Goal: Task Accomplishment & Management: Manage account settings

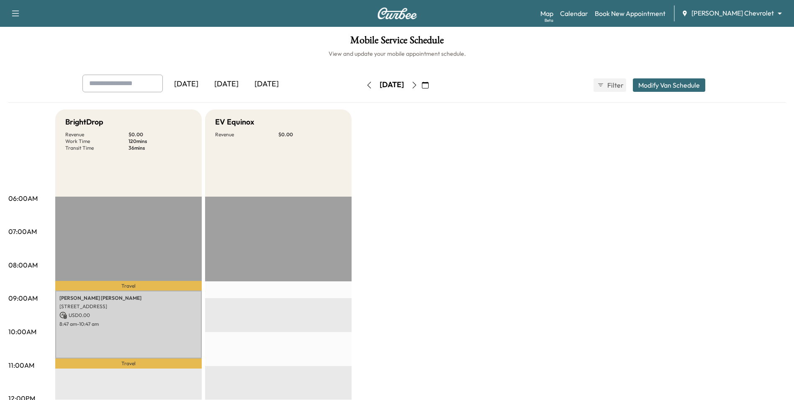
click at [429, 88] on icon "button" at bounding box center [425, 85] width 7 height 7
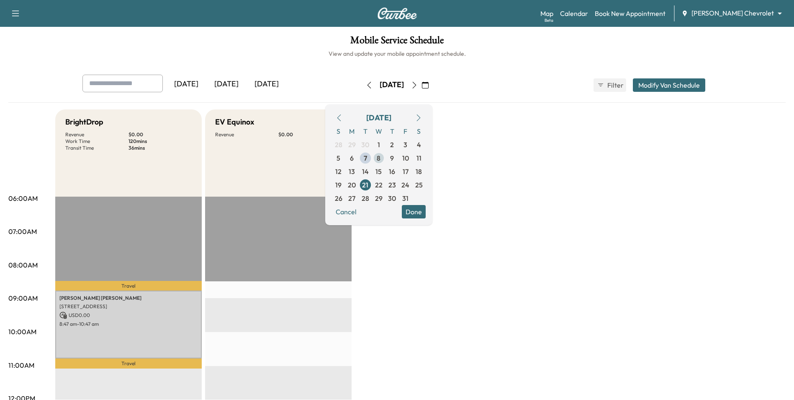
click at [381, 158] on span "8" at bounding box center [379, 158] width 4 height 10
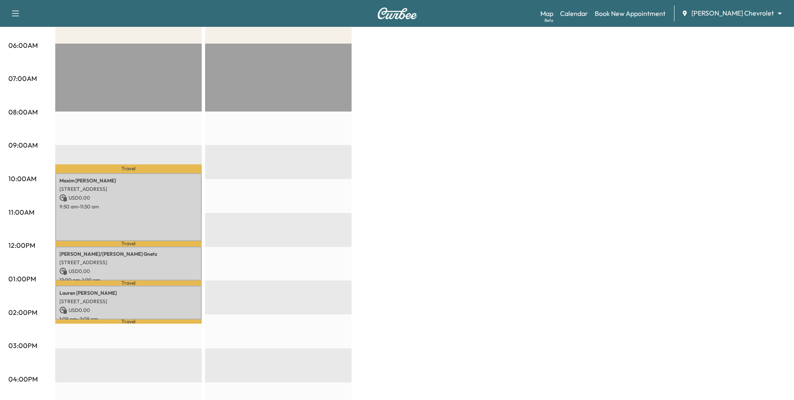
scroll to position [168, 0]
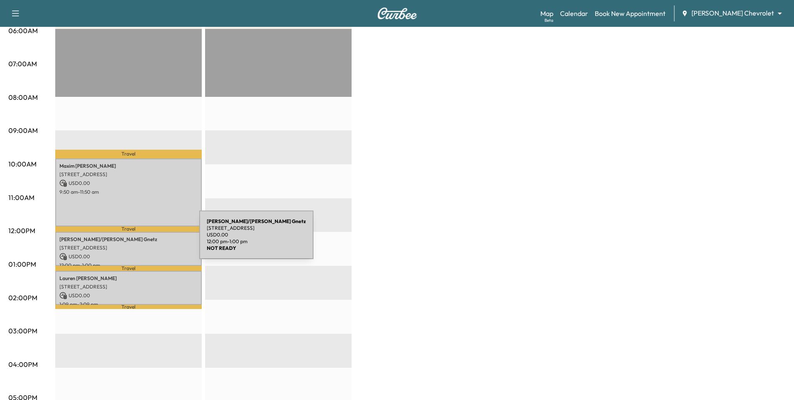
click at [139, 239] on p "Chris/Patricia Gnetz" at bounding box center [128, 239] width 138 height 7
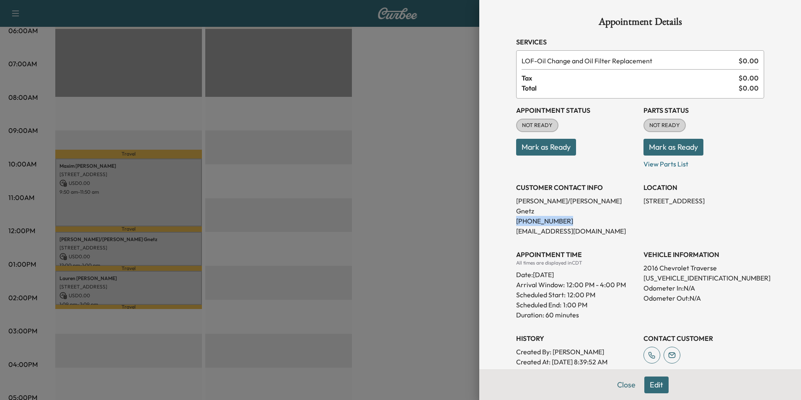
drag, startPoint x: 560, startPoint y: 211, endPoint x: 503, endPoint y: 211, distance: 57.4
click at [506, 211] on div "Appointment Details Services LOF - Oil Change and Oil Filter Replacement $ 0.00…" at bounding box center [640, 253] width 268 height 507
drag, startPoint x: 503, startPoint y: 211, endPoint x: 520, endPoint y: 211, distance: 17.6
copy p "(612) 224-4046"
click at [415, 214] on div at bounding box center [400, 200] width 801 height 400
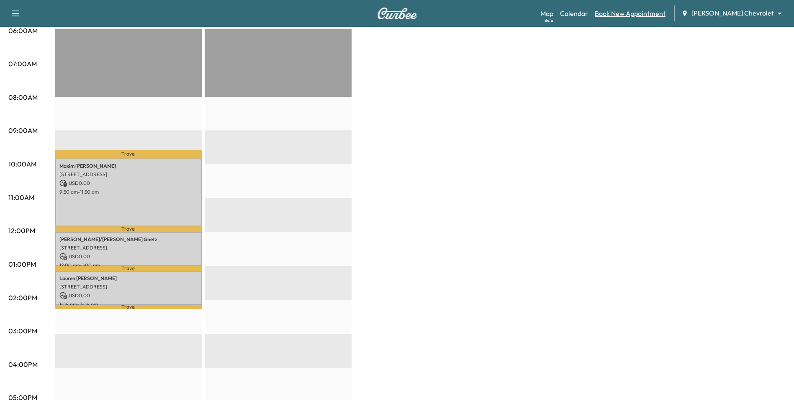
click at [658, 11] on link "Book New Appointment" at bounding box center [630, 13] width 71 height 10
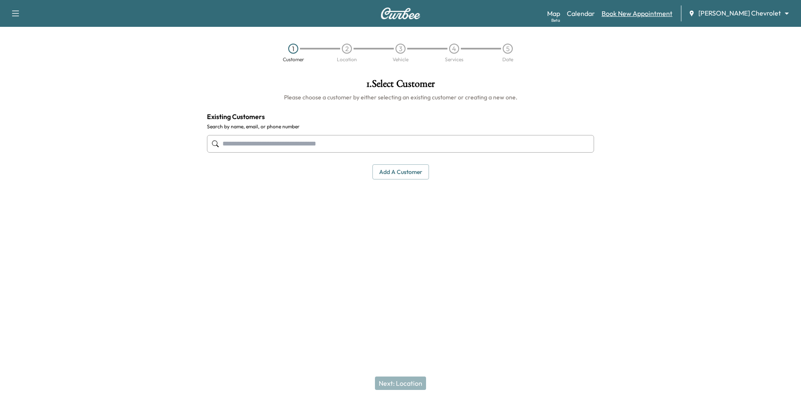
click at [663, 13] on link "Book New Appointment" at bounding box center [636, 13] width 71 height 10
click at [744, 15] on body "Support Log Out Map Beta Calendar Book New Appointment Mauer Chevrolet ********…" at bounding box center [400, 200] width 801 height 400
click at [748, 28] on span "Mauer Chevrolet" at bounding box center [764, 31] width 83 height 10
drag, startPoint x: 265, startPoint y: 147, endPoint x: 277, endPoint y: 150, distance: 12.2
click at [266, 147] on input "text" at bounding box center [400, 144] width 387 height 18
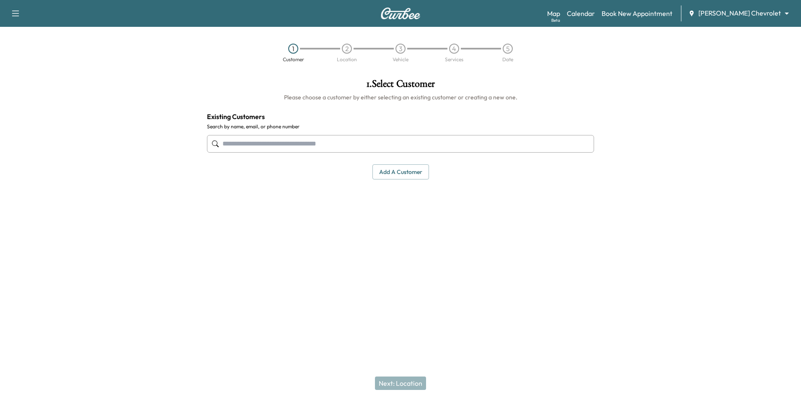
click at [406, 172] on button "Add a customer" at bounding box center [400, 171] width 57 height 15
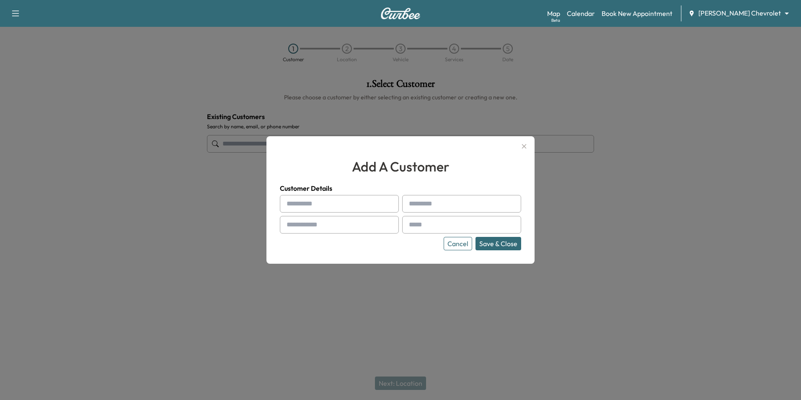
drag, startPoint x: 383, startPoint y: 194, endPoint x: 383, endPoint y: 200, distance: 5.9
click at [383, 199] on div "Customer Details Cancel Save & Close" at bounding box center [400, 216] width 241 height 67
click at [382, 203] on input "text" at bounding box center [339, 204] width 119 height 18
type input "*****"
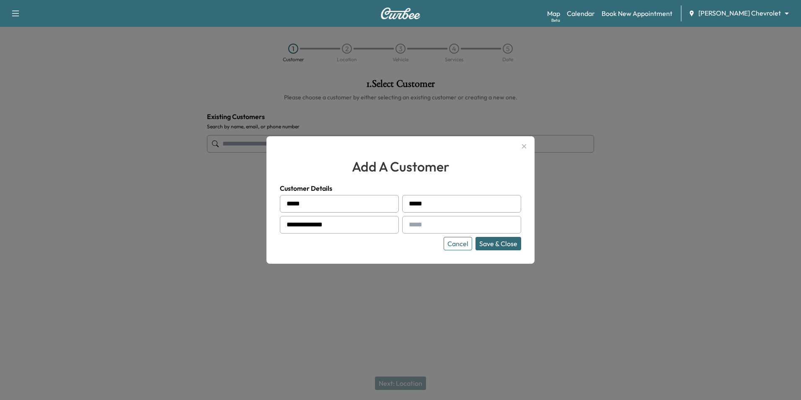
type input "**********"
click at [430, 229] on input "text" at bounding box center [461, 225] width 119 height 18
type input "**********"
click at [518, 248] on button "Save & Close" at bounding box center [498, 243] width 46 height 13
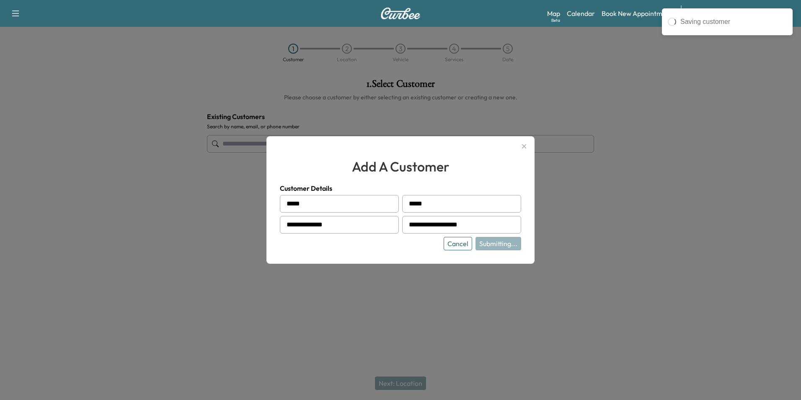
type input "**********"
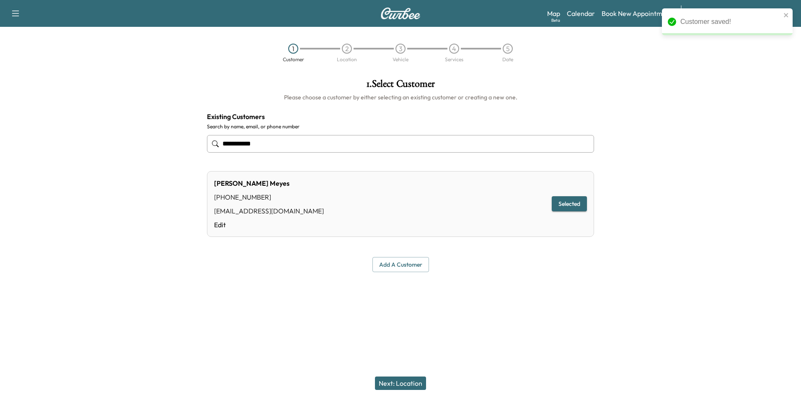
click at [411, 385] on button "Next: Location" at bounding box center [400, 382] width 51 height 13
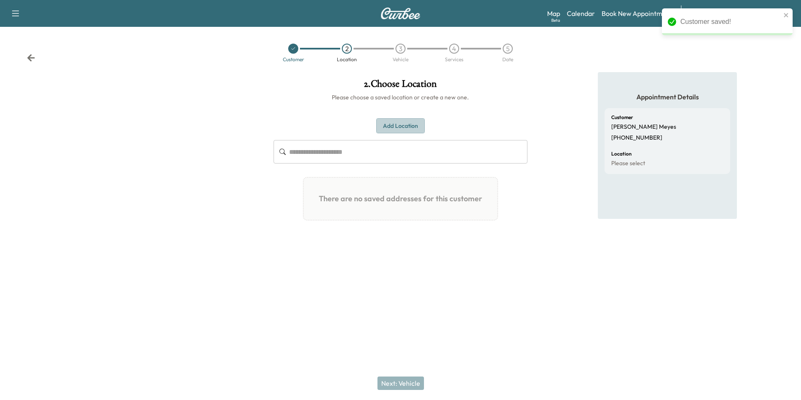
click at [403, 122] on button "Add Location" at bounding box center [400, 125] width 49 height 15
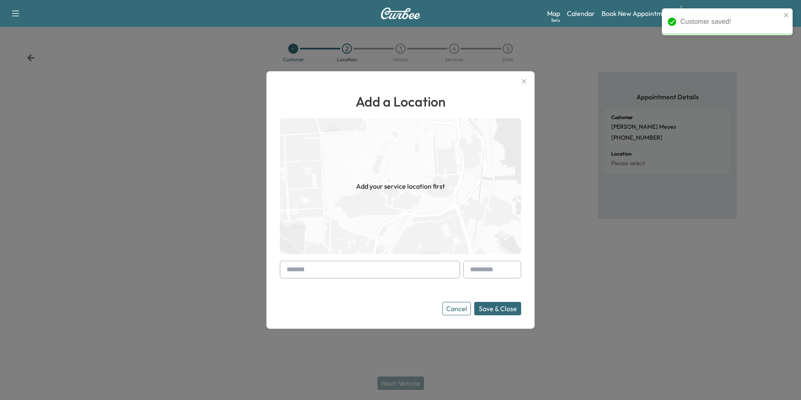
click at [396, 280] on form "Cancel Save & Close" at bounding box center [400, 287] width 241 height 54
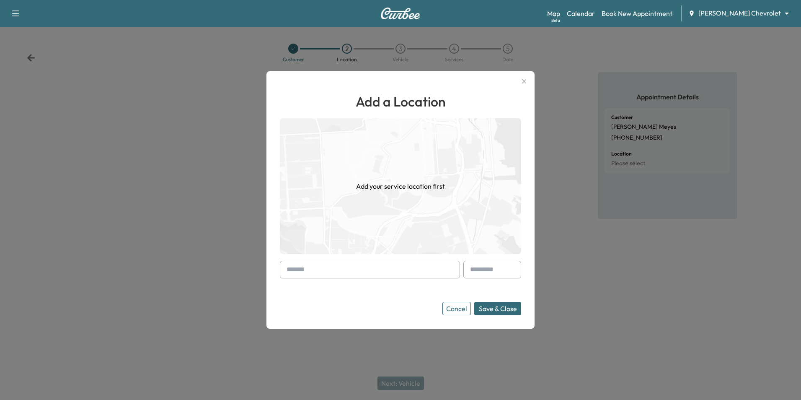
click at [379, 276] on input "text" at bounding box center [370, 269] width 180 height 18
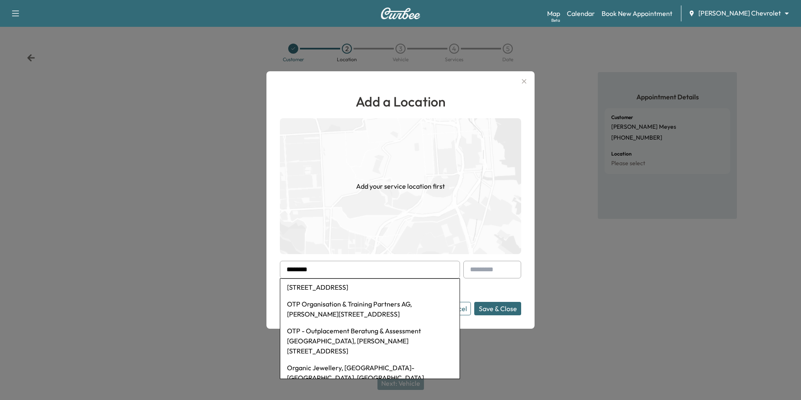
click at [400, 287] on li "4052 Orgould Street, Flint, MI, USA" at bounding box center [369, 286] width 179 height 17
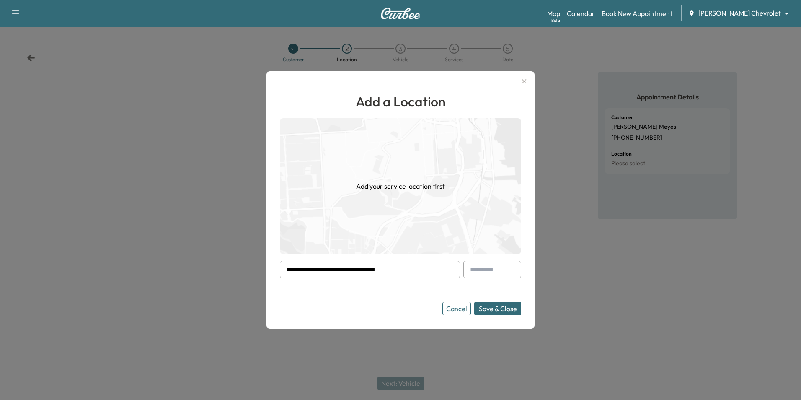
click at [407, 272] on input "**********" at bounding box center [370, 269] width 180 height 18
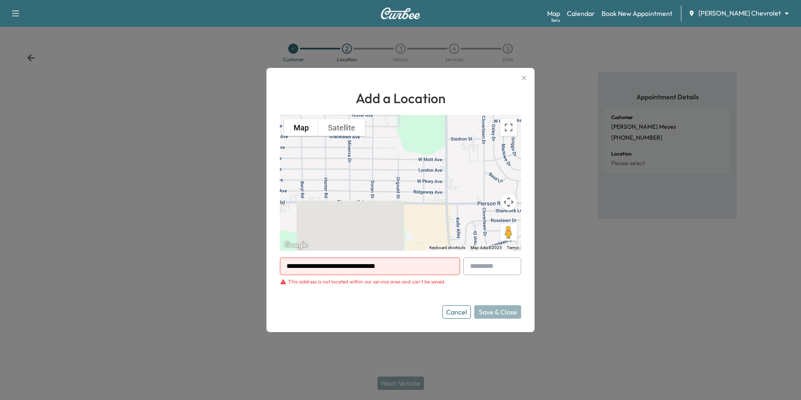
drag, startPoint x: 407, startPoint y: 267, endPoint x: 316, endPoint y: 266, distance: 91.3
click at [316, 266] on input "**********" at bounding box center [370, 266] width 180 height 18
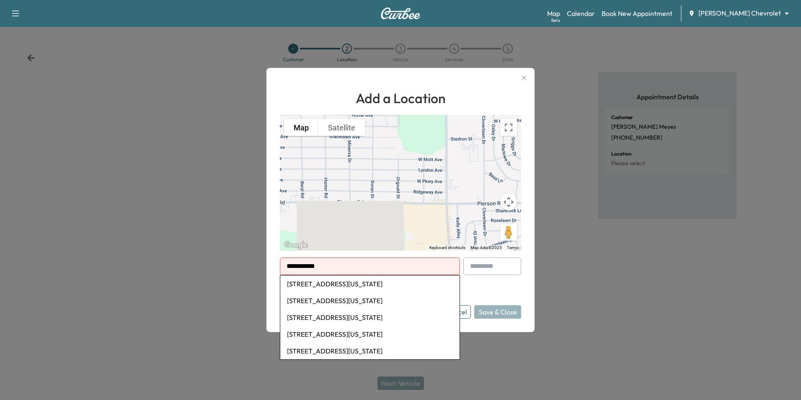
click at [347, 286] on li "4052 Oregon Avenue North, Minneapolis, MN, USA" at bounding box center [369, 283] width 179 height 17
type input "**********"
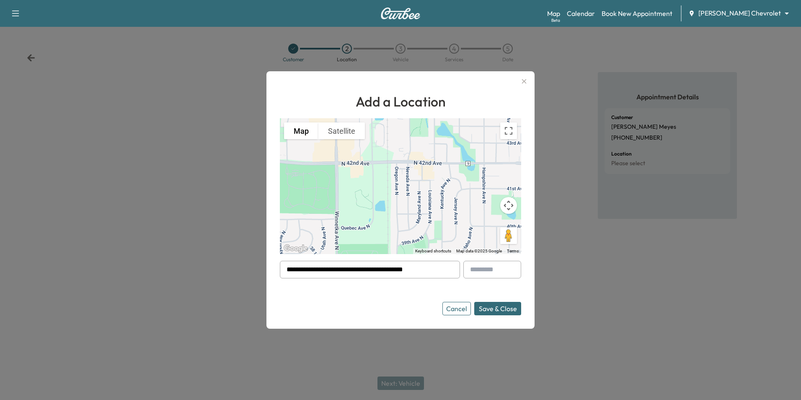
click at [505, 311] on button "Save & Close" at bounding box center [497, 308] width 47 height 13
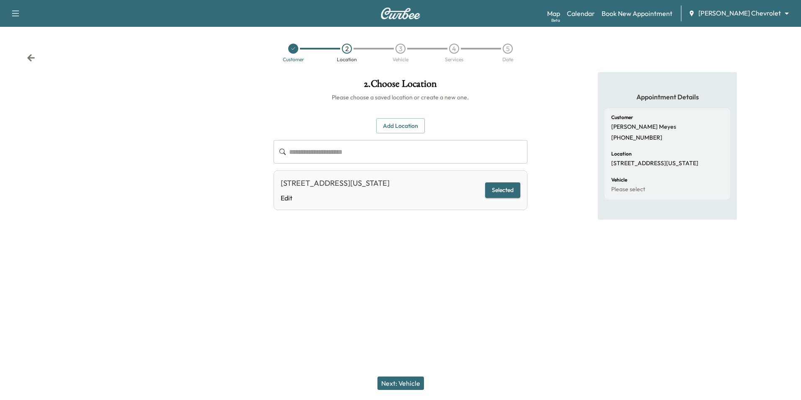
click at [405, 382] on button "Next: Vehicle" at bounding box center [400, 382] width 46 height 13
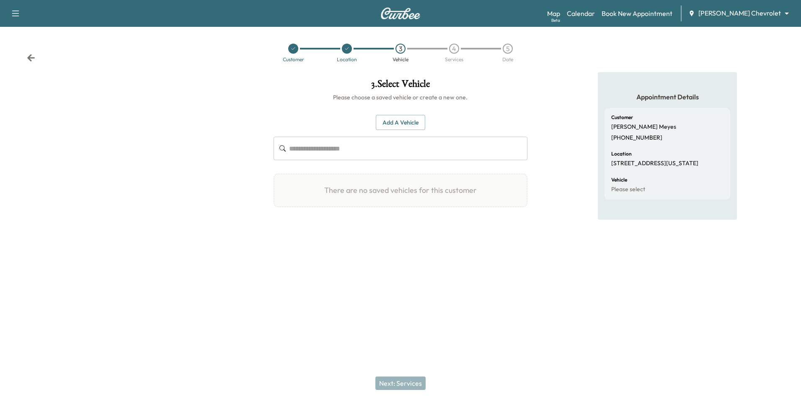
click at [412, 123] on button "Add a Vehicle" at bounding box center [400, 122] width 49 height 15
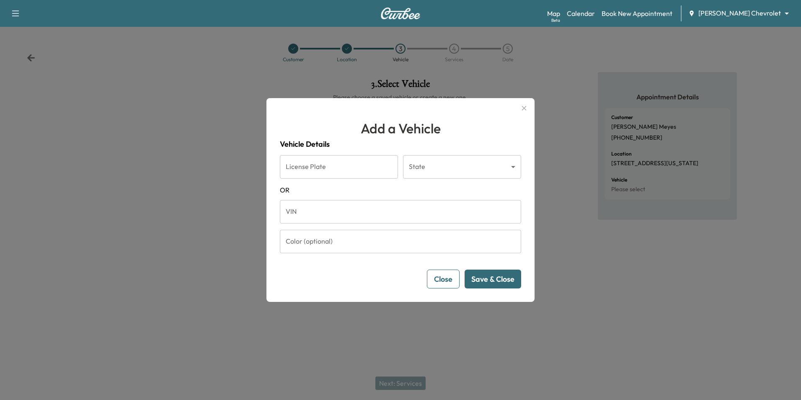
drag, startPoint x: 333, startPoint y: 171, endPoint x: 341, endPoint y: 174, distance: 7.9
click at [334, 171] on input "License Plate" at bounding box center [339, 166] width 118 height 23
type input "******"
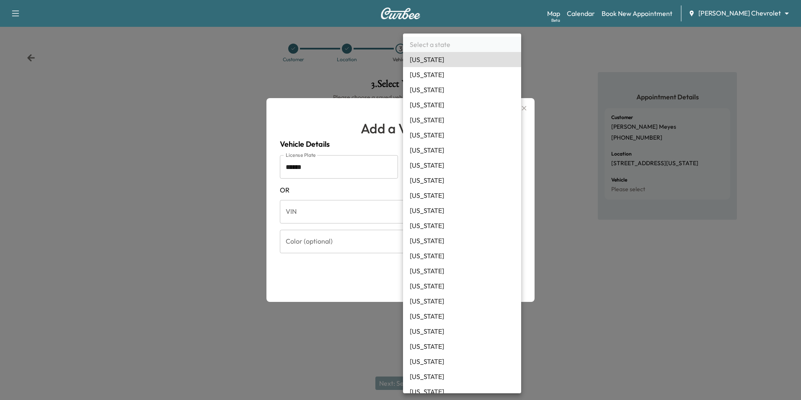
drag, startPoint x: 428, startPoint y: 168, endPoint x: 432, endPoint y: 171, distance: 4.7
click at [428, 168] on body "Support Log Out Map Beta Calendar Book New Appointment Mauer Chevrolet ********…" at bounding box center [400, 200] width 801 height 400
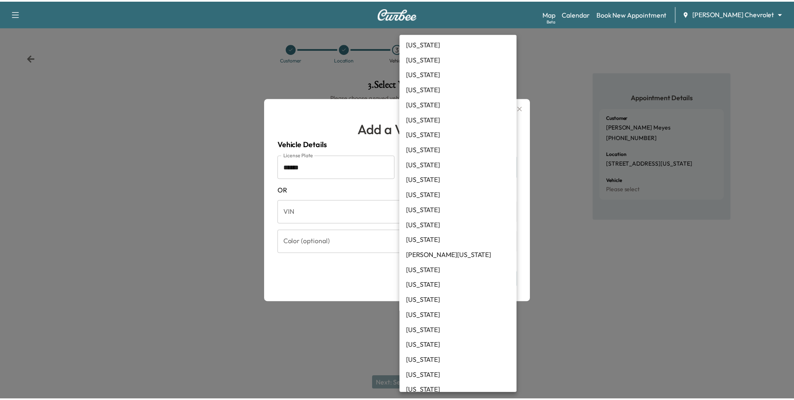
scroll to position [168, 0]
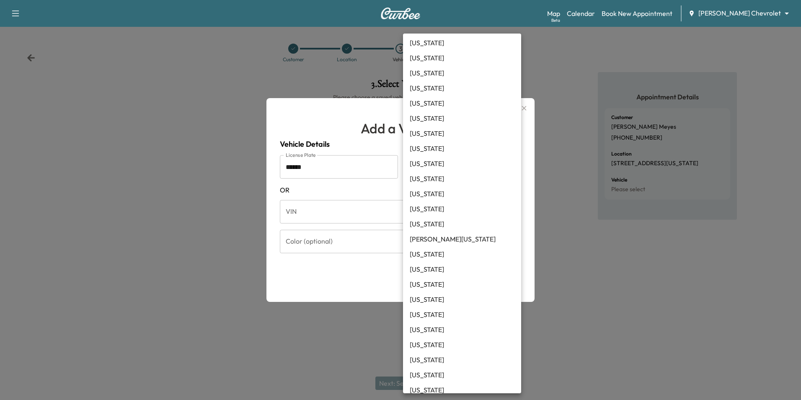
click at [443, 301] on li "Minnesota" at bounding box center [462, 298] width 118 height 15
type input "**"
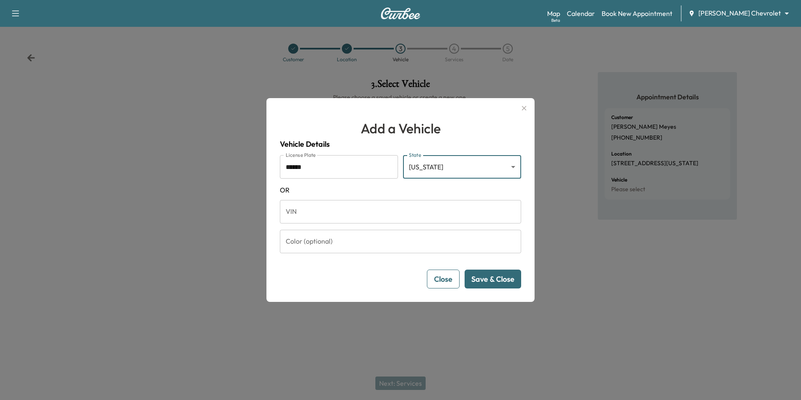
click at [498, 283] on button "Save & Close" at bounding box center [492, 278] width 57 height 19
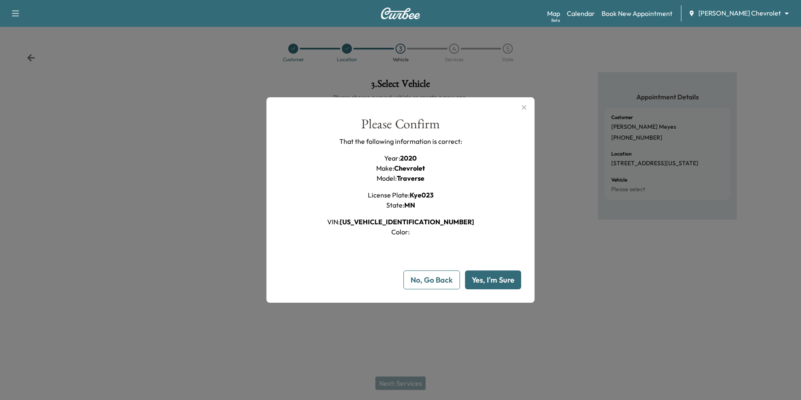
click at [504, 280] on button "Yes, I'm Sure" at bounding box center [493, 279] width 56 height 19
type input "**"
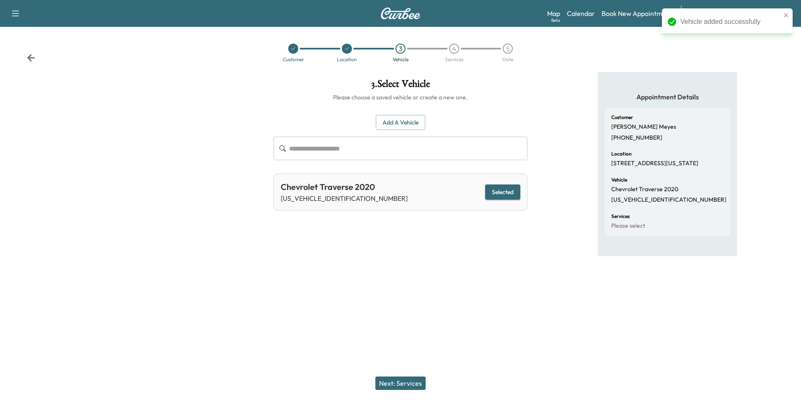
click at [409, 380] on button "Next: Services" at bounding box center [400, 382] width 50 height 13
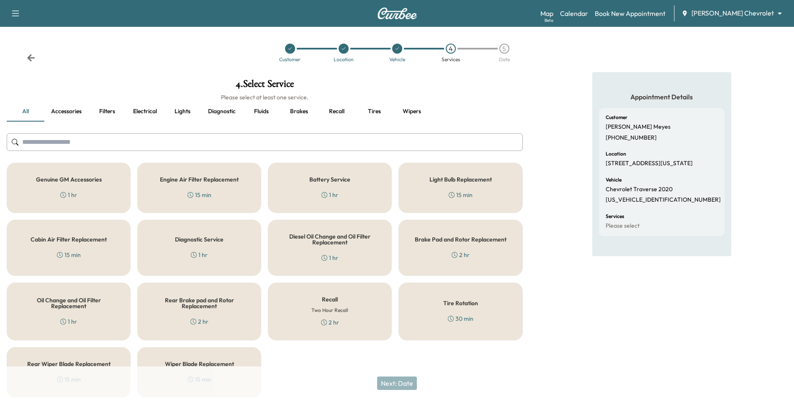
click at [56, 308] on h5 "Oil Change and Oil Filter Replacement" at bounding box center [69, 303] width 96 height 12
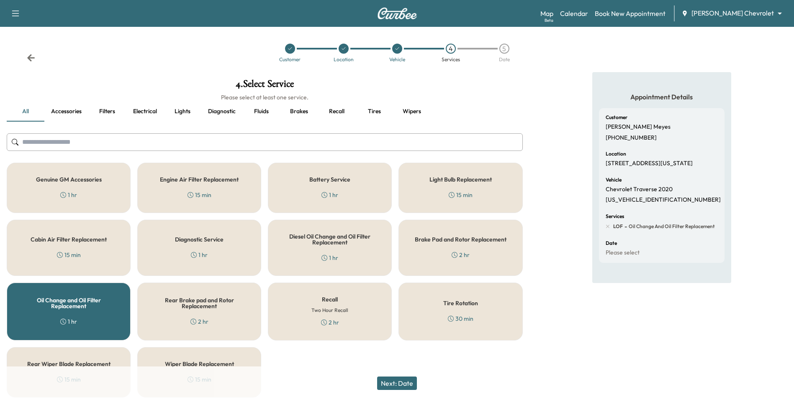
click at [417, 382] on button "Next: Date" at bounding box center [397, 382] width 40 height 13
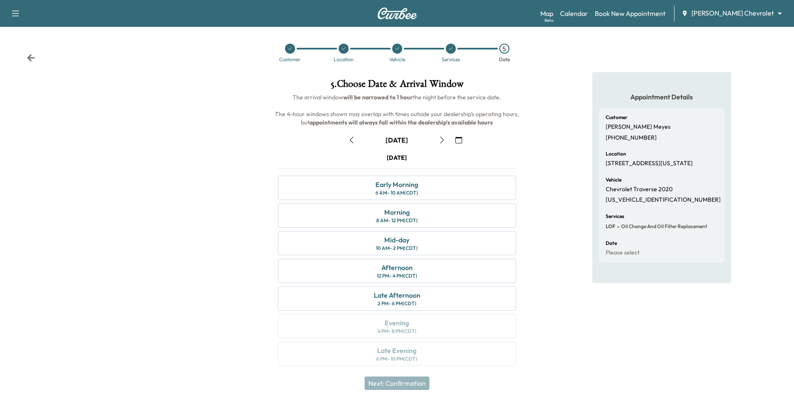
click at [460, 139] on icon "button" at bounding box center [459, 140] width 7 height 7
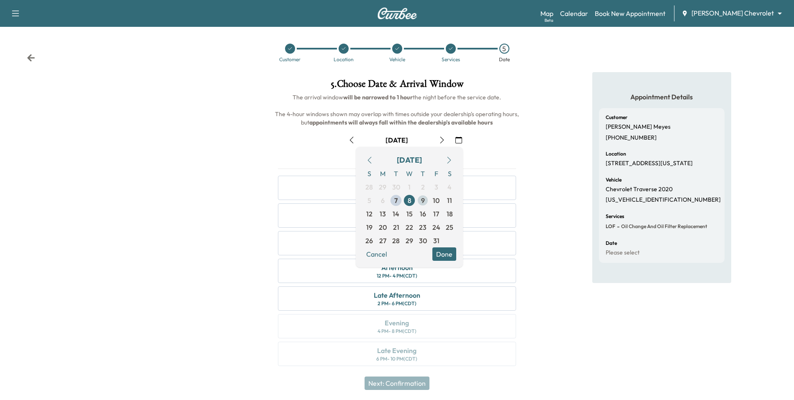
click at [426, 200] on span "9" at bounding box center [422, 199] width 13 height 13
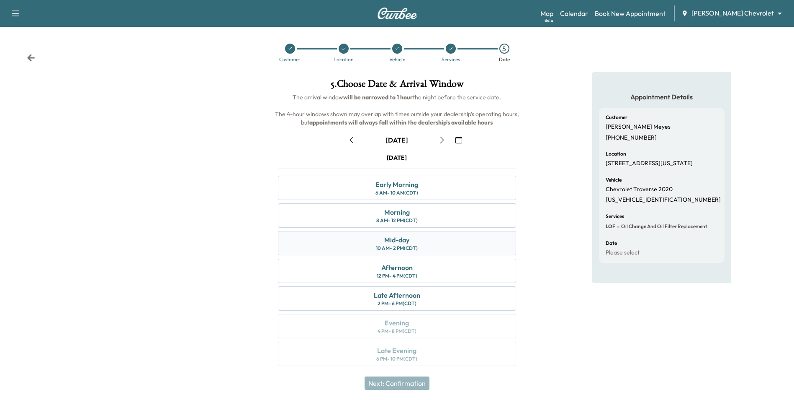
click at [432, 242] on div "Mid-day 10 AM - 2 PM (CDT)" at bounding box center [397, 243] width 238 height 24
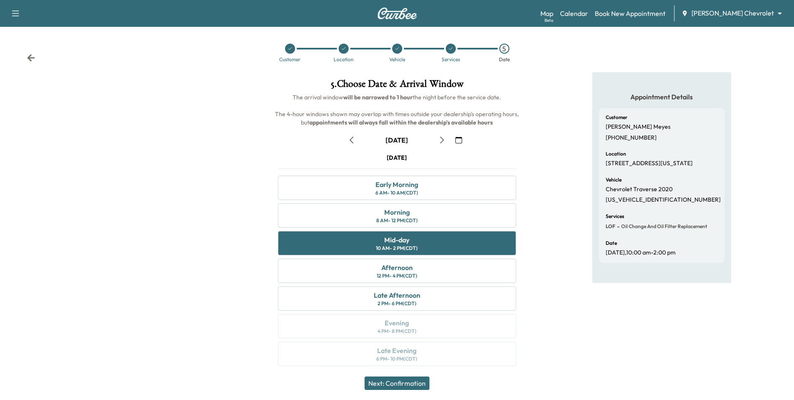
click at [422, 379] on button "Next: Confirmation" at bounding box center [397, 382] width 65 height 13
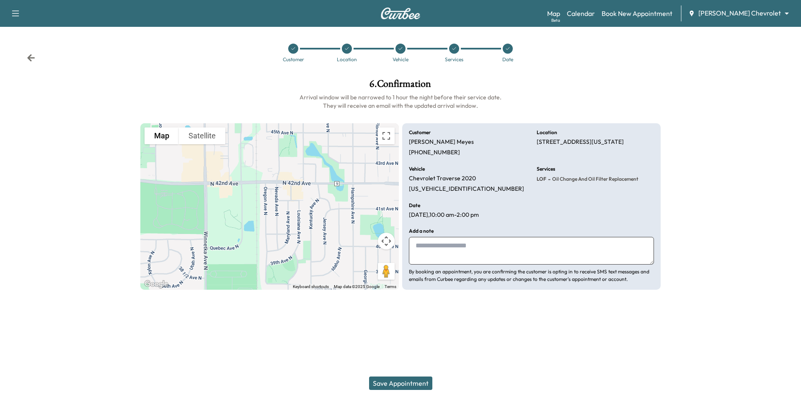
click at [471, 253] on textarea at bounding box center [531, 251] width 245 height 28
drag, startPoint x: 464, startPoint y: 243, endPoint x: 471, endPoint y: 255, distance: 13.4
click at [464, 244] on textarea at bounding box center [531, 251] width 245 height 28
type textarea "**********"
click at [416, 382] on button "Save Appointment" at bounding box center [400, 382] width 63 height 13
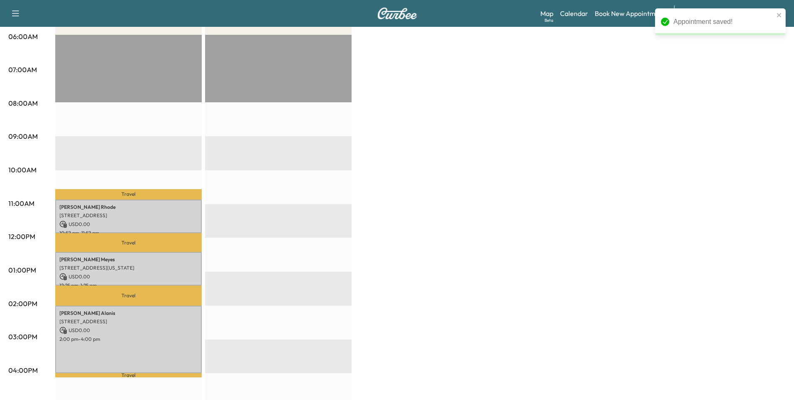
scroll to position [168, 0]
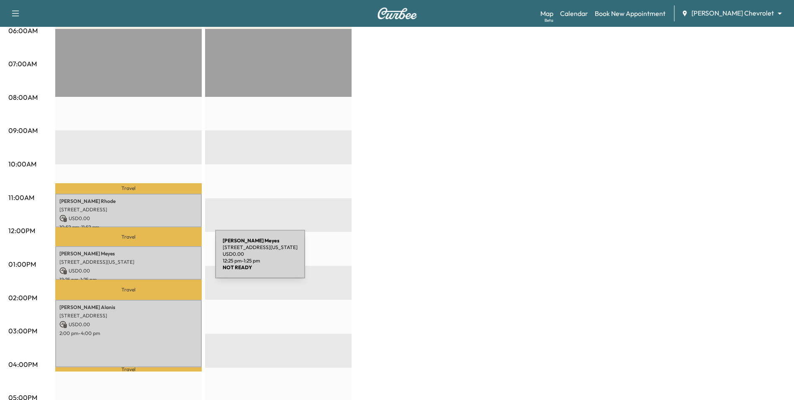
click at [152, 259] on p "4052 Oregon Ave N, Minneapolis, MN 55427, USA" at bounding box center [128, 261] width 138 height 7
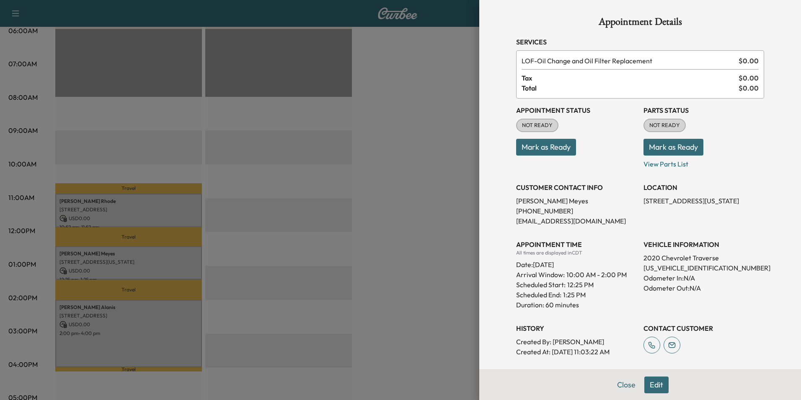
click at [440, 260] on div at bounding box center [400, 200] width 801 height 400
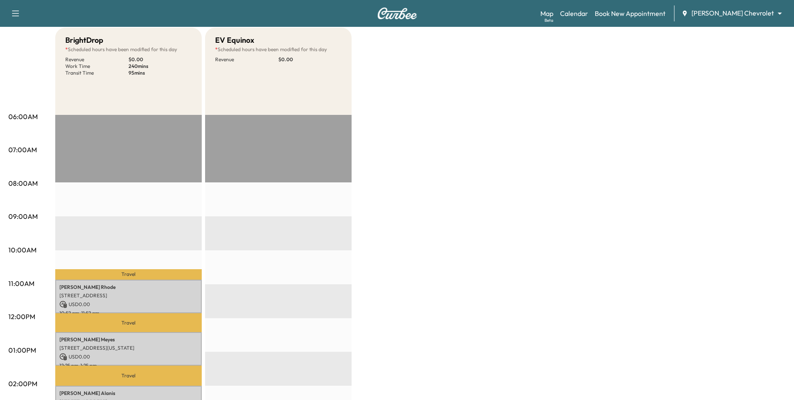
scroll to position [0, 0]
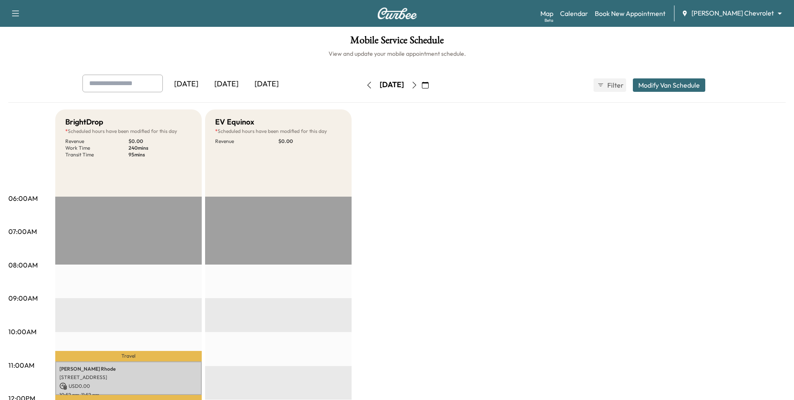
click at [433, 84] on button "button" at bounding box center [425, 84] width 14 height 13
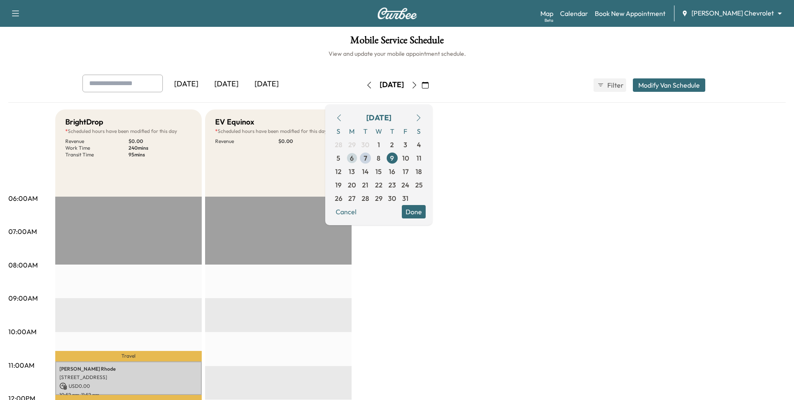
click at [359, 161] on span "6" at bounding box center [351, 157] width 13 height 13
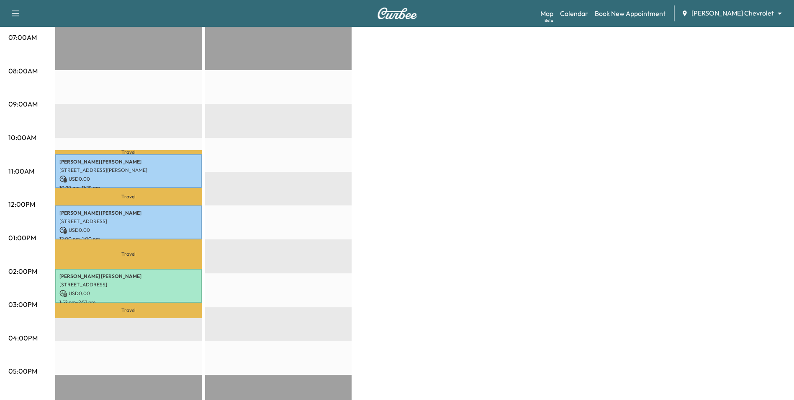
scroll to position [209, 0]
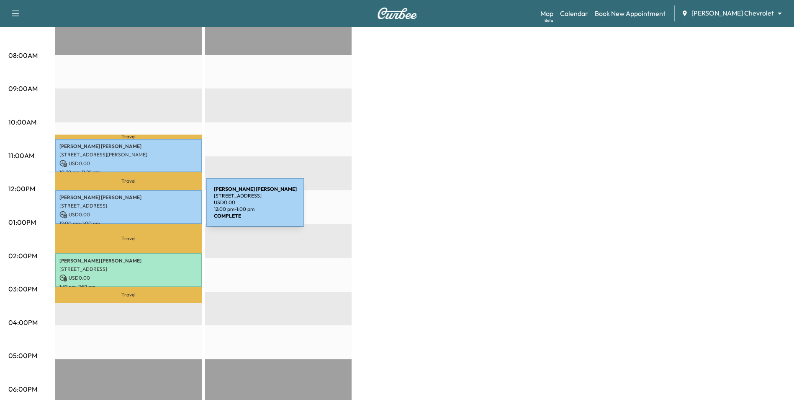
click at [144, 207] on div "ERIC ZWEBER 701 Xenia Ave N, Golden Valley, MN 55422, USA USD 0.00 12:00 pm - 1…" at bounding box center [128, 207] width 147 height 34
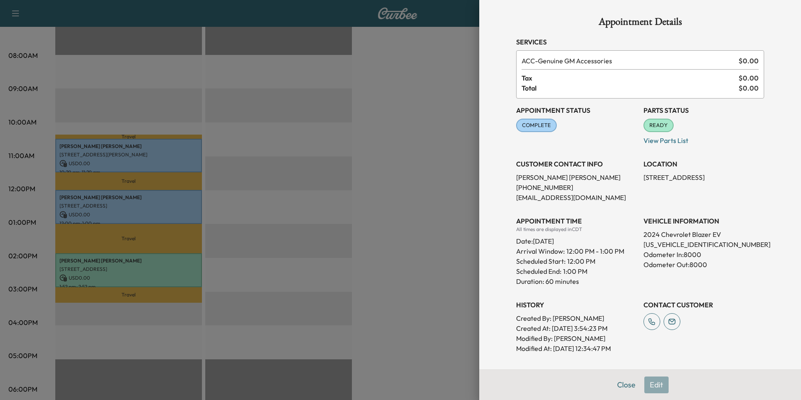
click at [415, 259] on div at bounding box center [400, 200] width 801 height 400
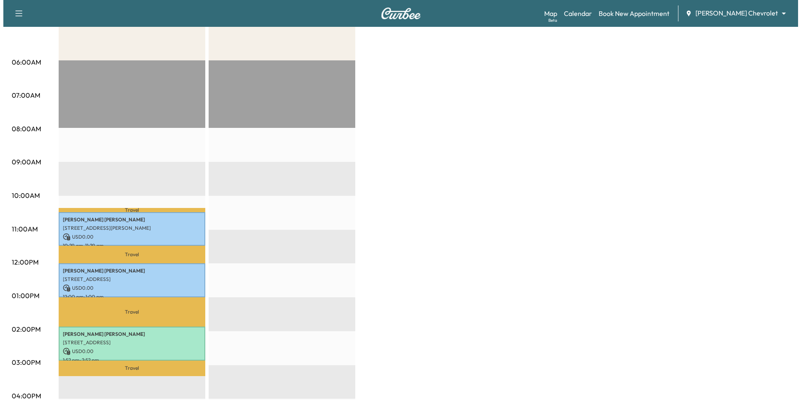
scroll to position [0, 0]
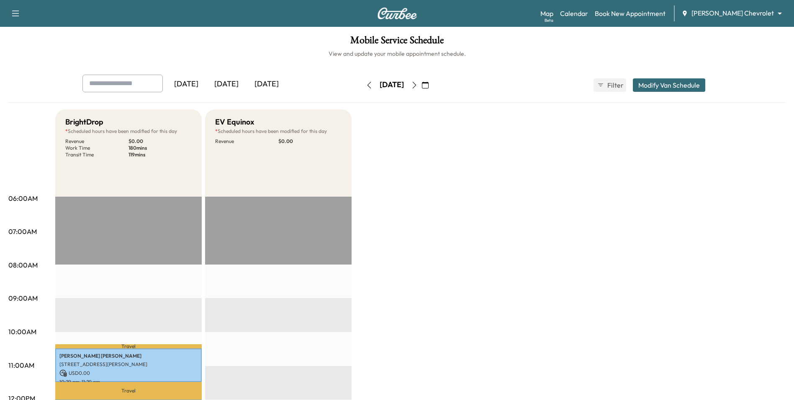
click at [418, 84] on icon "button" at bounding box center [414, 85] width 7 height 7
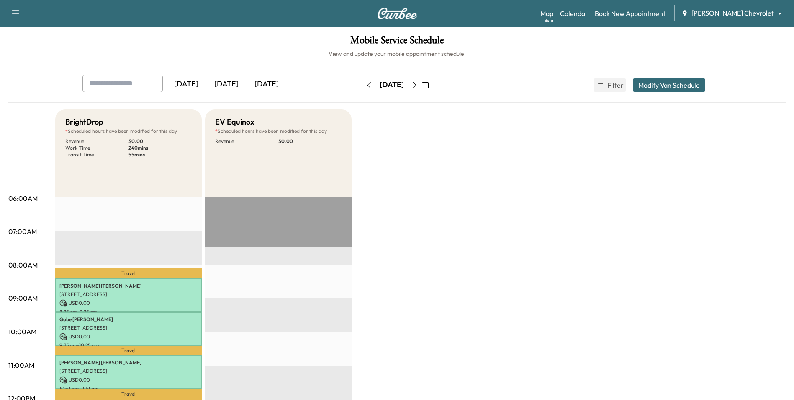
click at [418, 83] on icon "button" at bounding box center [414, 85] width 7 height 7
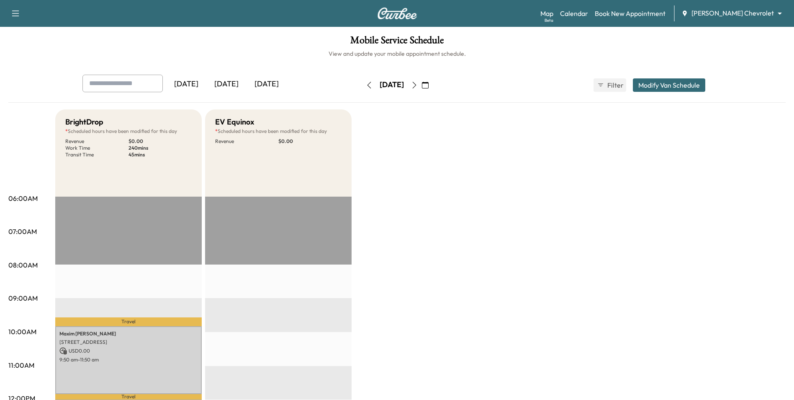
click at [418, 82] on icon "button" at bounding box center [414, 85] width 7 height 7
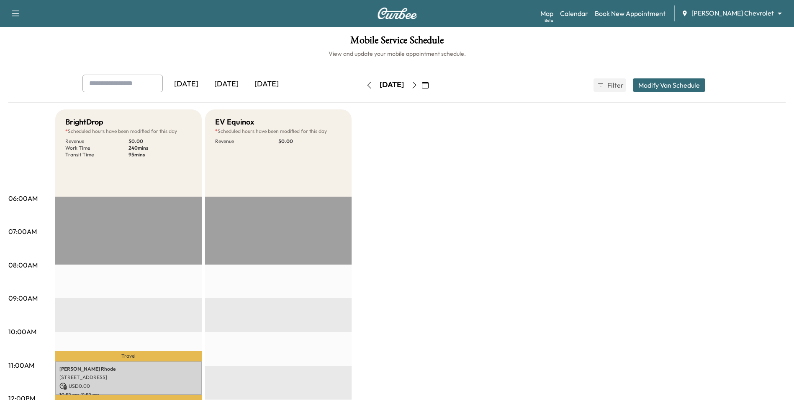
click at [418, 85] on icon "button" at bounding box center [414, 85] width 7 height 7
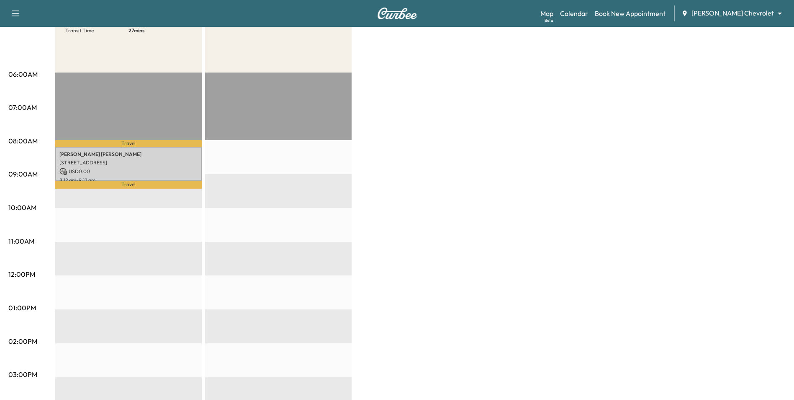
scroll to position [126, 0]
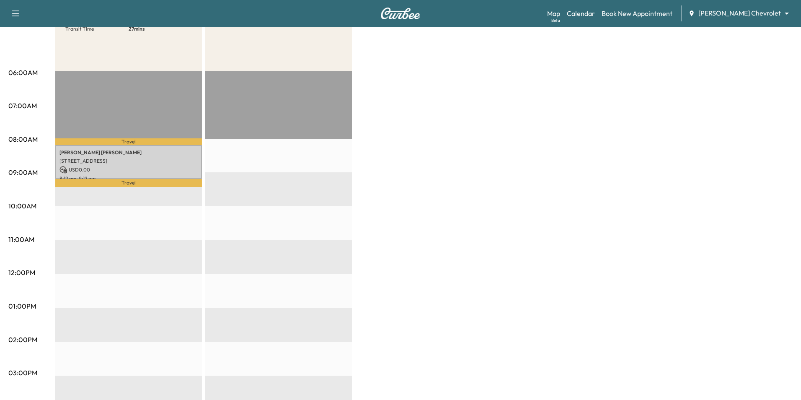
click at [740, 11] on body "Support Log Out Map Beta Calendar Book New Appointment Mauer Chevrolet ********…" at bounding box center [400, 74] width 801 height 400
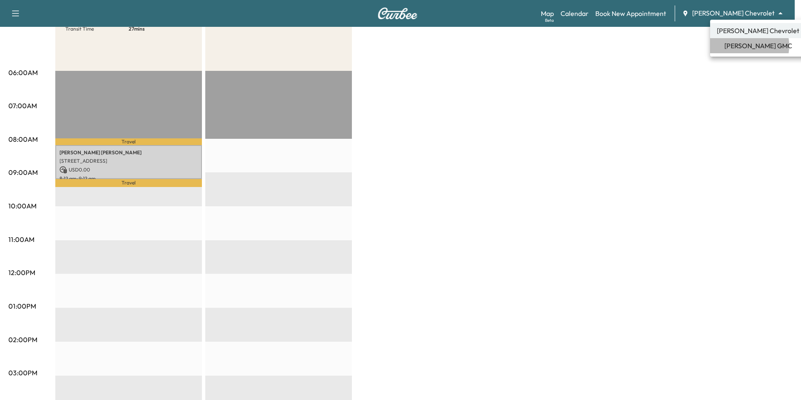
click at [746, 46] on span "[PERSON_NAME] GMC" at bounding box center [758, 46] width 68 height 10
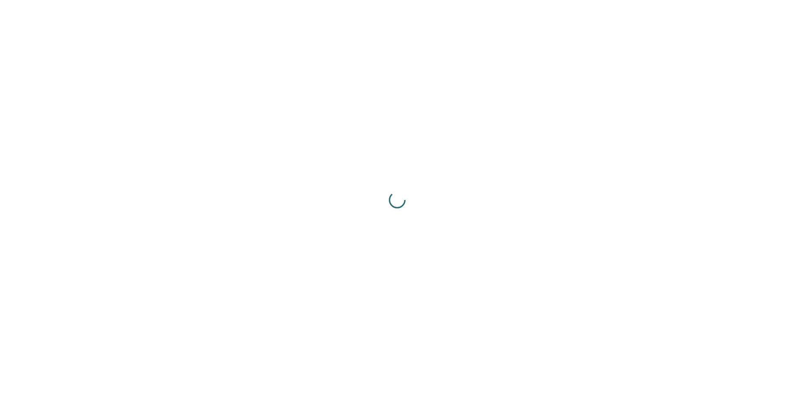
scroll to position [0, 0]
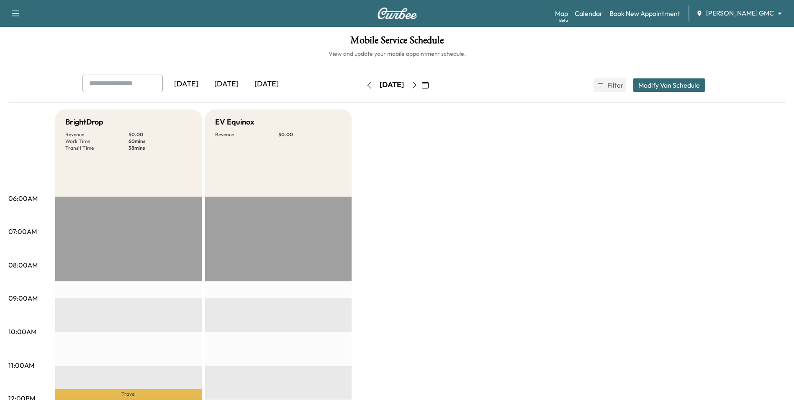
click at [236, 79] on div "[DATE]" at bounding box center [226, 84] width 40 height 19
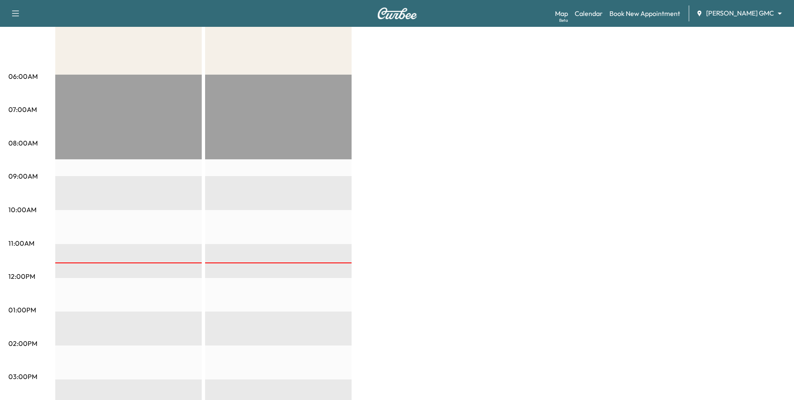
scroll to position [126, 0]
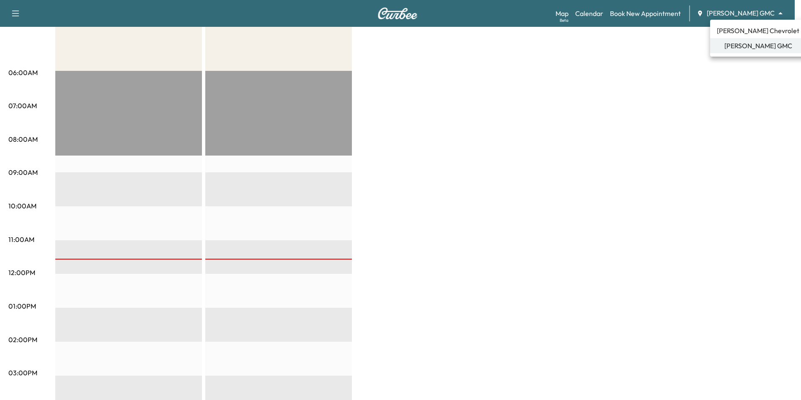
click at [727, 12] on body "Support Log Out Map Beta Calendar Book New Appointment Mauer GMC ******** ​ Mob…" at bounding box center [400, 74] width 801 height 400
click at [735, 33] on span "Mauer Chevrolet" at bounding box center [758, 31] width 83 height 10
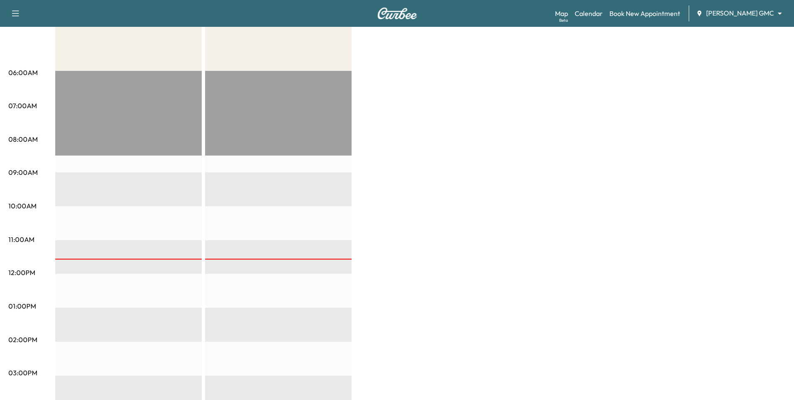
scroll to position [0, 0]
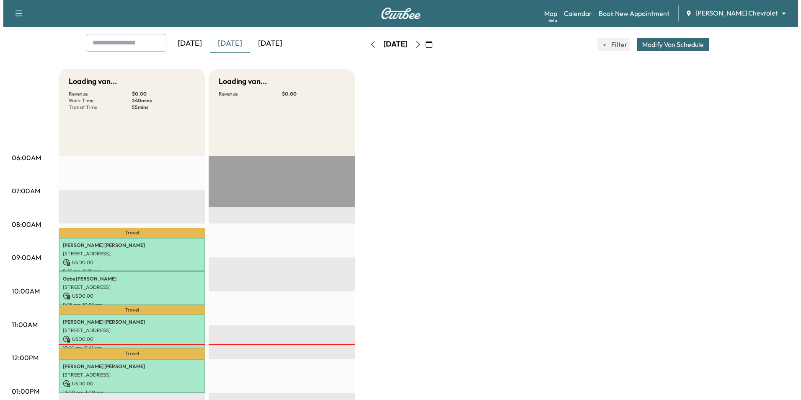
scroll to position [168, 0]
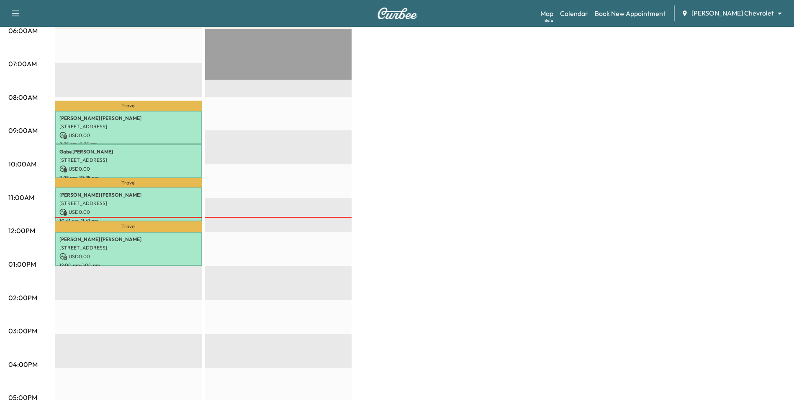
click at [131, 244] on p "1055 50th St E, Inver Grove Heights, MN 55077, USA" at bounding box center [128, 247] width 138 height 7
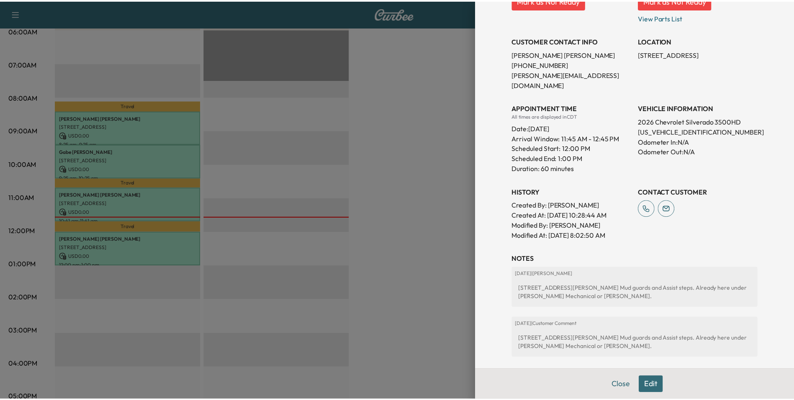
scroll to position [187, 0]
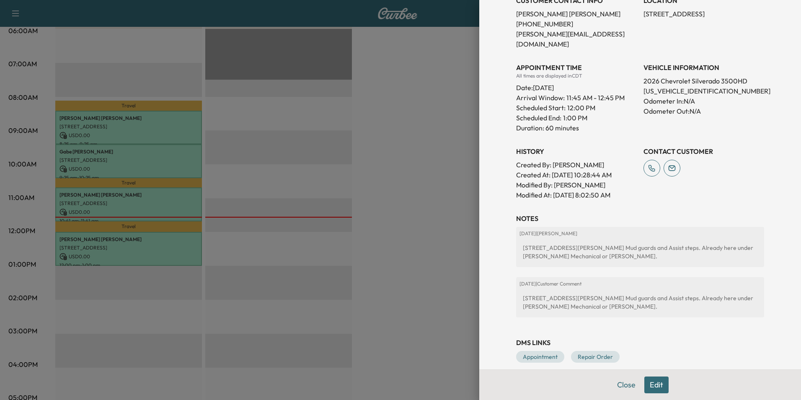
click at [382, 245] on div at bounding box center [400, 200] width 801 height 400
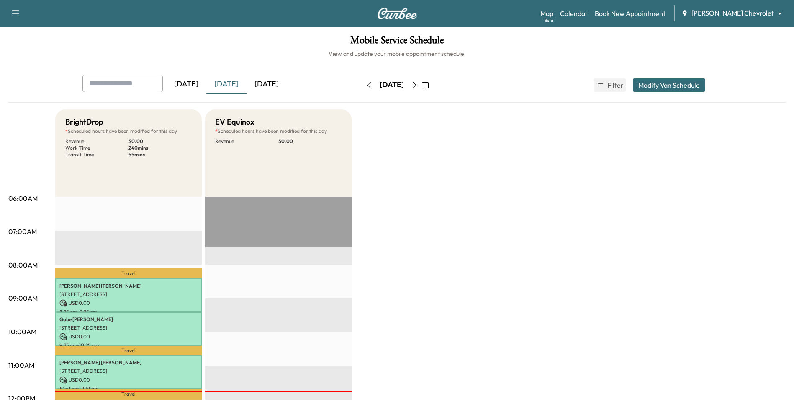
scroll to position [0, 0]
click at [666, 13] on link "Book New Appointment" at bounding box center [630, 13] width 71 height 10
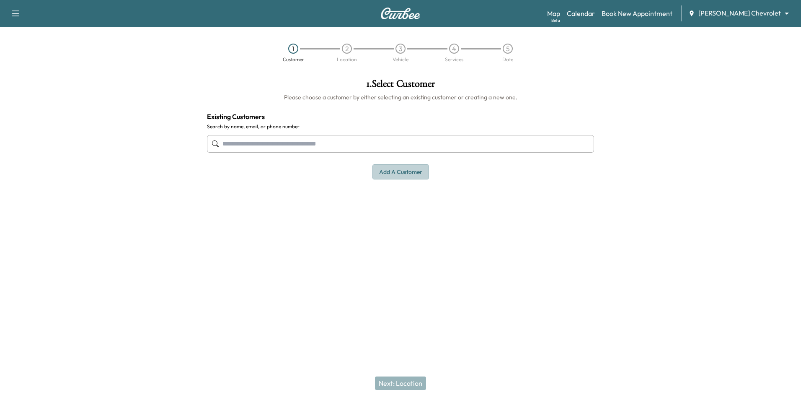
click at [414, 173] on button "Add a customer" at bounding box center [400, 171] width 57 height 15
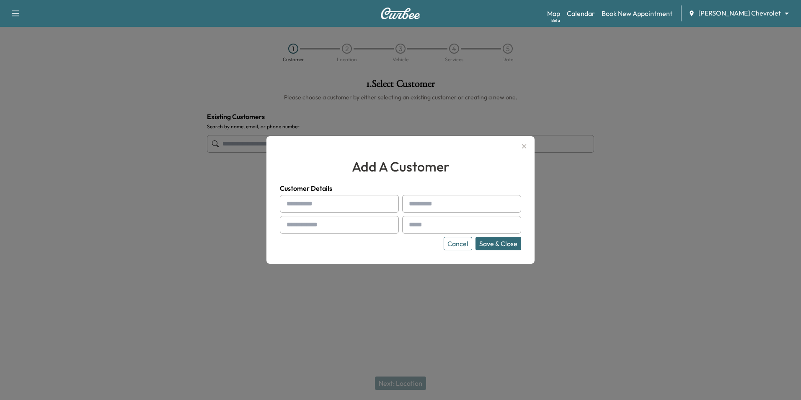
drag, startPoint x: 528, startPoint y: 147, endPoint x: 535, endPoint y: 147, distance: 6.8
click at [528, 147] on icon "button" at bounding box center [524, 146] width 10 height 10
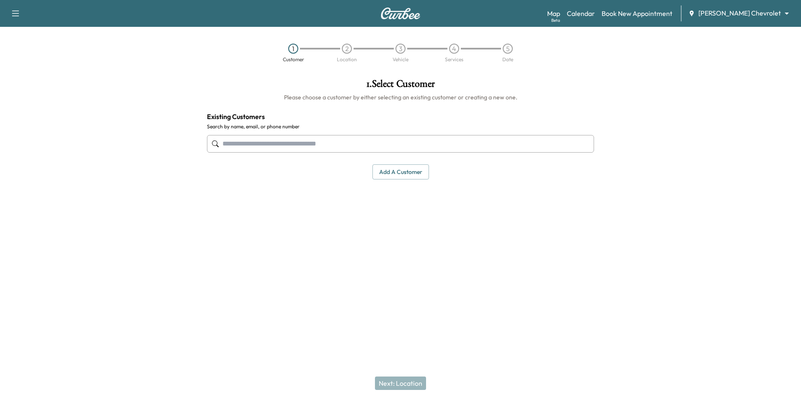
click at [332, 148] on input "text" at bounding box center [400, 144] width 387 height 18
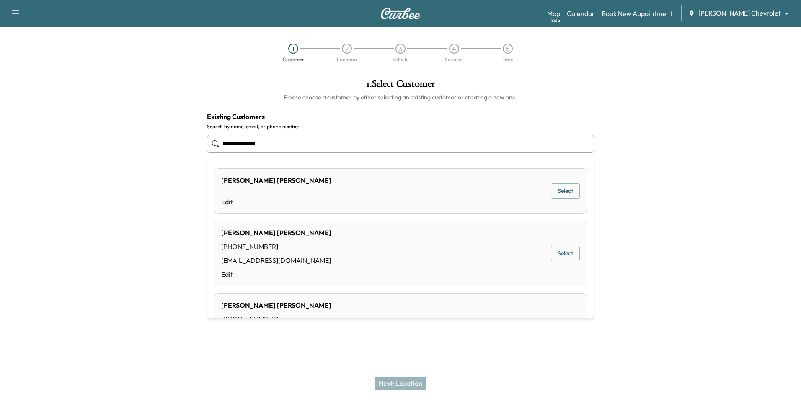
drag, startPoint x: 279, startPoint y: 147, endPoint x: 240, endPoint y: 147, distance: 38.5
click at [237, 147] on input "**********" at bounding box center [400, 144] width 387 height 18
click at [224, 146] on input "*****" at bounding box center [400, 144] width 387 height 18
type input "*****"
drag, startPoint x: 261, startPoint y: 139, endPoint x: 204, endPoint y: 139, distance: 57.0
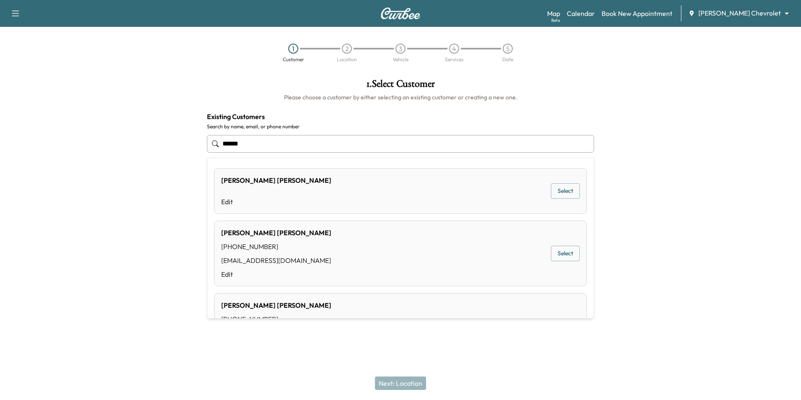
click at [204, 139] on div "1 . Select Customer Please choose a customer by either selecting an existing cu…" at bounding box center [400, 129] width 400 height 114
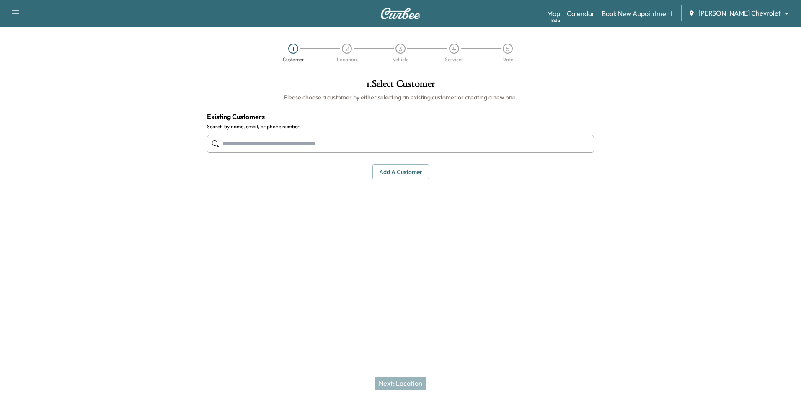
click at [231, 150] on input "text" at bounding box center [400, 144] width 387 height 18
click at [235, 144] on input "**********" at bounding box center [400, 144] width 387 height 18
click at [276, 147] on input "**********" at bounding box center [400, 144] width 387 height 18
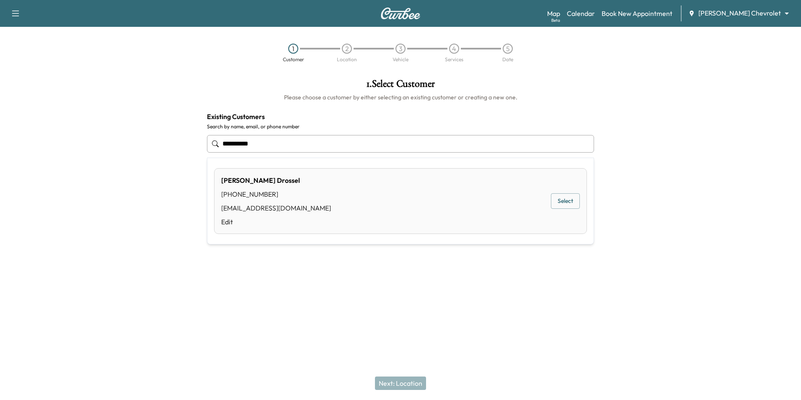
click at [331, 201] on div "Christopher Drossel (651) 788-2159 dros14@yahoo.com Edit Select" at bounding box center [400, 201] width 373 height 66
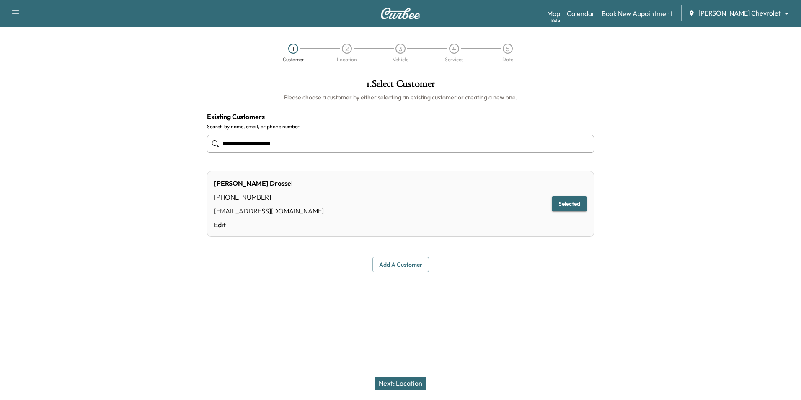
type input "**********"
click at [415, 377] on button "Next: Location" at bounding box center [400, 382] width 51 height 13
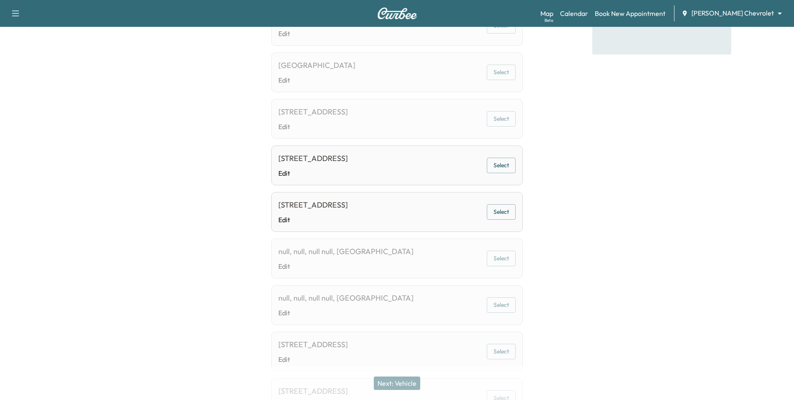
scroll to position [168, 0]
click at [503, 123] on button "Select" at bounding box center [501, 115] width 29 height 15
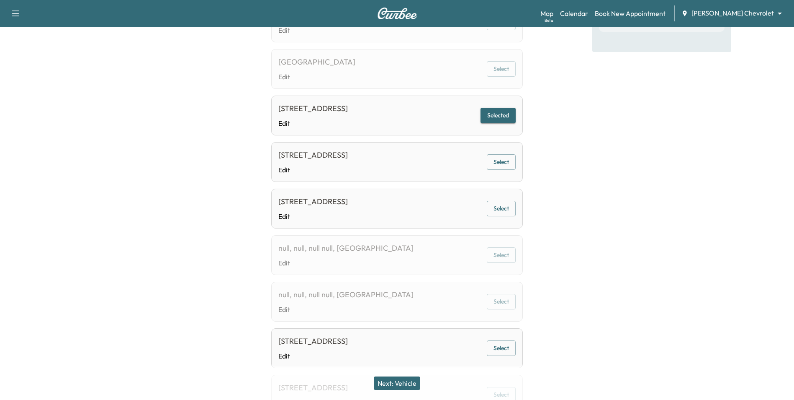
click at [408, 379] on button "Next: Vehicle" at bounding box center [397, 382] width 46 height 13
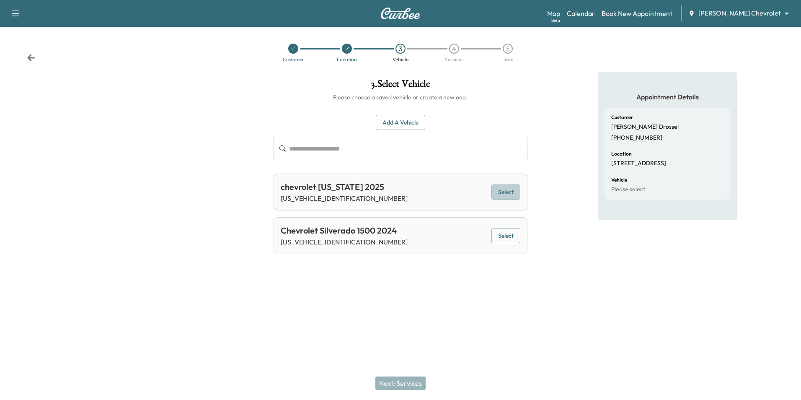
click at [497, 193] on button "Select" at bounding box center [505, 191] width 29 height 15
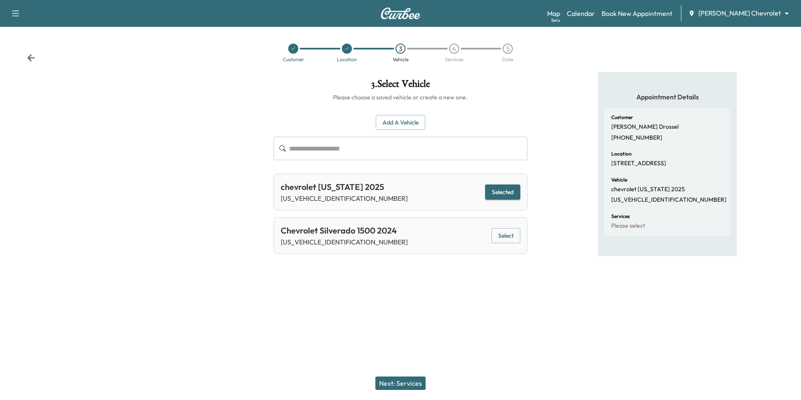
click at [413, 384] on button "Next: Services" at bounding box center [400, 382] width 50 height 13
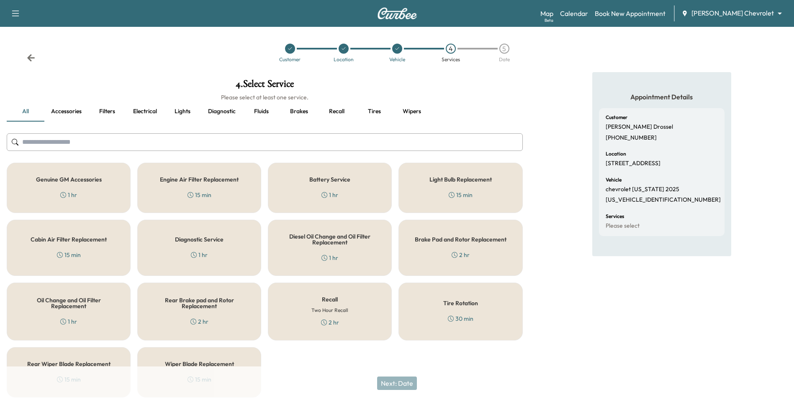
click at [57, 162] on div "Genuine GM Accessories 1 hr" at bounding box center [69, 187] width 124 height 50
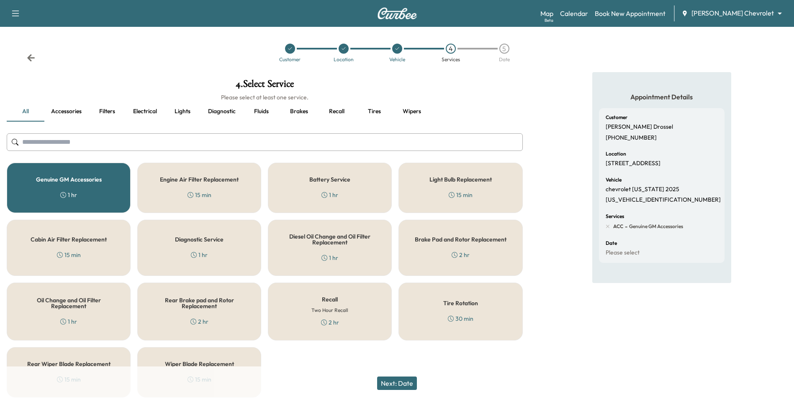
click at [398, 383] on button "Next: Date" at bounding box center [397, 382] width 40 height 13
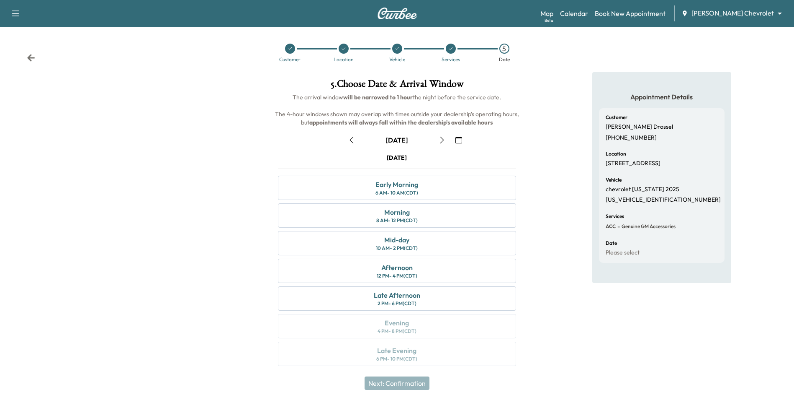
click at [461, 140] on icon "button" at bounding box center [459, 140] width 7 height 7
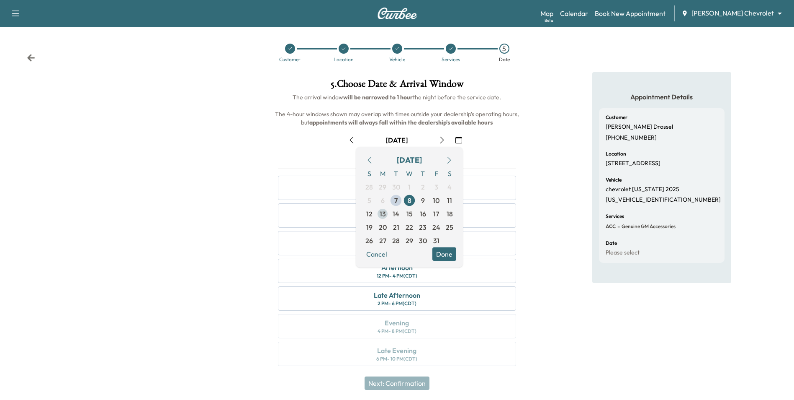
click at [387, 215] on span "13" at bounding box center [382, 213] width 13 height 13
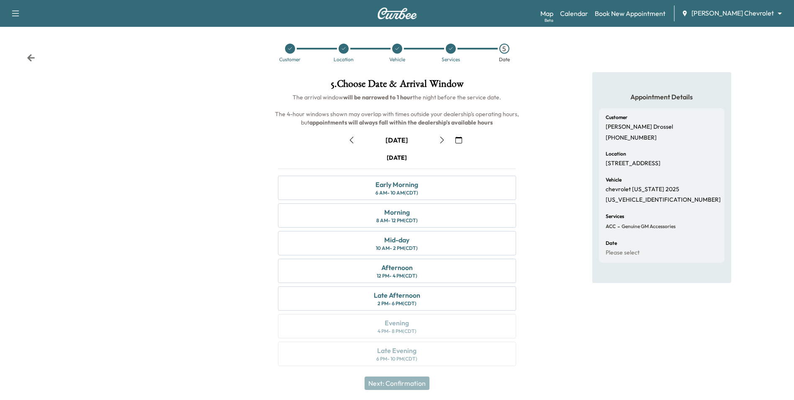
scroll to position [3, 0]
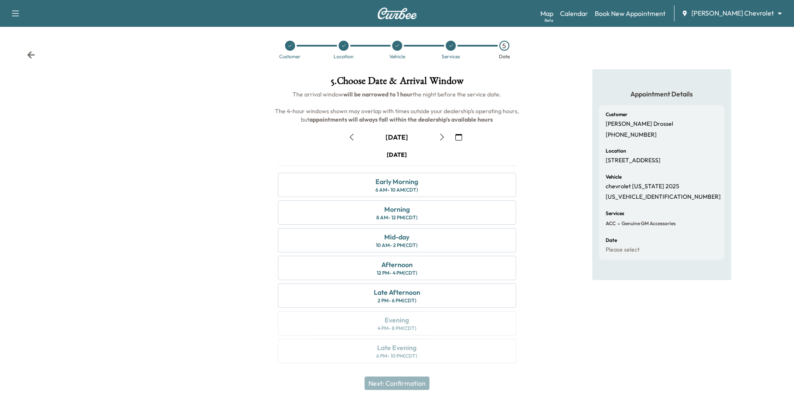
drag, startPoint x: 151, startPoint y: 2, endPoint x: 276, endPoint y: 137, distance: 184.9
click at [276, 137] on div "October 13" at bounding box center [396, 136] width 251 height 13
click at [442, 137] on icon "button" at bounding box center [442, 137] width 7 height 7
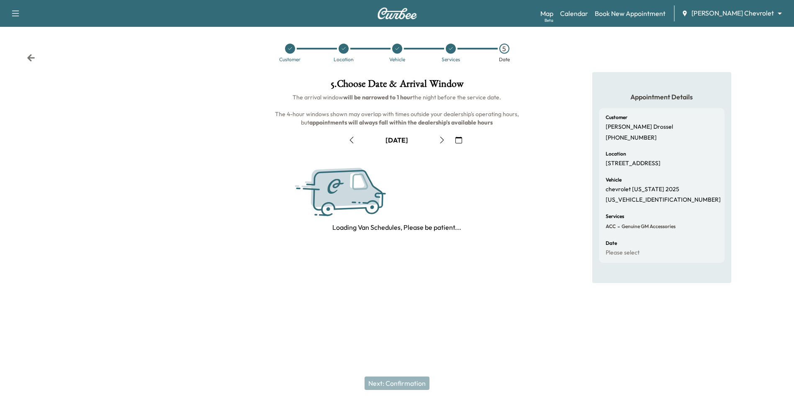
scroll to position [0, 0]
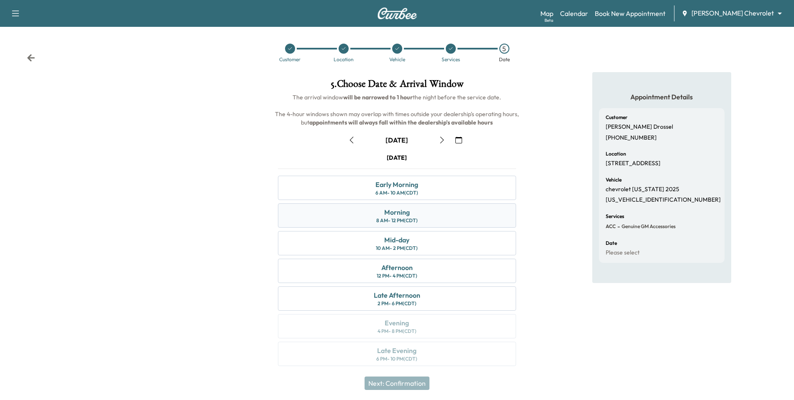
click at [422, 208] on div "Morning 8 AM - 12 PM (CDT)" at bounding box center [397, 215] width 238 height 24
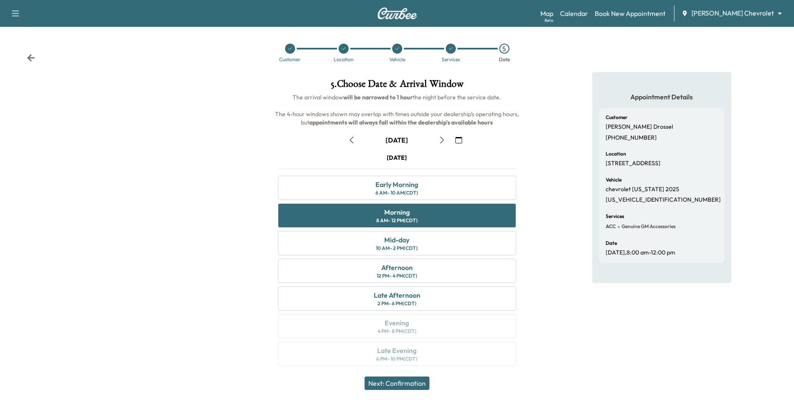
click at [418, 384] on button "Next: Confirmation" at bounding box center [397, 382] width 65 height 13
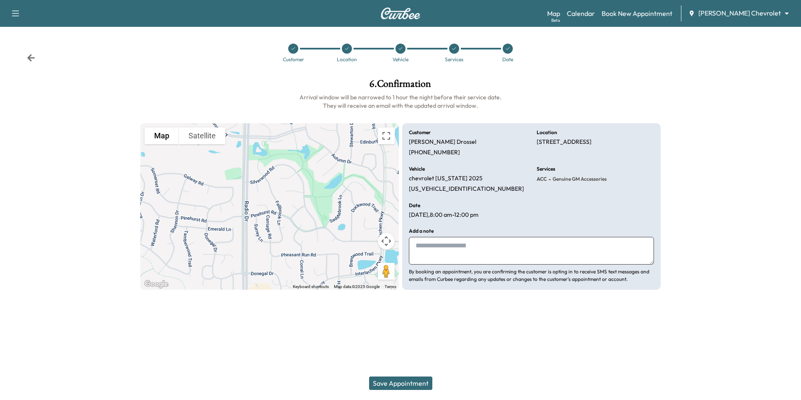
click at [437, 247] on textarea at bounding box center [531, 251] width 245 height 28
click at [497, 250] on textarea at bounding box center [531, 251] width 245 height 28
click at [433, 253] on textarea at bounding box center [531, 251] width 245 height 28
type textarea "**********"
click at [406, 382] on button "Save Appointment" at bounding box center [400, 382] width 63 height 13
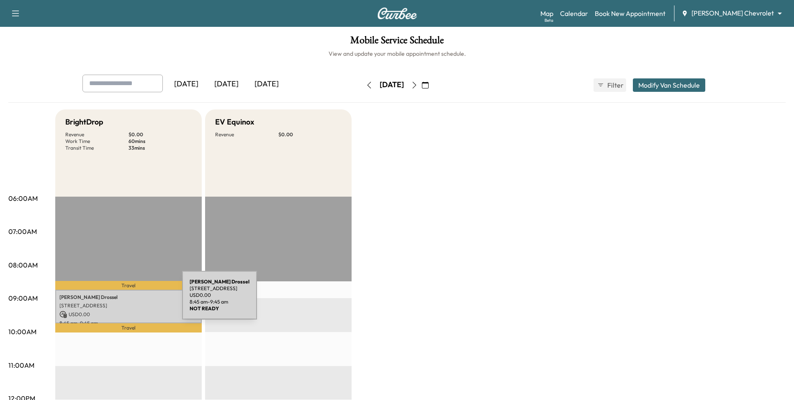
click at [119, 300] on div "Christopher Drossel 8606 Pinehurst Alcove, Woodbury, MN 55125, United States of…" at bounding box center [128, 306] width 147 height 34
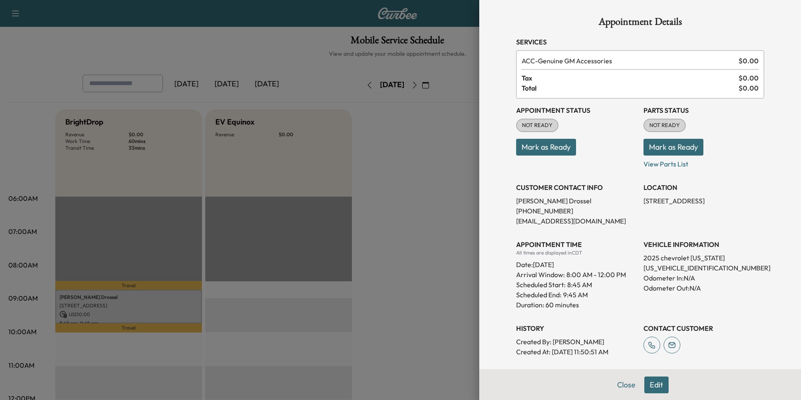
click at [437, 303] on div at bounding box center [400, 200] width 801 height 400
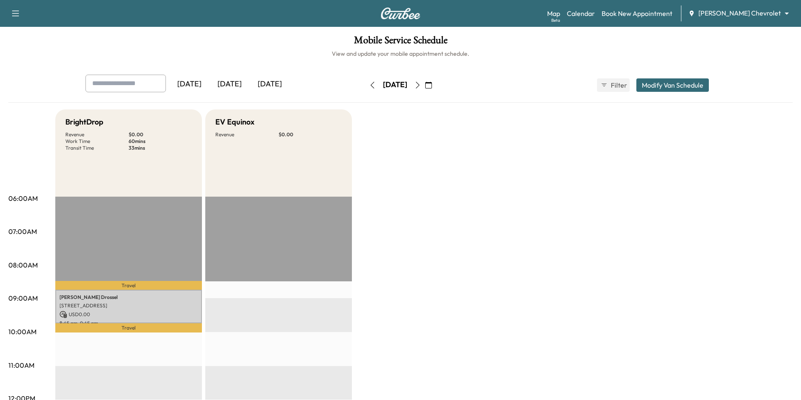
click at [730, 10] on body "Support Log Out Map Beta Calendar Book New Appointment Mauer Chevrolet ********…" at bounding box center [400, 200] width 801 height 400
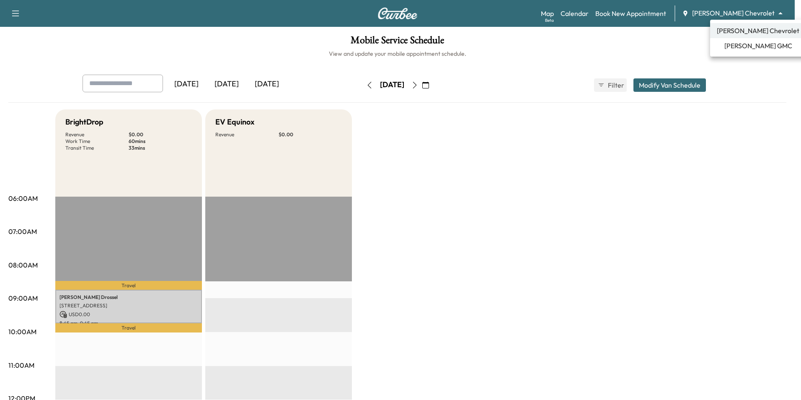
click at [673, 41] on div at bounding box center [400, 200] width 801 height 400
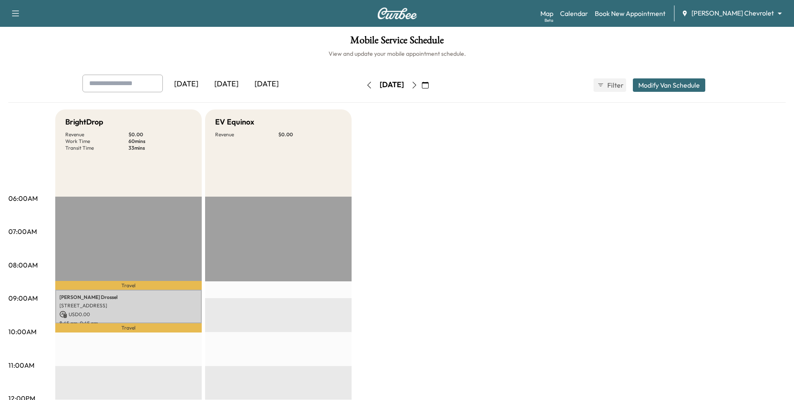
drag, startPoint x: 258, startPoint y: 4, endPoint x: 401, endPoint y: 242, distance: 278.2
click at [147, 302] on p "8606 Pinehurst Alcove, Woodbury, MN 55125, United States of America" at bounding box center [128, 305] width 138 height 7
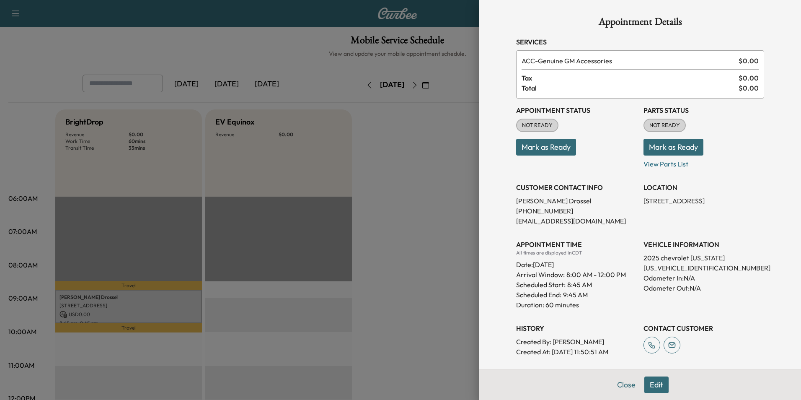
click at [420, 269] on div at bounding box center [400, 200] width 801 height 400
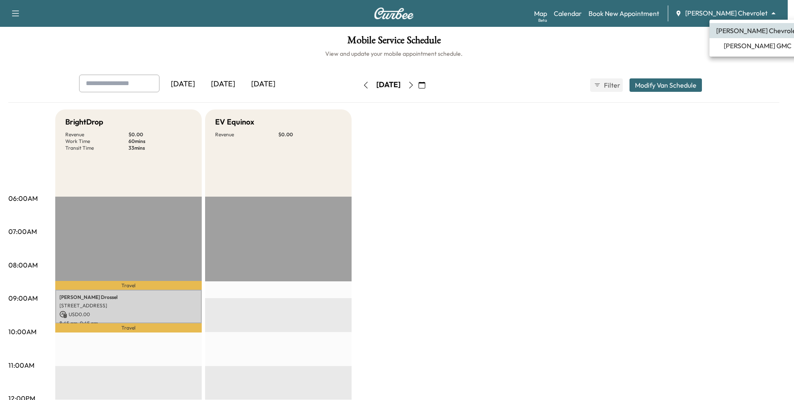
click at [745, 9] on body "Support Log Out Map Beta Calendar Book New Appointment [PERSON_NAME] Chevrolet …" at bounding box center [397, 200] width 794 height 400
click at [749, 47] on span "[PERSON_NAME] GMC" at bounding box center [758, 46] width 68 height 10
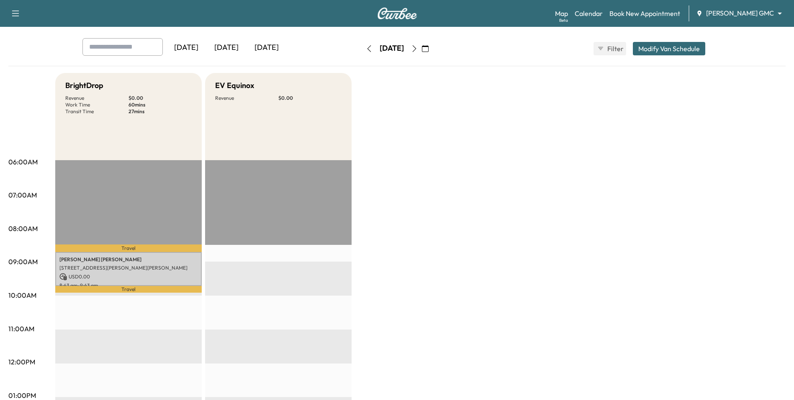
scroll to position [84, 0]
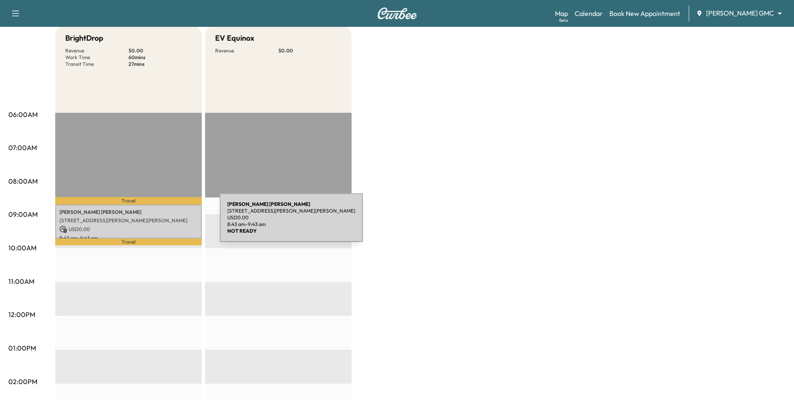
click at [157, 222] on p "[STREET_ADDRESS][PERSON_NAME][PERSON_NAME]" at bounding box center [128, 220] width 138 height 7
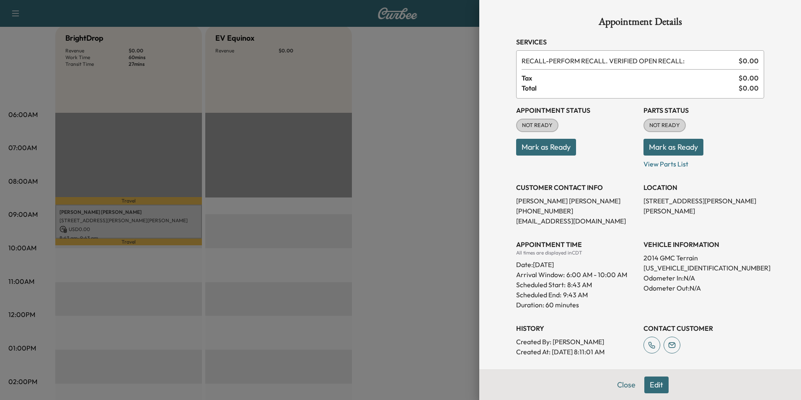
click at [435, 192] on div at bounding box center [400, 200] width 801 height 400
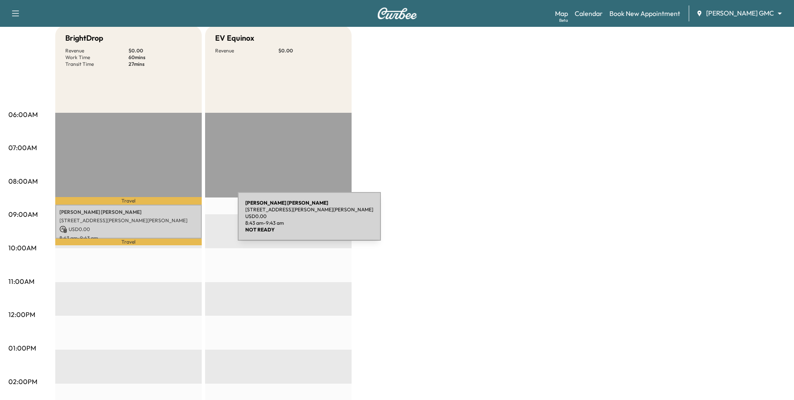
click at [175, 221] on p "[STREET_ADDRESS][PERSON_NAME][PERSON_NAME]" at bounding box center [128, 220] width 138 height 7
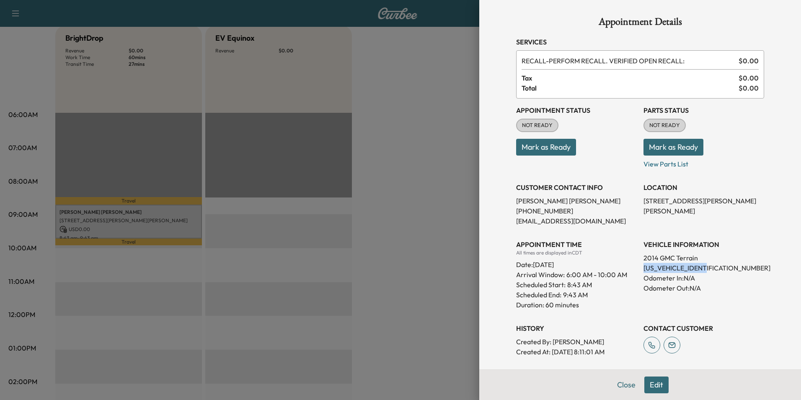
drag, startPoint x: 708, startPoint y: 267, endPoint x: 637, endPoint y: 266, distance: 70.8
click at [643, 266] on p "2GKFLXE37E6336373" at bounding box center [703, 268] width 121 height 10
copy p "2GKFLXE37E6336373"
click at [445, 206] on div at bounding box center [400, 200] width 801 height 400
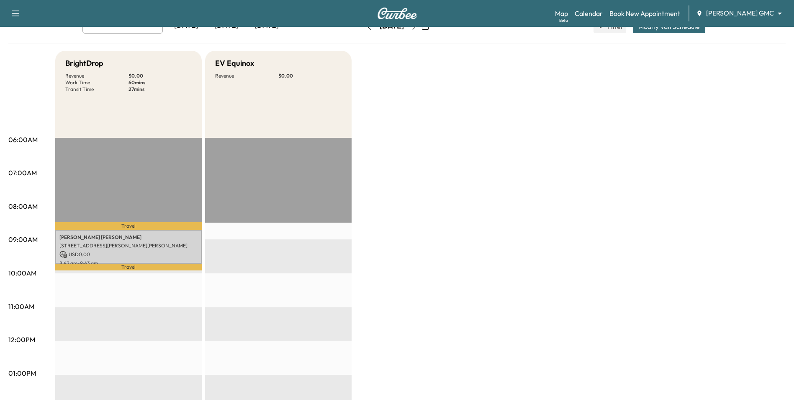
scroll to position [0, 0]
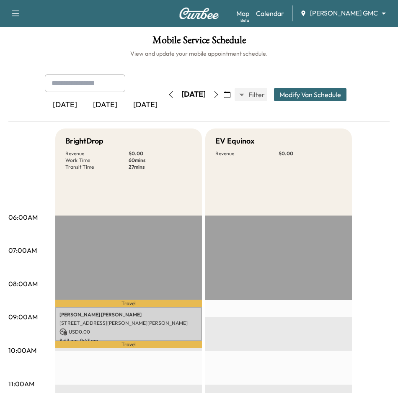
click at [349, 13] on body "Book New Appointment Support Log Out Map Beta Calendar Mauer GMC ******** ​ Mob…" at bounding box center [199, 196] width 398 height 393
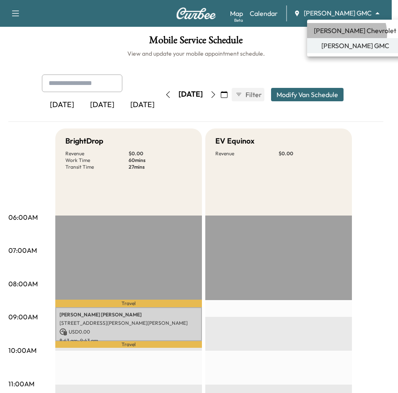
click at [346, 34] on span "Mauer Chevrolet" at bounding box center [355, 31] width 83 height 10
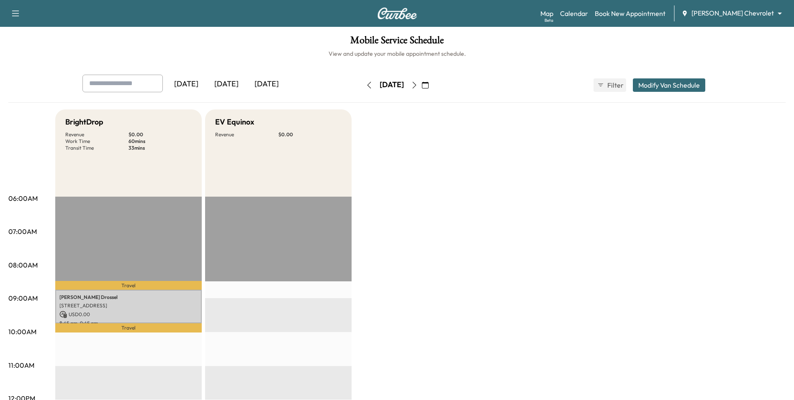
click at [429, 83] on icon "button" at bounding box center [425, 85] width 7 height 7
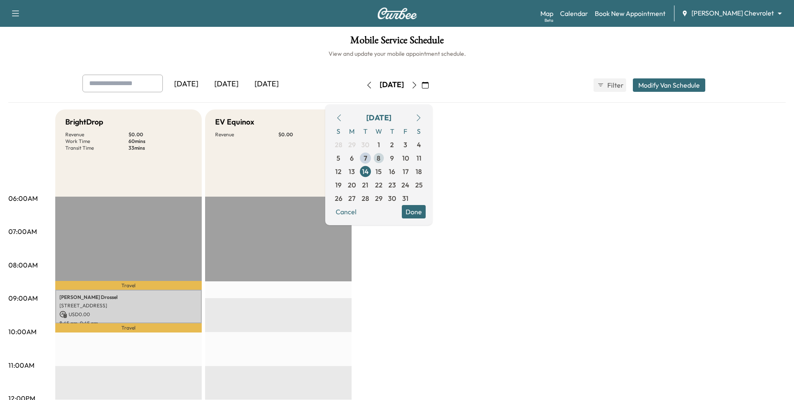
click at [386, 159] on span "8" at bounding box center [378, 157] width 13 height 13
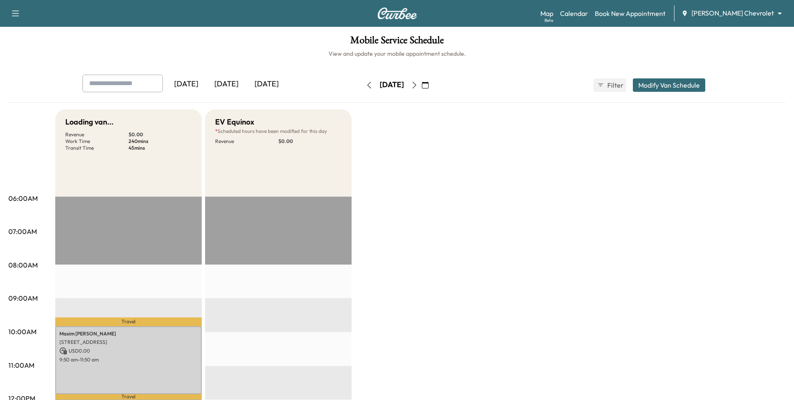
click at [418, 86] on icon "button" at bounding box center [414, 85] width 7 height 7
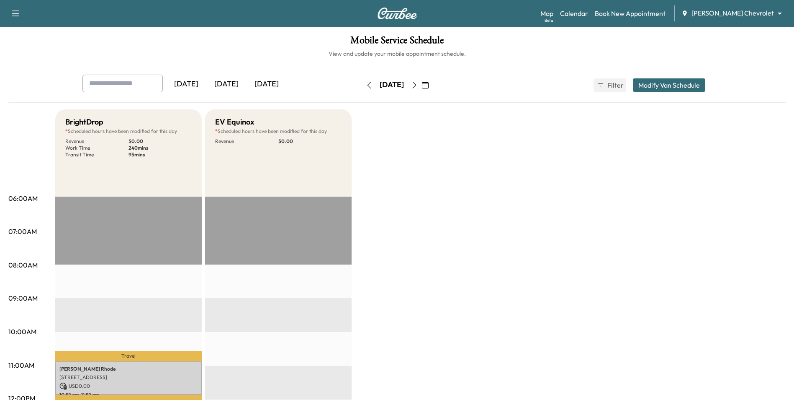
click at [366, 82] on icon "button" at bounding box center [369, 85] width 7 height 7
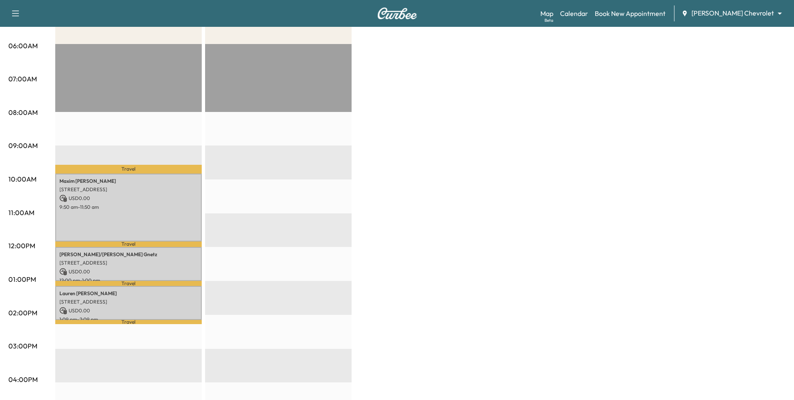
scroll to position [209, 0]
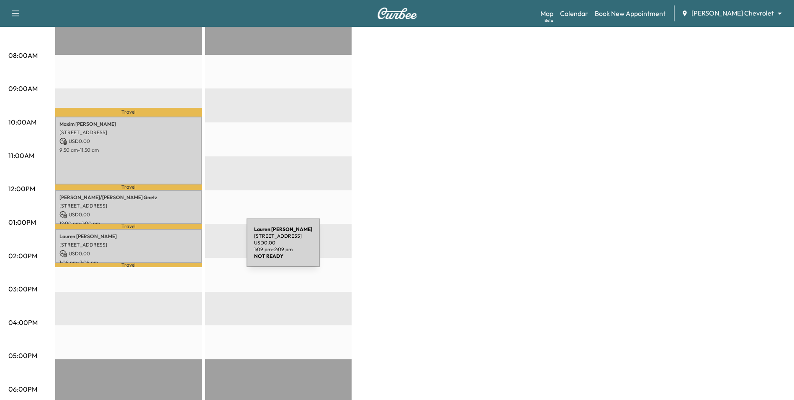
click at [184, 250] on p "USD 0.00" at bounding box center [128, 254] width 138 height 8
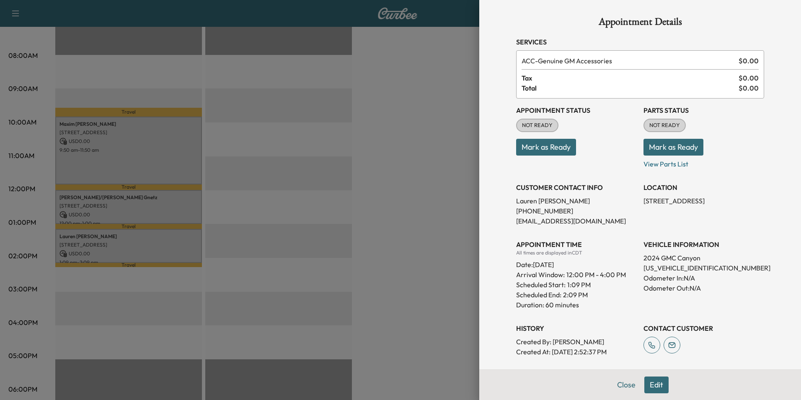
click at [178, 205] on div at bounding box center [400, 200] width 801 height 400
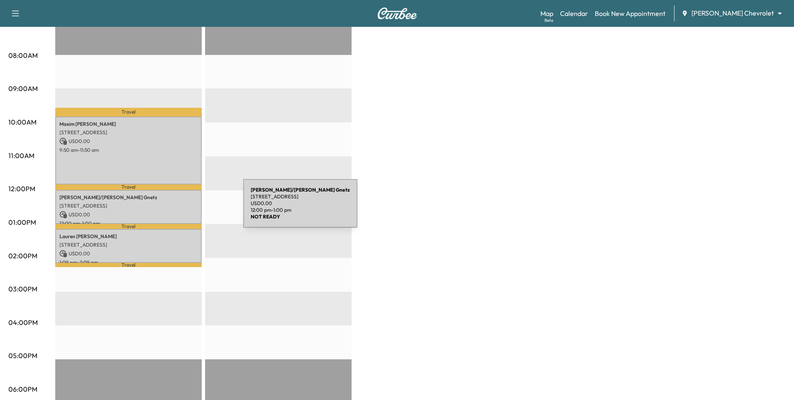
click at [169, 204] on p "8440 Ashton Ave, Inver Grove Heights, MN 55077, USA" at bounding box center [128, 205] width 138 height 7
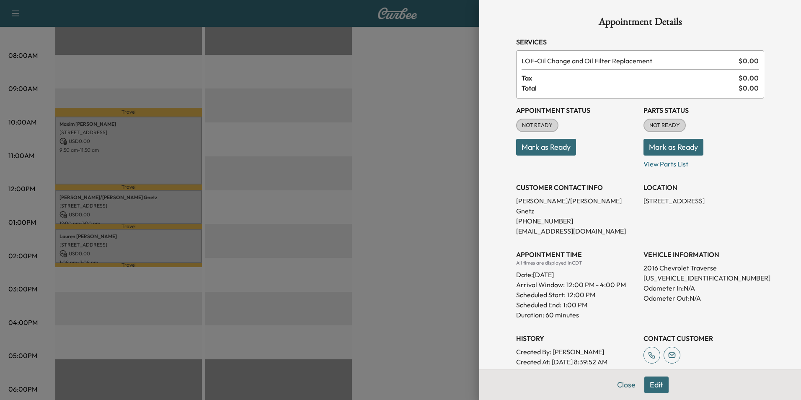
click at [382, 254] on div at bounding box center [400, 200] width 801 height 400
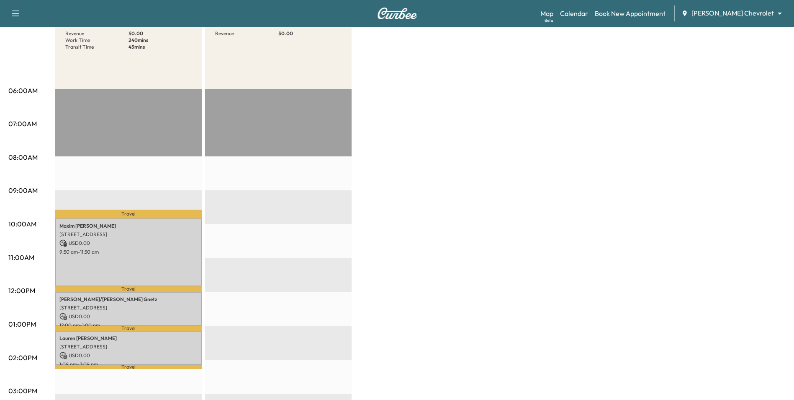
scroll to position [84, 0]
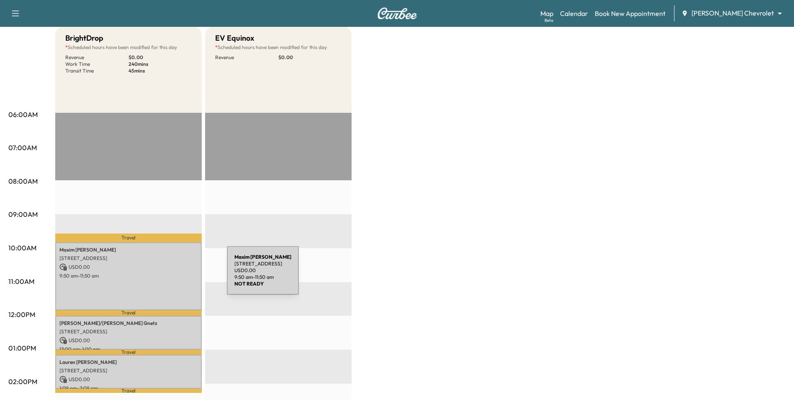
click at [164, 275] on p "9:50 am - 11:50 am" at bounding box center [128, 275] width 138 height 7
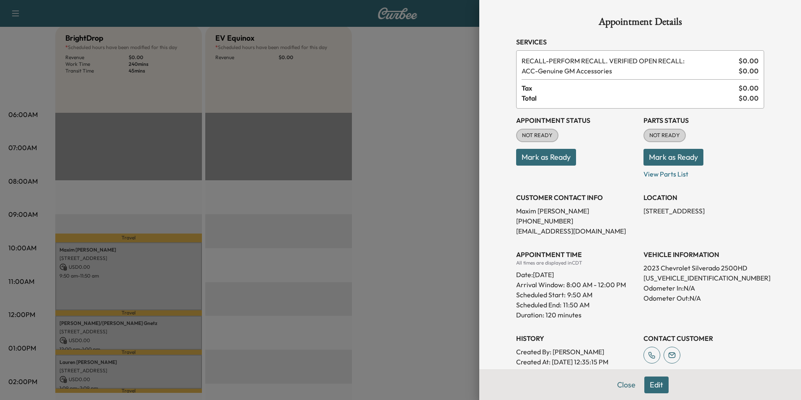
click at [158, 330] on div at bounding box center [400, 200] width 801 height 400
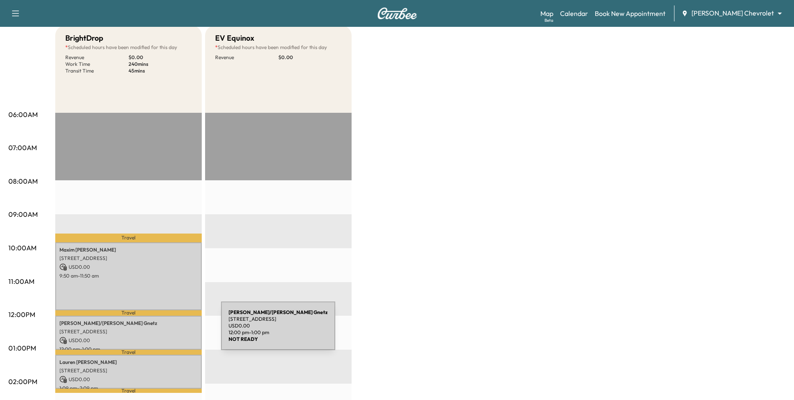
click at [158, 330] on p "8440 Ashton Ave, Inver Grove Heights, MN 55077, USA" at bounding box center [128, 331] width 138 height 7
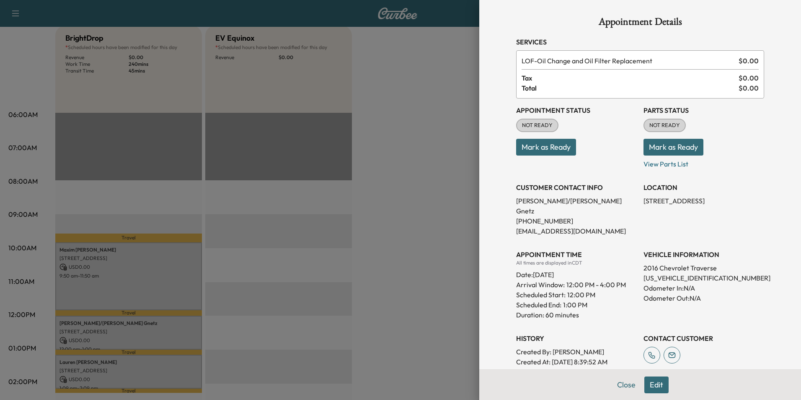
drag, startPoint x: 281, startPoint y: 326, endPoint x: 231, endPoint y: 334, distance: 50.5
click at [279, 326] on div at bounding box center [400, 200] width 801 height 400
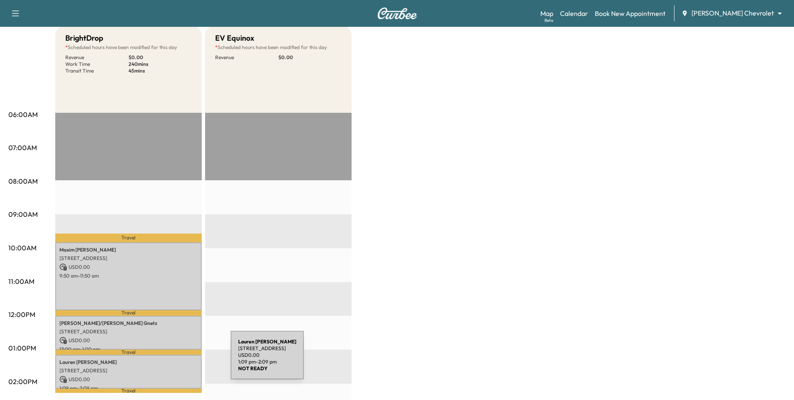
click at [168, 360] on p "Lauren Howard" at bounding box center [128, 361] width 138 height 7
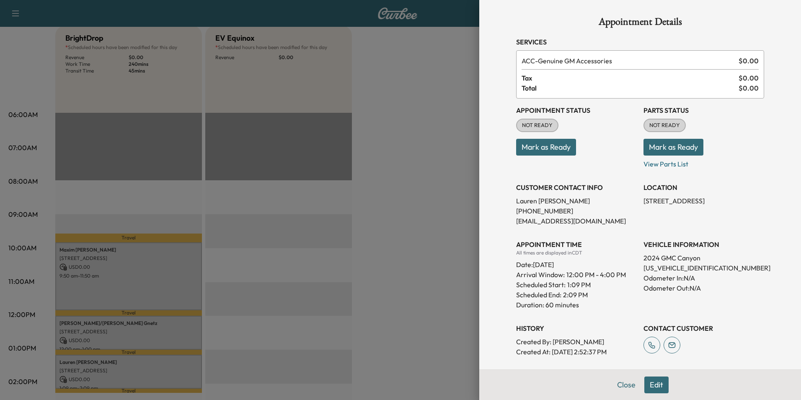
click at [267, 341] on div at bounding box center [400, 200] width 801 height 400
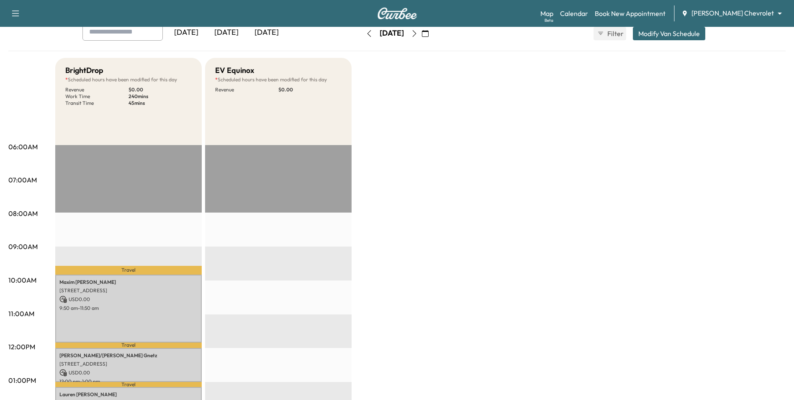
scroll to position [0, 0]
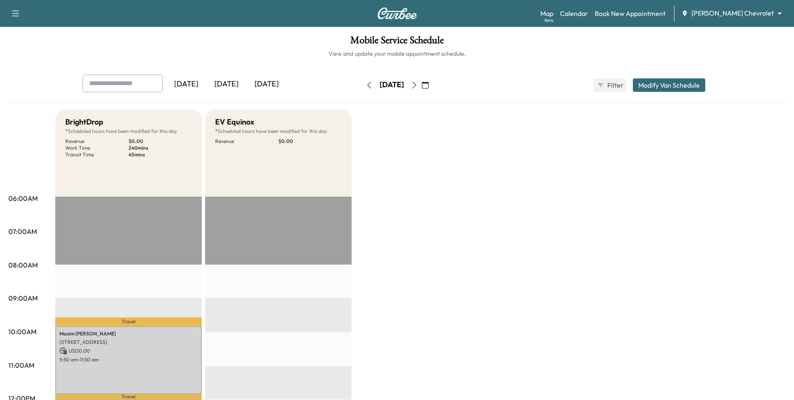
click at [745, 12] on body "Support Log Out Map Beta Calendar Book New Appointment Mauer Chevrolet ********…" at bounding box center [397, 200] width 794 height 400
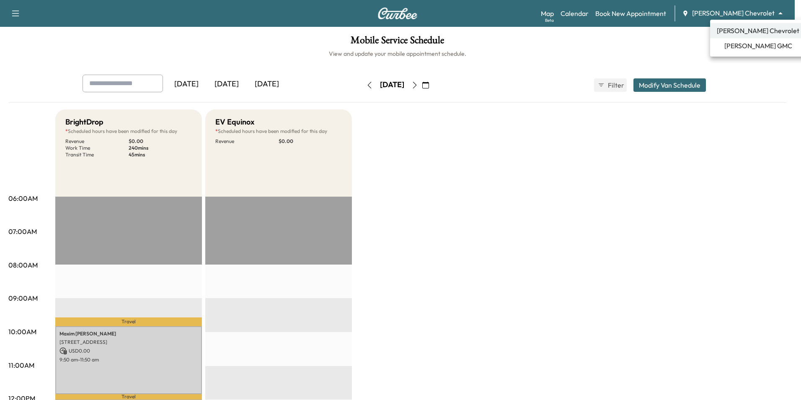
click at [747, 44] on span "[PERSON_NAME] GMC" at bounding box center [758, 46] width 68 height 10
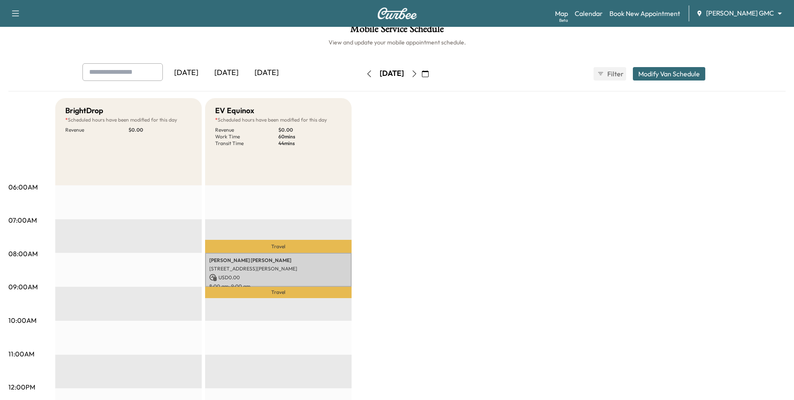
scroll to position [84, 0]
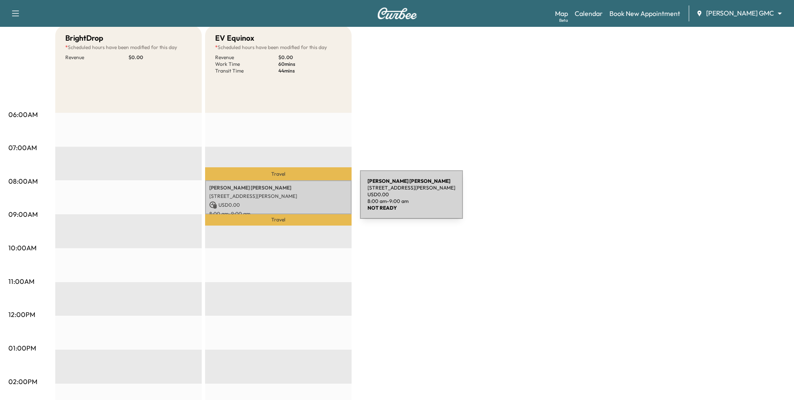
click at [297, 199] on div "Tom Astrup 7009 Sally Ln, Edina, MN 55439, USA USD 0.00 8:00 am - 9:00 am" at bounding box center [278, 197] width 147 height 34
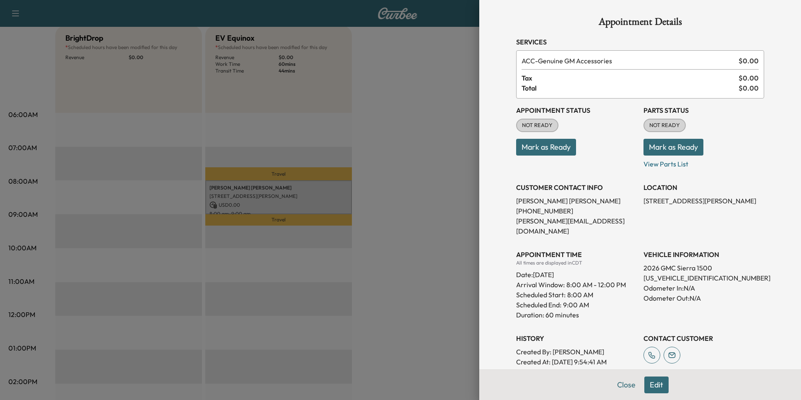
click at [297, 199] on div at bounding box center [400, 200] width 801 height 400
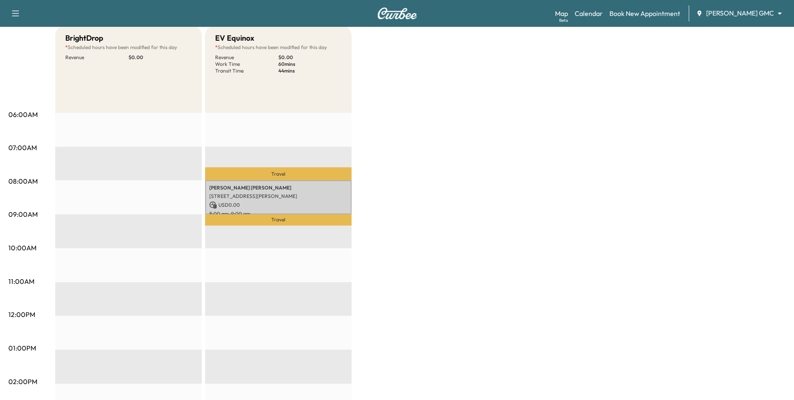
scroll to position [0, 0]
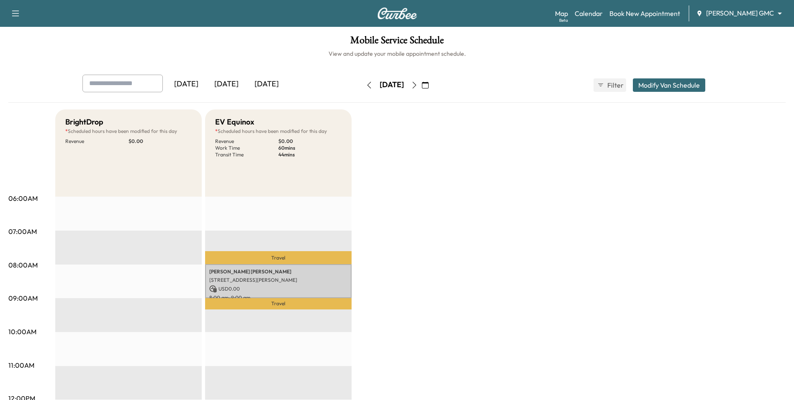
click at [429, 86] on icon "button" at bounding box center [425, 85] width 7 height 7
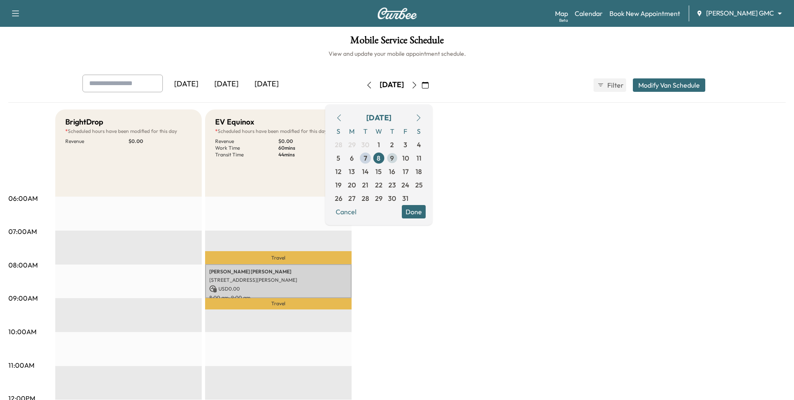
click at [399, 157] on span "9" at bounding box center [392, 157] width 13 height 13
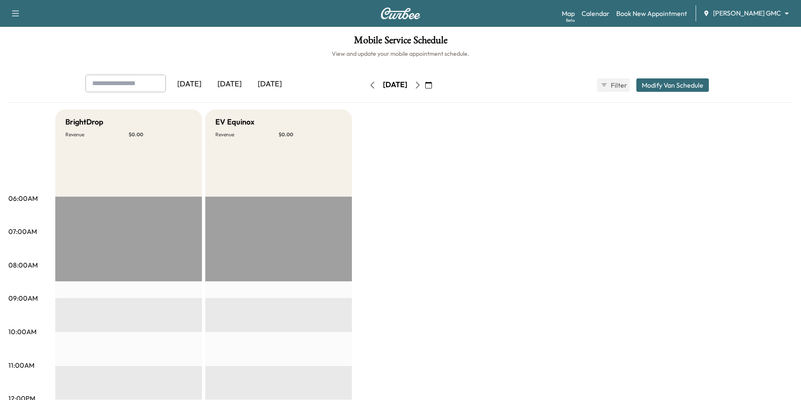
click at [725, 15] on body "Support Log Out Map Beta Calendar Book New Appointment Mauer GMC ******** ​ Mob…" at bounding box center [400, 200] width 801 height 400
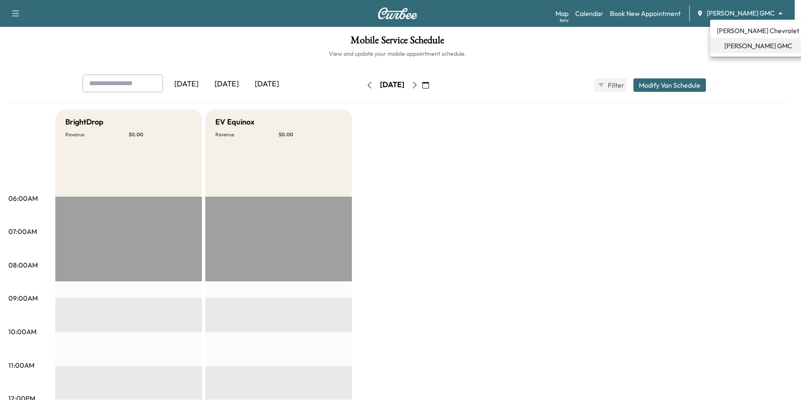
click at [738, 32] on span "Mauer Chevrolet" at bounding box center [758, 31] width 83 height 10
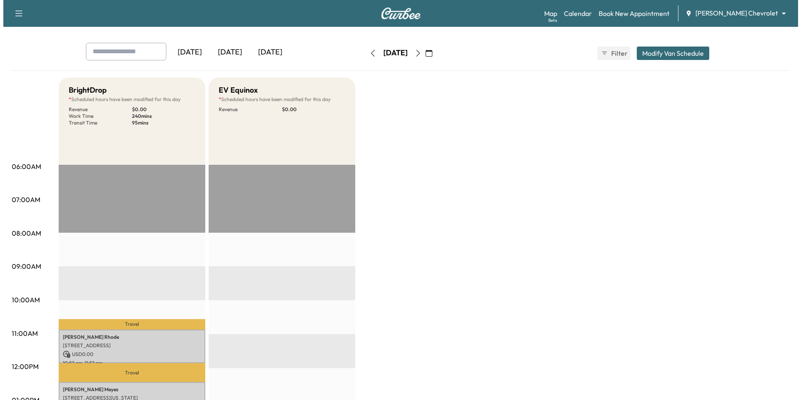
scroll to position [209, 0]
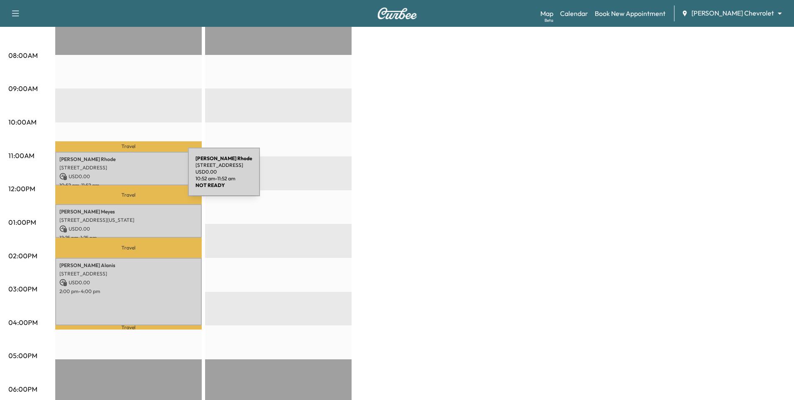
click at [125, 177] on p "USD 0.00" at bounding box center [128, 177] width 138 height 8
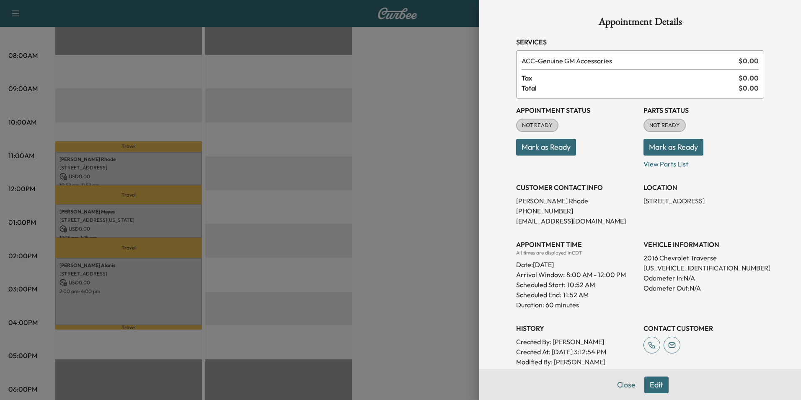
click at [126, 218] on div at bounding box center [400, 200] width 801 height 400
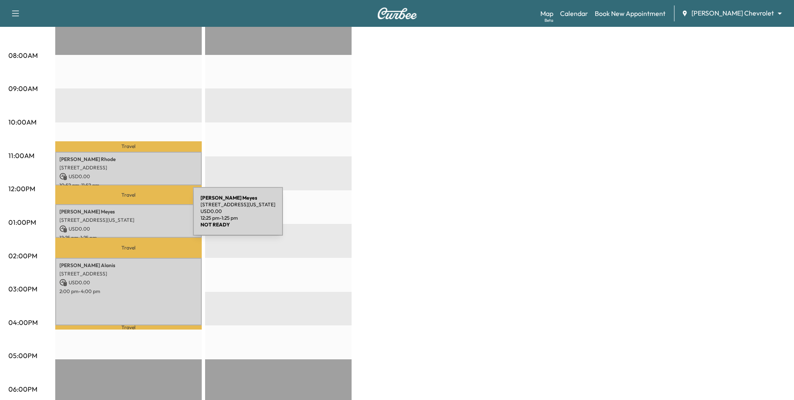
click at [130, 217] on p "4052 Oregon Ave N, Minneapolis, MN 55427, USA" at bounding box center [128, 220] width 138 height 7
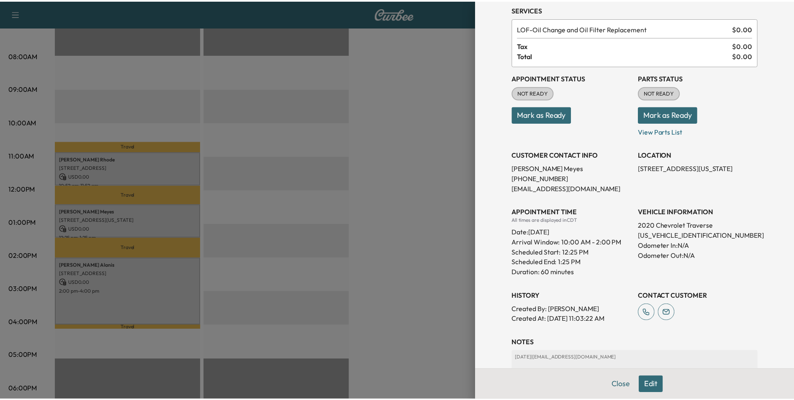
scroll to position [108, 0]
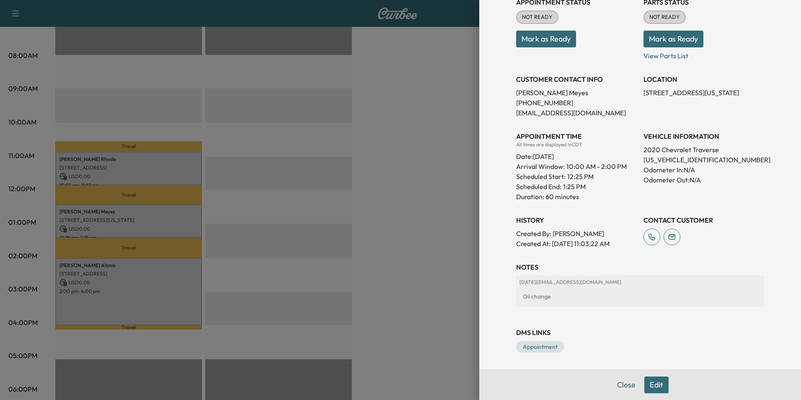
drag, startPoint x: 410, startPoint y: 261, endPoint x: 206, endPoint y: 261, distance: 203.9
click at [409, 261] on div at bounding box center [400, 200] width 801 height 400
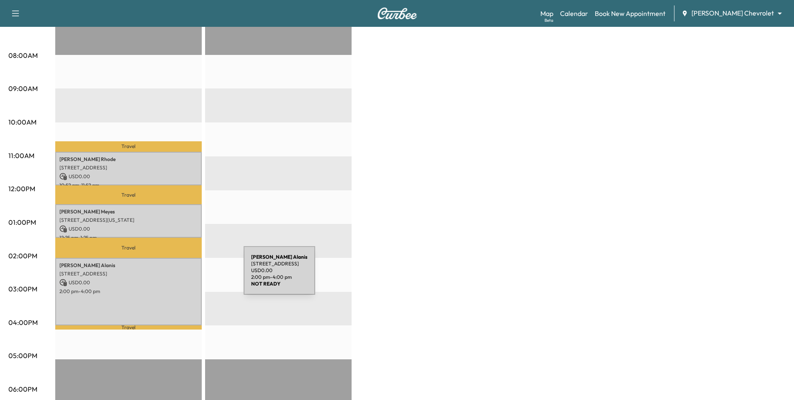
click at [180, 278] on p "USD 0.00" at bounding box center [128, 282] width 138 height 8
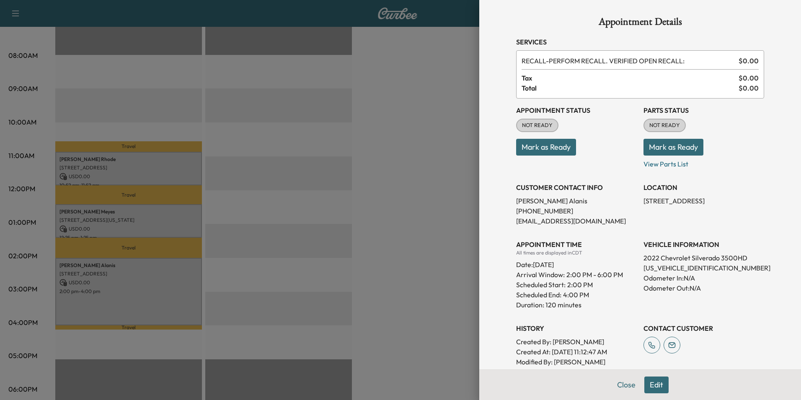
click at [407, 246] on div at bounding box center [400, 200] width 801 height 400
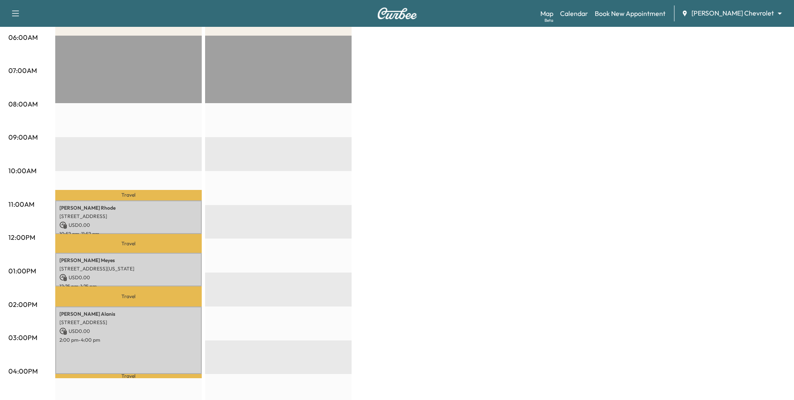
scroll to position [42, 0]
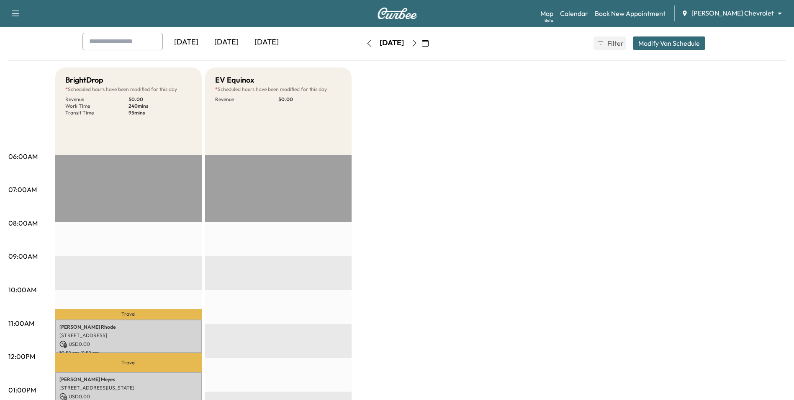
click at [416, 41] on icon "button" at bounding box center [415, 43] width 4 height 7
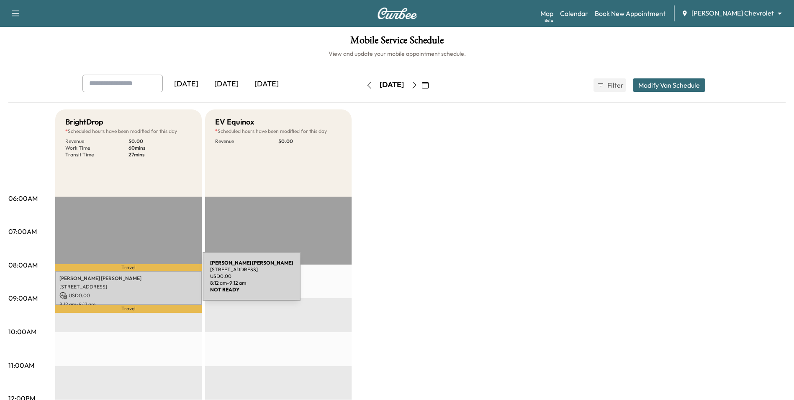
click at [140, 281] on div "Scott Miller 1057 102nd St W, Inver Grove Heights, MN 55077, USA USD 0.00 8:12 …" at bounding box center [128, 288] width 147 height 34
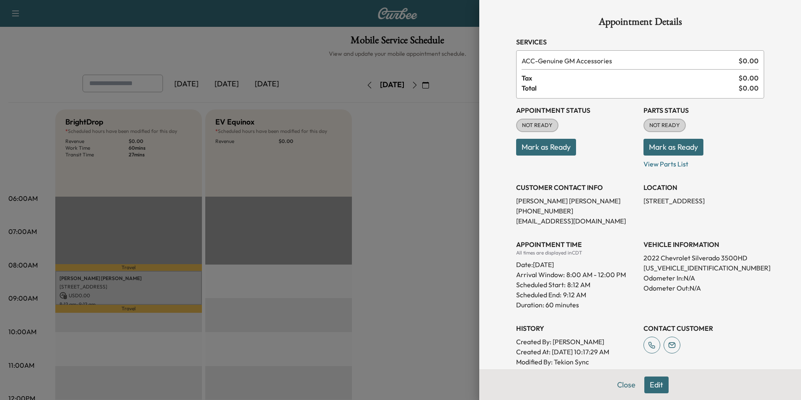
drag, startPoint x: 408, startPoint y: 253, endPoint x: 427, endPoint y: 217, distance: 41.0
click at [408, 253] on div at bounding box center [400, 200] width 801 height 400
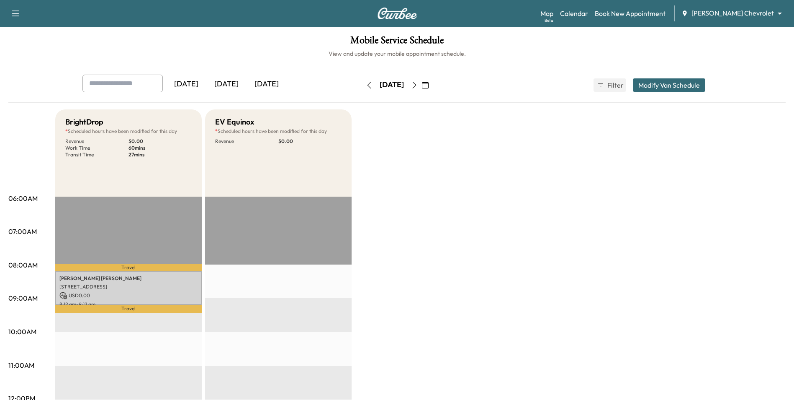
click at [418, 84] on icon "button" at bounding box center [414, 85] width 7 height 7
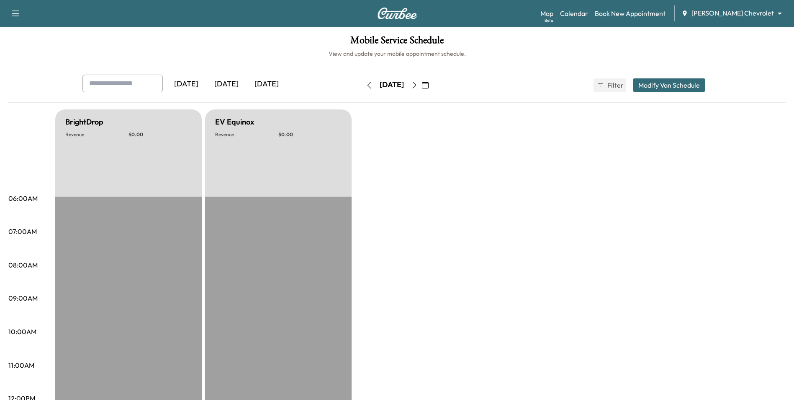
click at [418, 86] on icon "button" at bounding box center [414, 85] width 7 height 7
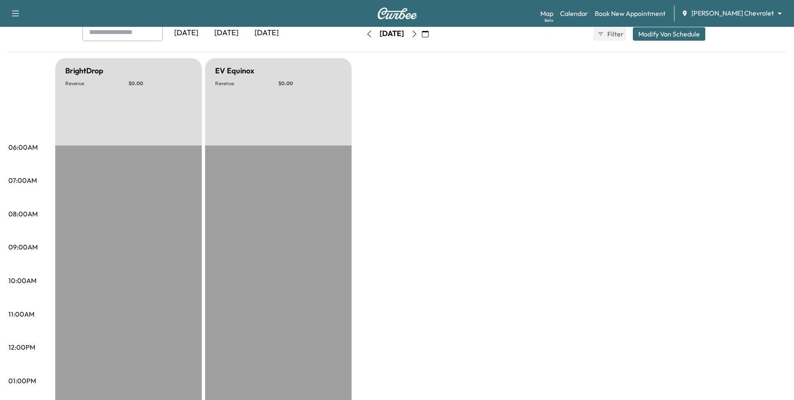
scroll to position [42, 0]
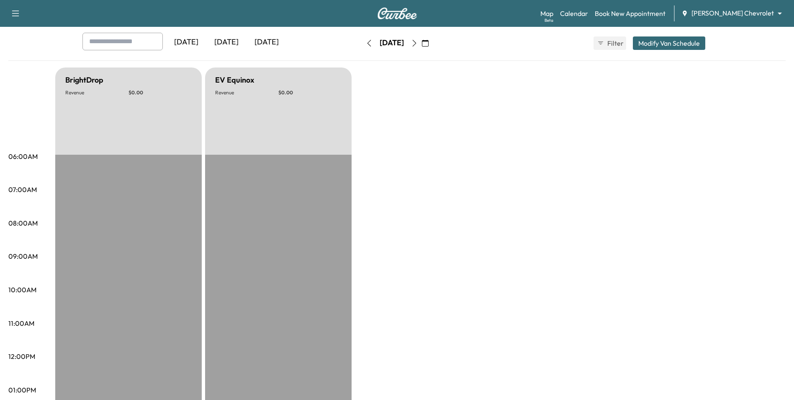
click at [416, 42] on icon "button" at bounding box center [415, 43] width 4 height 7
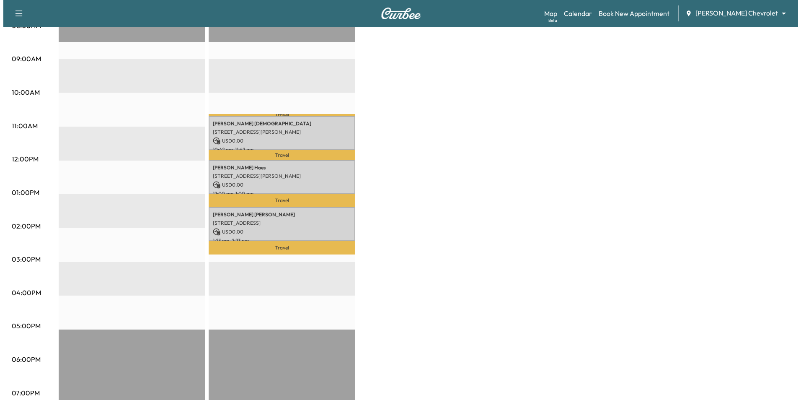
scroll to position [251, 0]
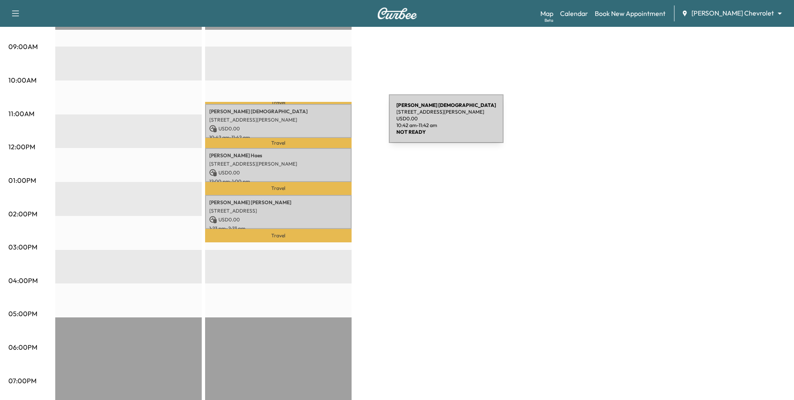
click at [326, 125] on p "USD 0.00" at bounding box center [278, 129] width 138 height 8
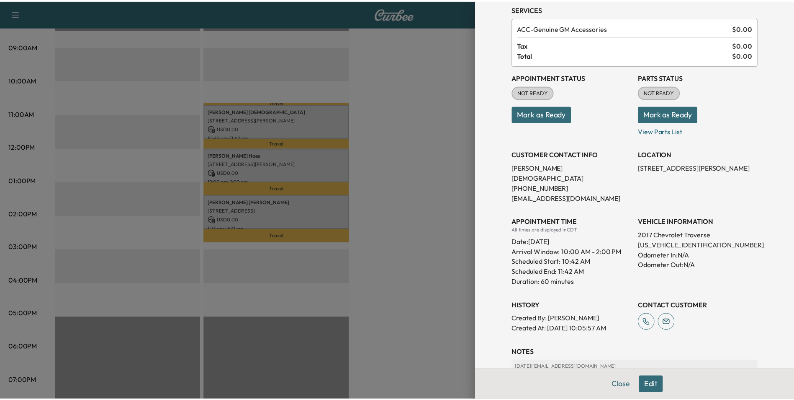
scroll to position [84, 0]
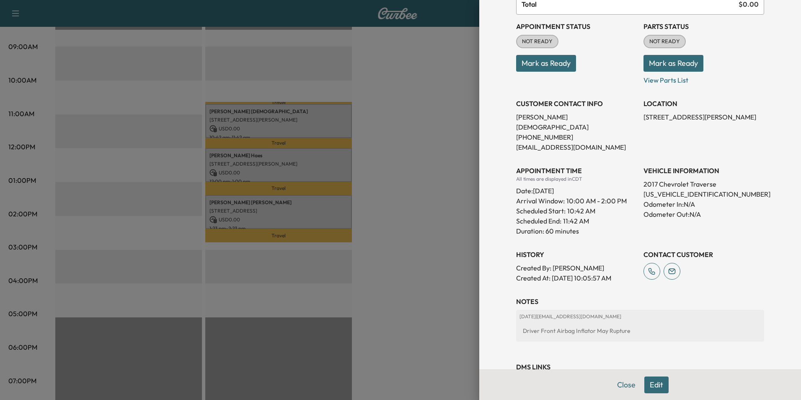
drag, startPoint x: 423, startPoint y: 264, endPoint x: 406, endPoint y: 260, distance: 17.5
click at [423, 264] on div at bounding box center [400, 200] width 801 height 400
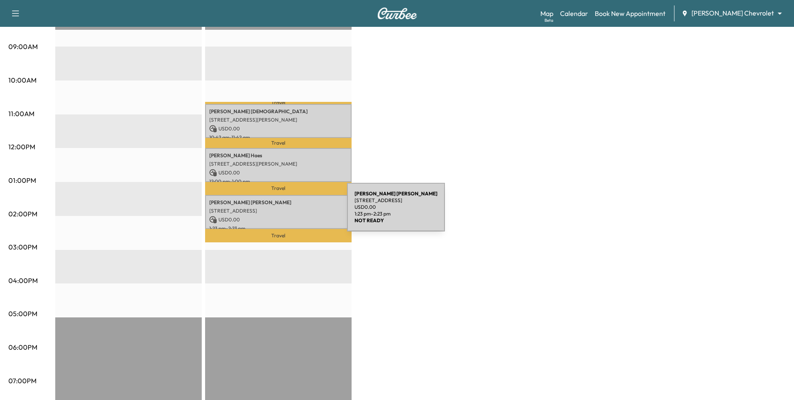
click at [284, 212] on div "STEVEN T BOYER 16956 Hopewell Ct, Lakeville, MN 55044, USA USD 0.00 1:23 pm - 2…" at bounding box center [278, 212] width 147 height 34
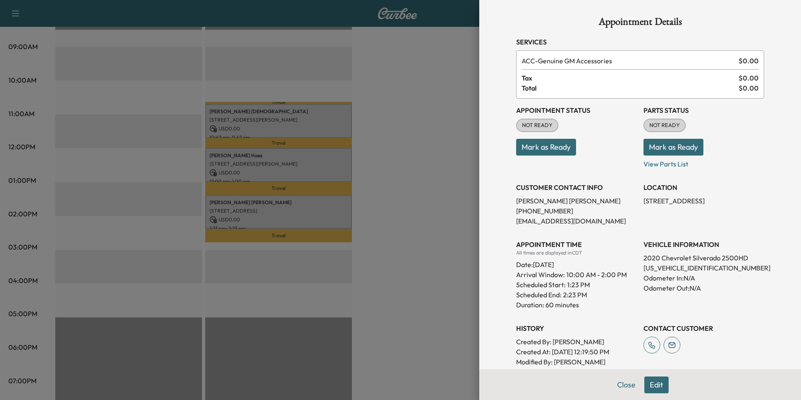
click at [407, 230] on div at bounding box center [400, 200] width 801 height 400
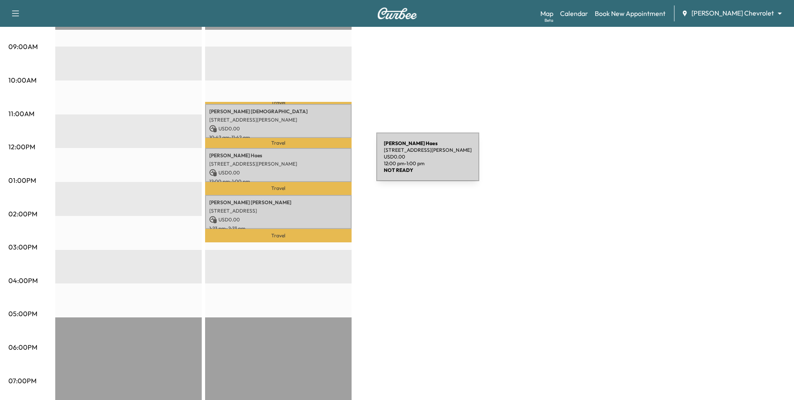
click at [314, 162] on p "6128 Russell Ave S, Minneapolis, MN 55410, USA" at bounding box center [278, 163] width 138 height 7
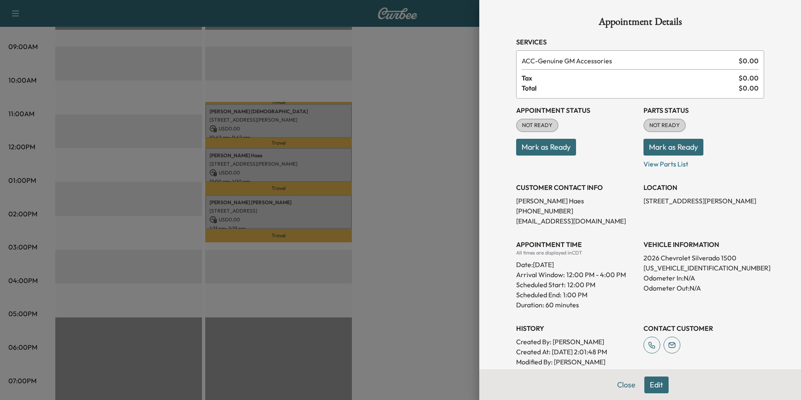
drag, startPoint x: 386, startPoint y: 247, endPoint x: 278, endPoint y: 152, distance: 143.7
click at [384, 245] on div at bounding box center [400, 200] width 801 height 400
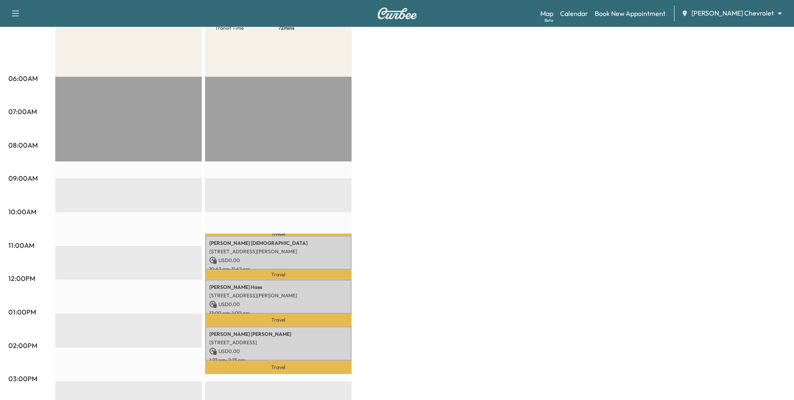
scroll to position [42, 0]
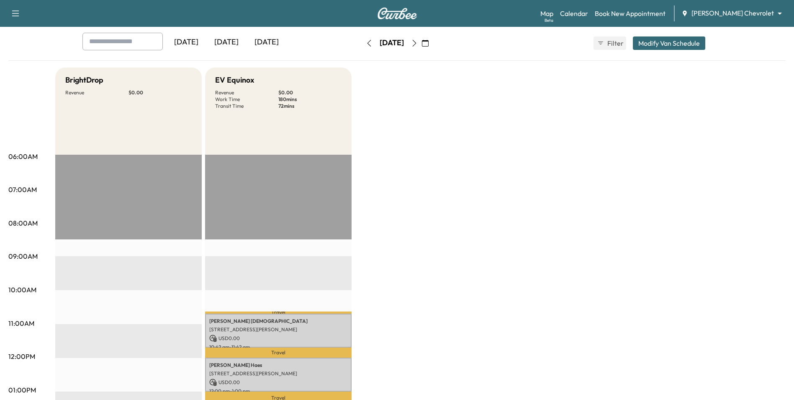
click at [418, 42] on icon "button" at bounding box center [414, 43] width 7 height 7
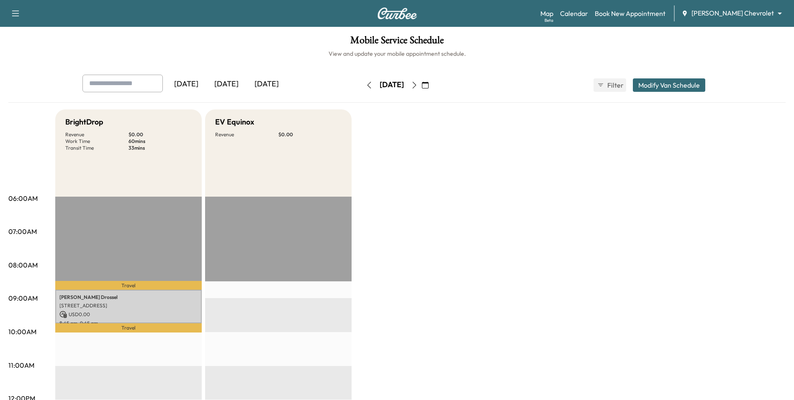
click at [418, 85] on icon "button" at bounding box center [414, 85] width 7 height 7
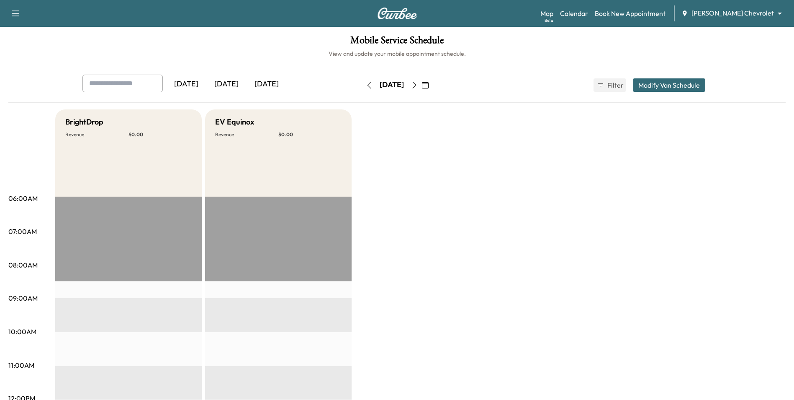
click at [418, 83] on icon "button" at bounding box center [414, 85] width 7 height 7
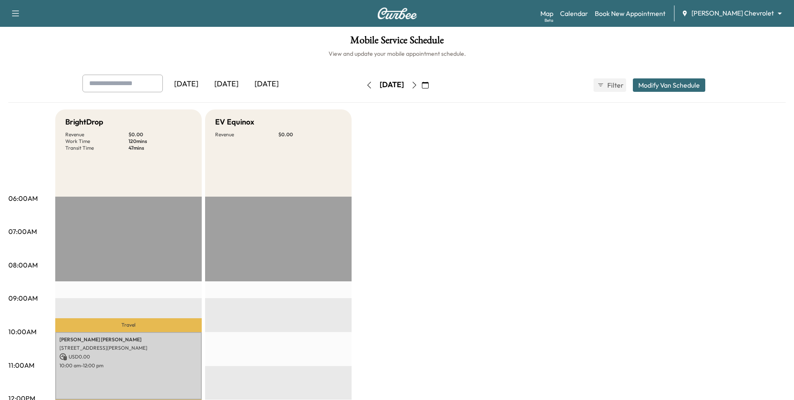
click at [367, 88] on icon "button" at bounding box center [369, 85] width 4 height 7
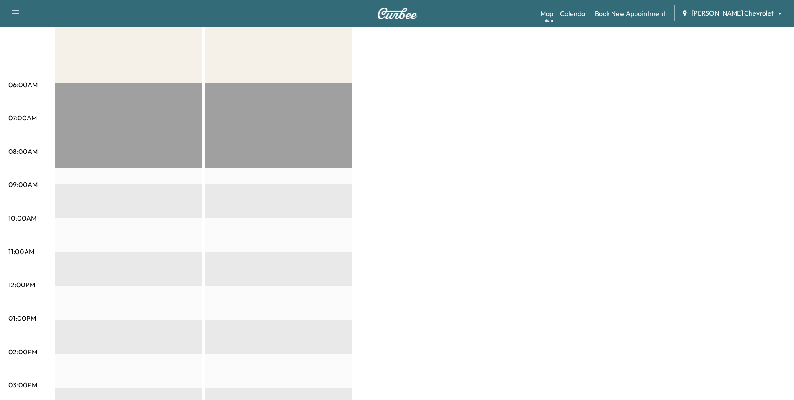
scroll to position [53, 0]
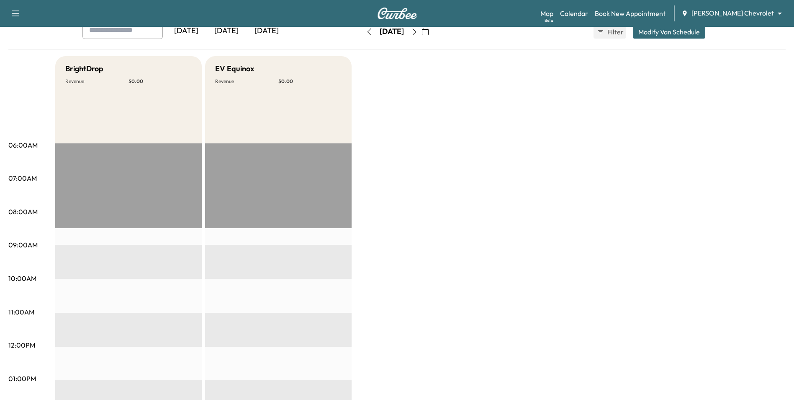
click at [422, 34] on button "button" at bounding box center [414, 31] width 14 height 13
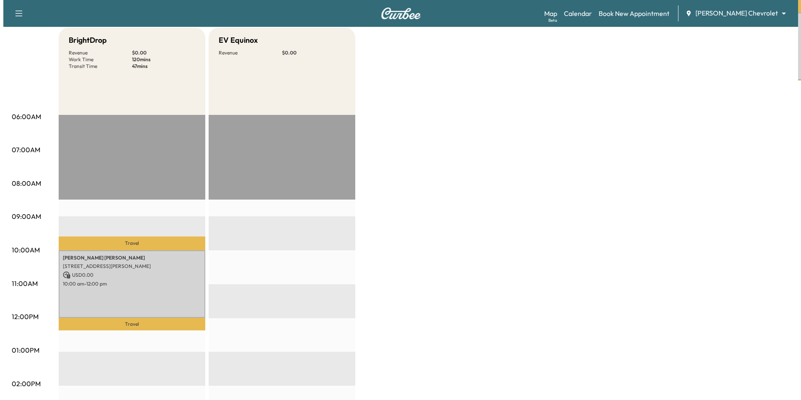
scroll to position [209, 0]
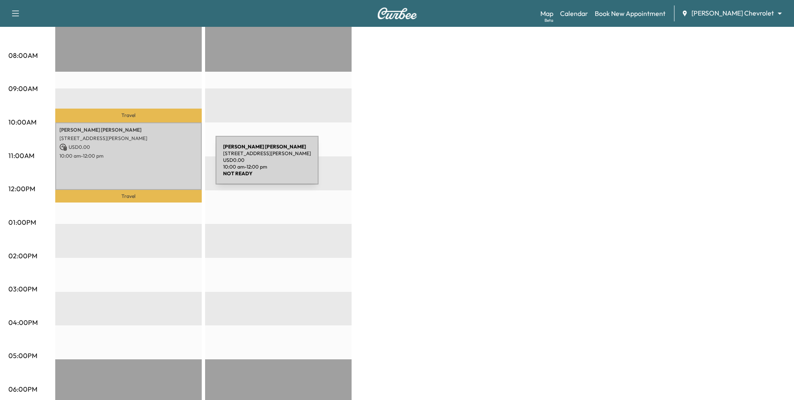
click at [153, 165] on div "NICHOLAS VILLARREAL 2210 Johnson St NE, Minneapolis, MN 55418, USA USD 0.00 10:…" at bounding box center [128, 156] width 147 height 68
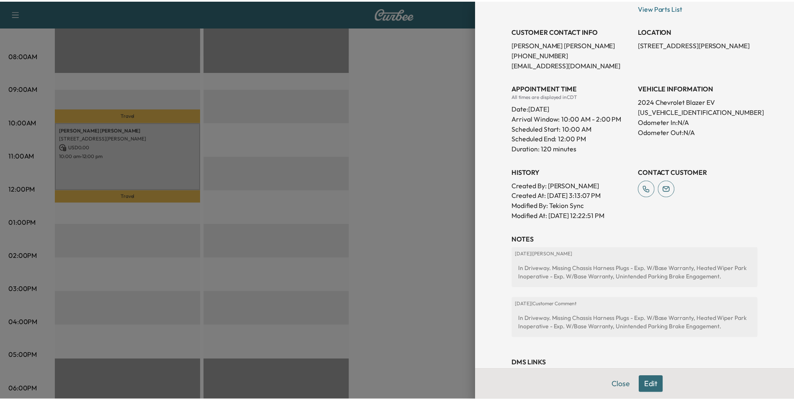
scroll to position [187, 0]
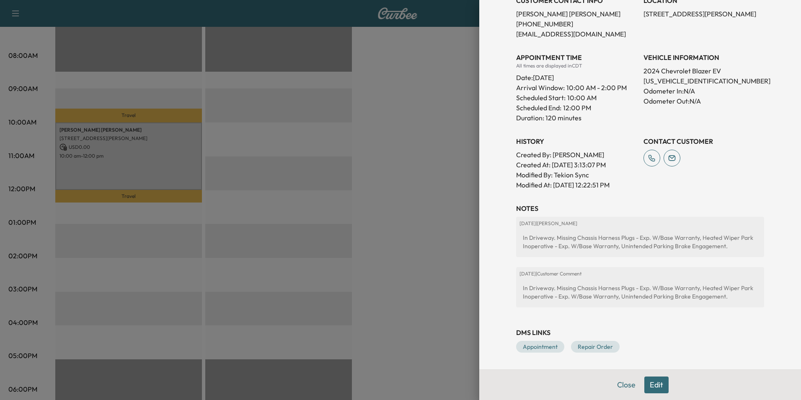
click at [458, 246] on div at bounding box center [400, 200] width 801 height 400
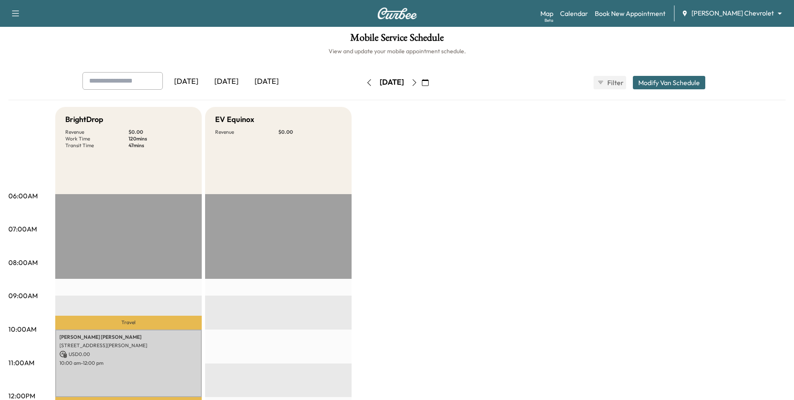
scroll to position [0, 0]
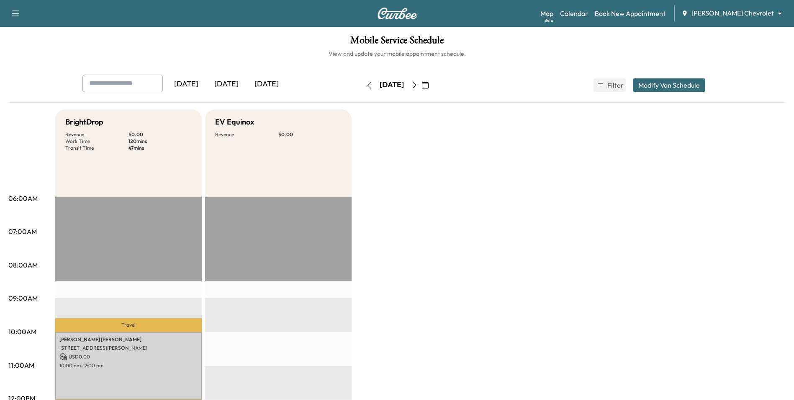
click at [418, 87] on icon "button" at bounding box center [414, 85] width 7 height 7
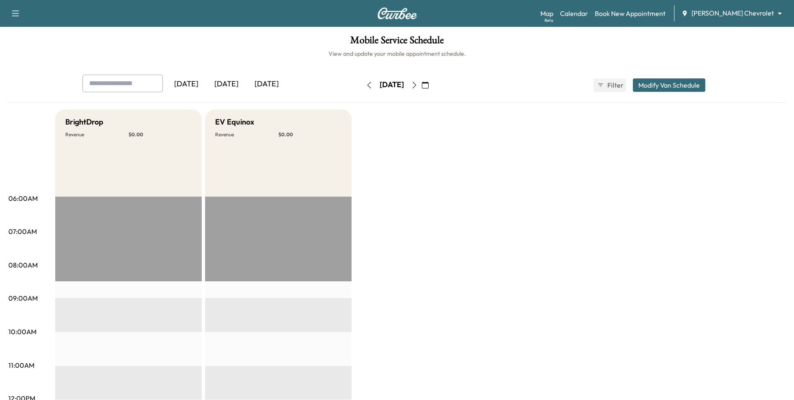
click at [418, 84] on icon "button" at bounding box center [414, 85] width 7 height 7
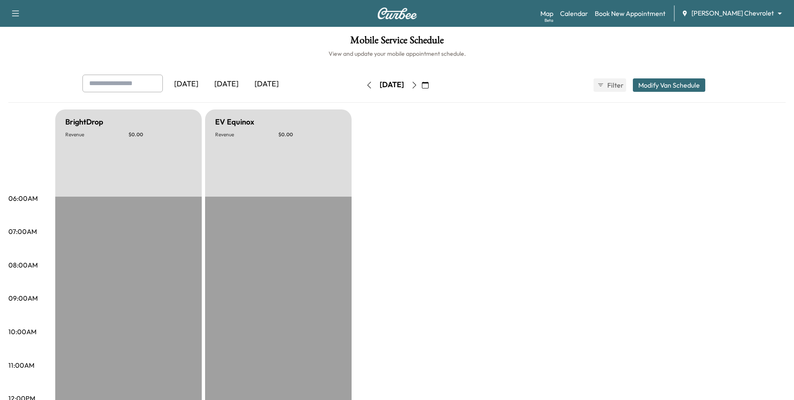
click at [429, 87] on icon "button" at bounding box center [425, 85] width 7 height 7
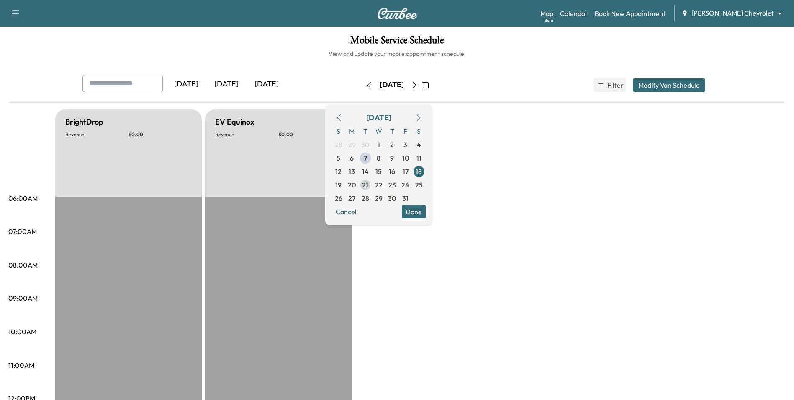
click at [369, 184] on span "21" at bounding box center [365, 185] width 6 height 10
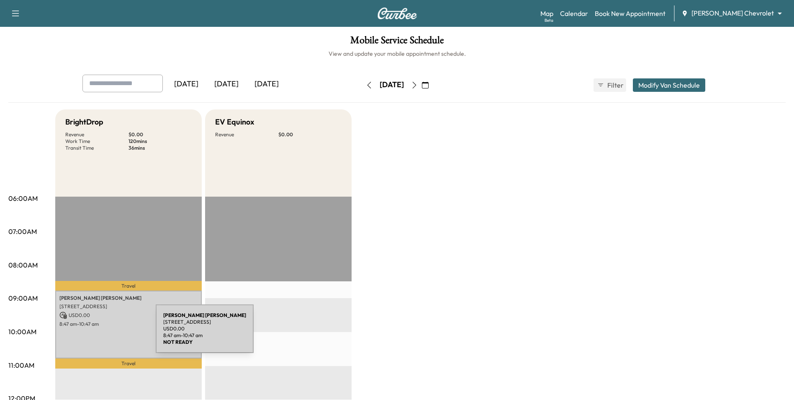
click at [96, 321] on p "8:47 am - 10:47 am" at bounding box center [128, 323] width 138 height 7
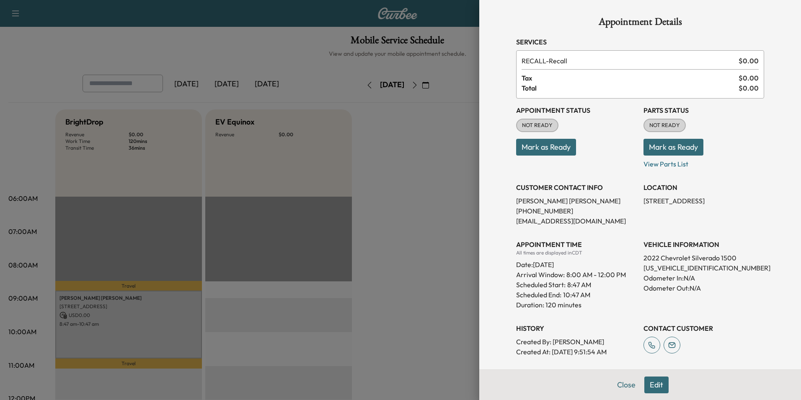
click at [415, 330] on div at bounding box center [400, 200] width 801 height 400
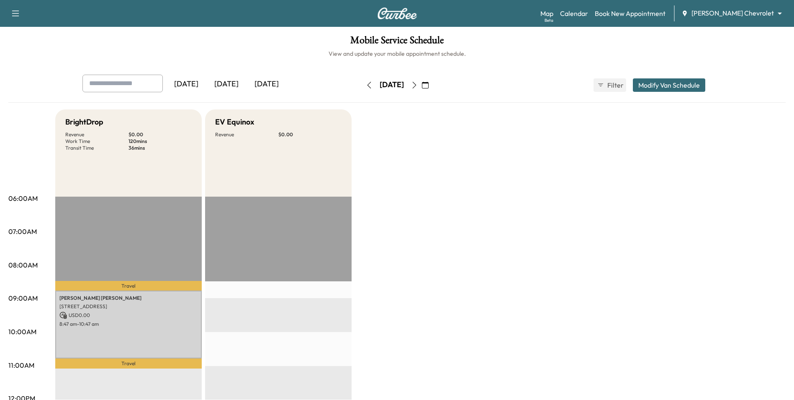
click at [416, 85] on icon "button" at bounding box center [415, 85] width 4 height 7
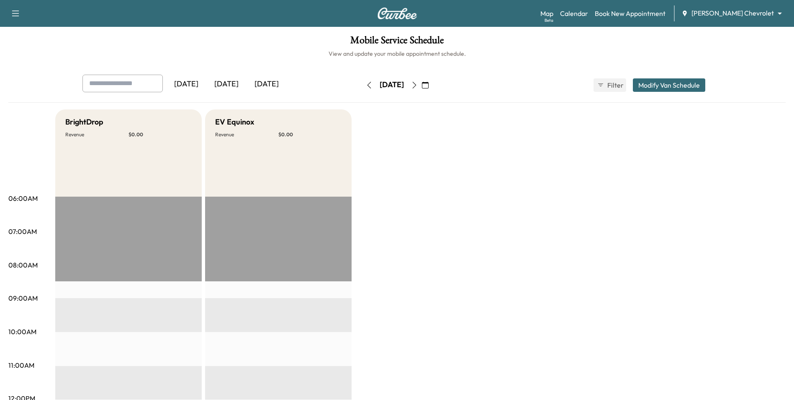
click at [751, 12] on body "Support Log Out Map Beta Calendar Book New Appointment Mauer Chevrolet ********…" at bounding box center [397, 200] width 794 height 400
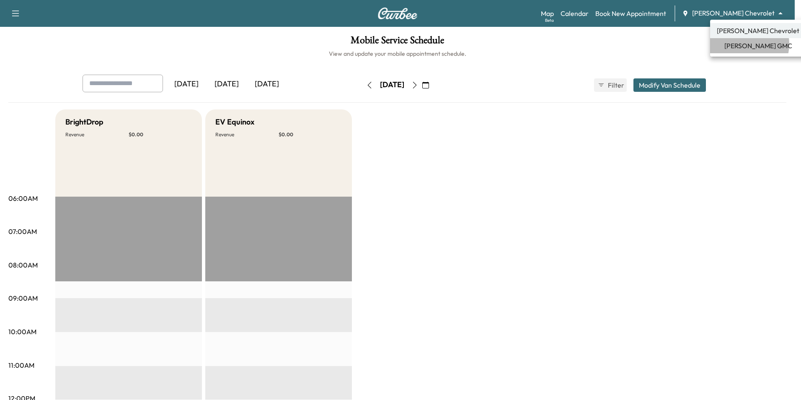
click at [743, 44] on span "[PERSON_NAME] GMC" at bounding box center [758, 46] width 68 height 10
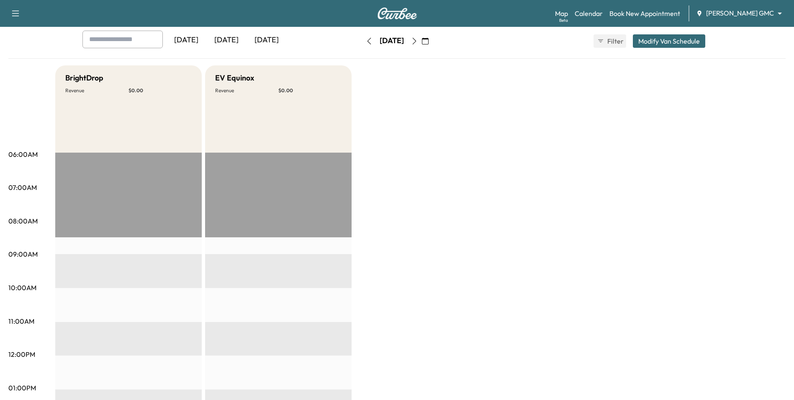
scroll to position [42, 0]
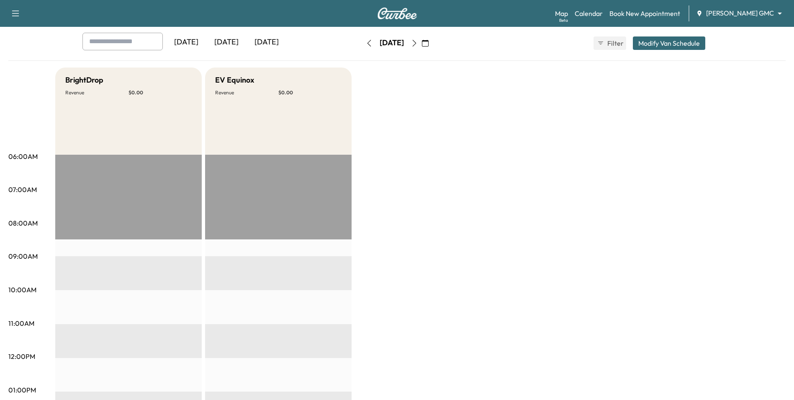
click at [429, 44] on icon "button" at bounding box center [425, 43] width 7 height 7
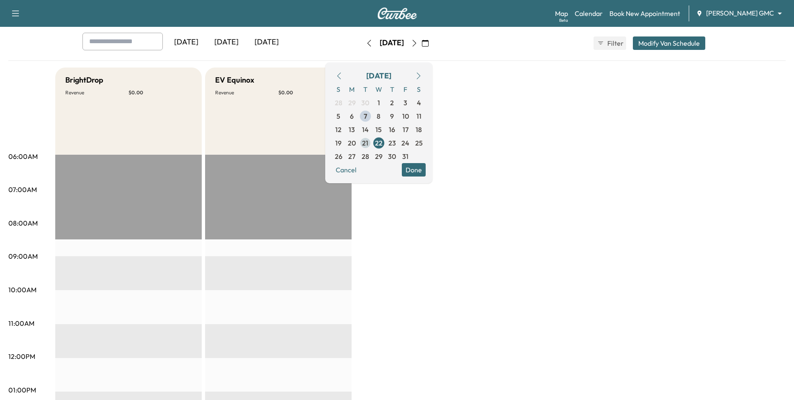
click at [372, 146] on span "21" at bounding box center [365, 142] width 13 height 13
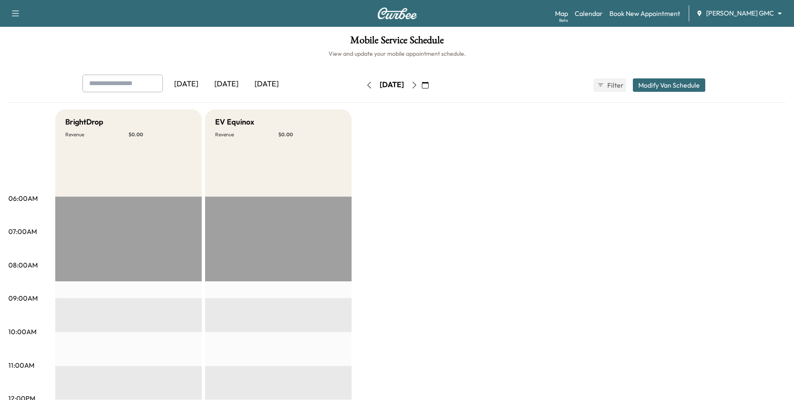
click at [366, 83] on icon "button" at bounding box center [369, 85] width 7 height 7
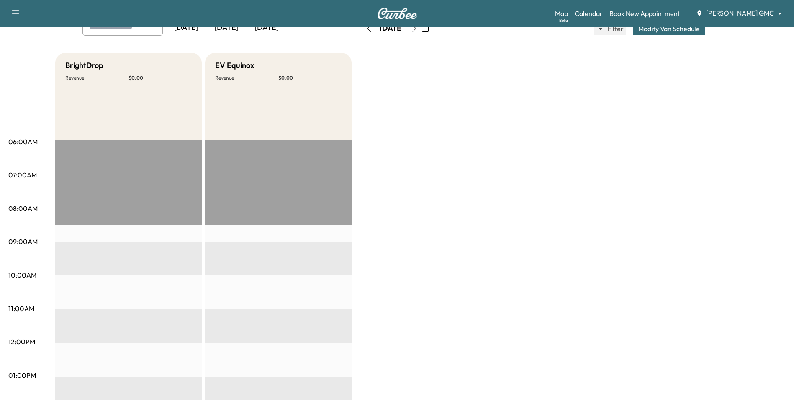
scroll to position [42, 0]
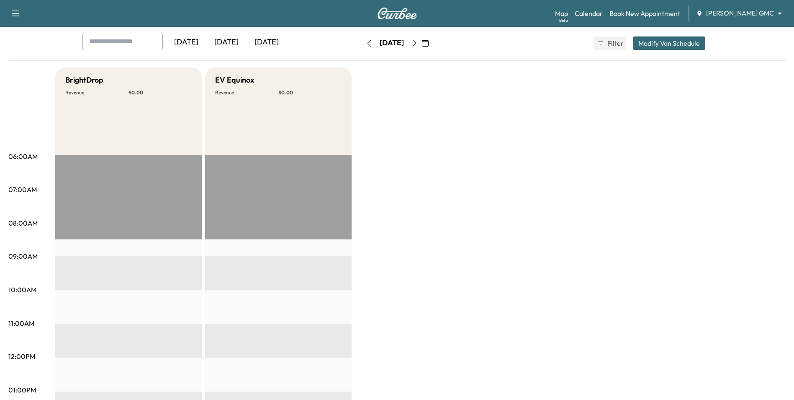
click at [366, 43] on icon "button" at bounding box center [369, 43] width 7 height 7
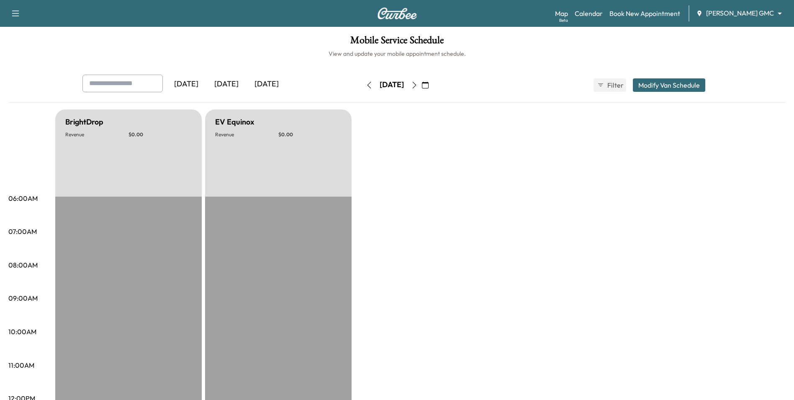
click at [366, 88] on icon "button" at bounding box center [369, 85] width 7 height 7
click at [362, 88] on button "button" at bounding box center [369, 84] width 14 height 13
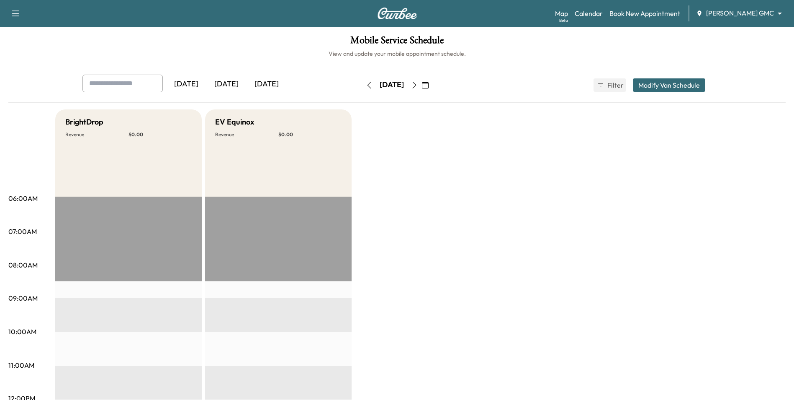
click at [362, 90] on button "button" at bounding box center [369, 84] width 14 height 13
click at [366, 83] on icon "button" at bounding box center [369, 85] width 7 height 7
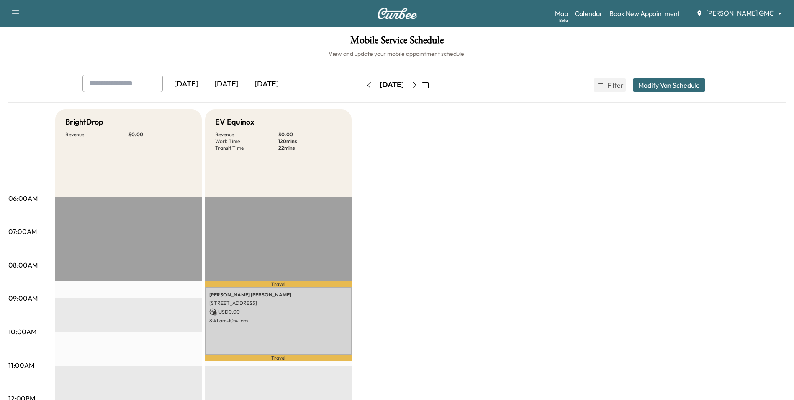
click at [362, 88] on button "button" at bounding box center [369, 84] width 14 height 13
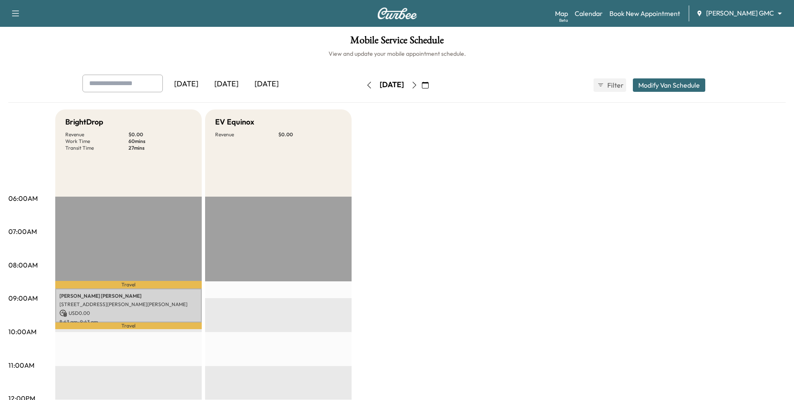
click at [362, 81] on button "button" at bounding box center [369, 84] width 14 height 13
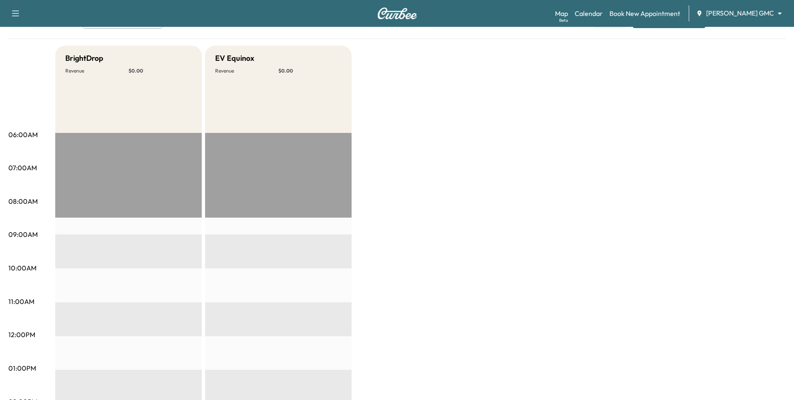
scroll to position [42, 0]
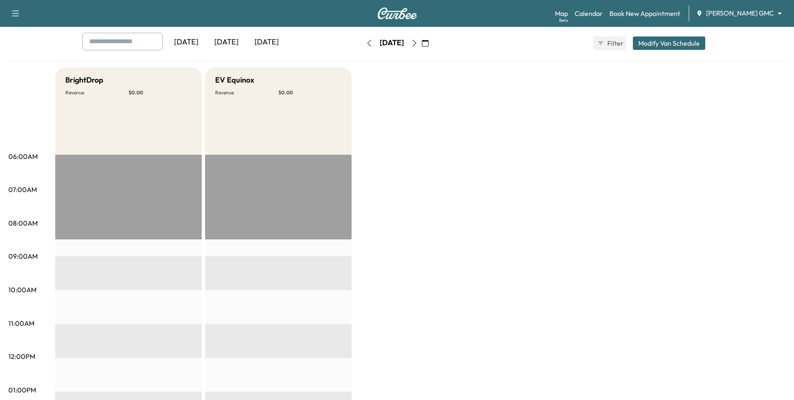
click at [366, 40] on icon "button" at bounding box center [369, 43] width 7 height 7
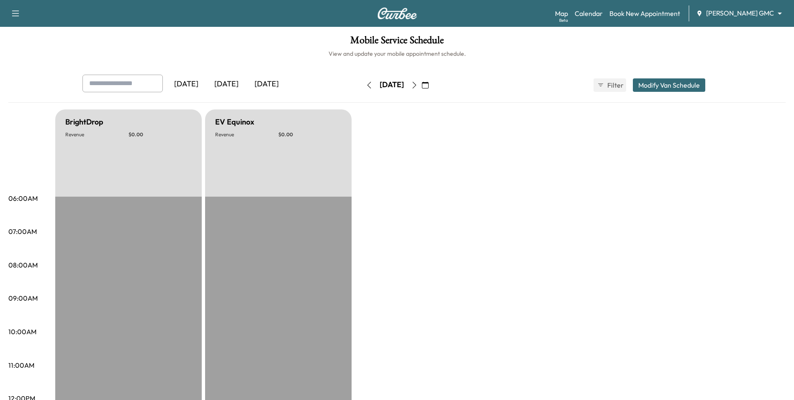
click at [366, 86] on icon "button" at bounding box center [369, 85] width 7 height 7
click at [366, 84] on icon "button" at bounding box center [369, 85] width 7 height 7
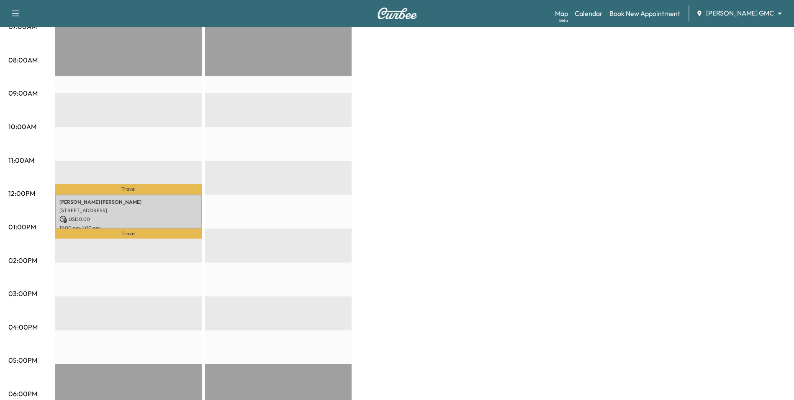
scroll to position [251, 0]
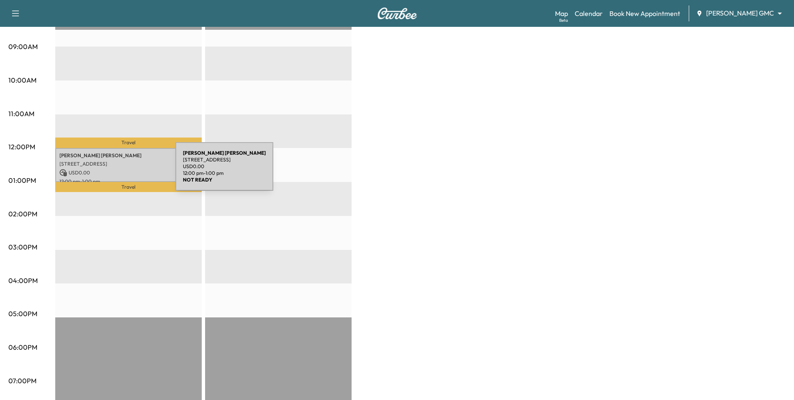
click at [113, 171] on p "USD 0.00" at bounding box center [128, 173] width 138 height 8
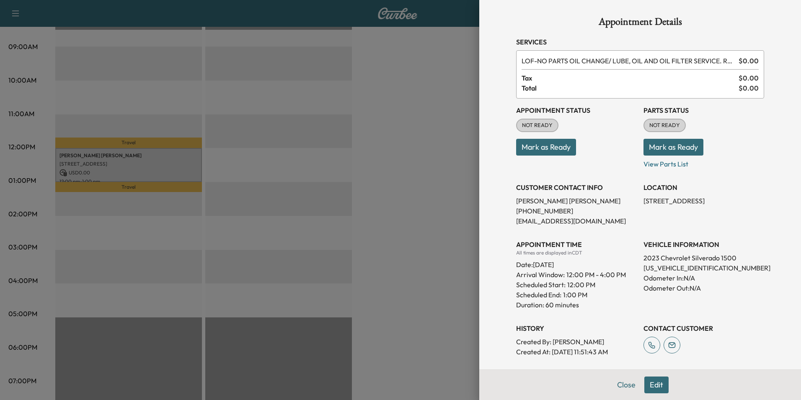
click at [385, 186] on div at bounding box center [400, 200] width 801 height 400
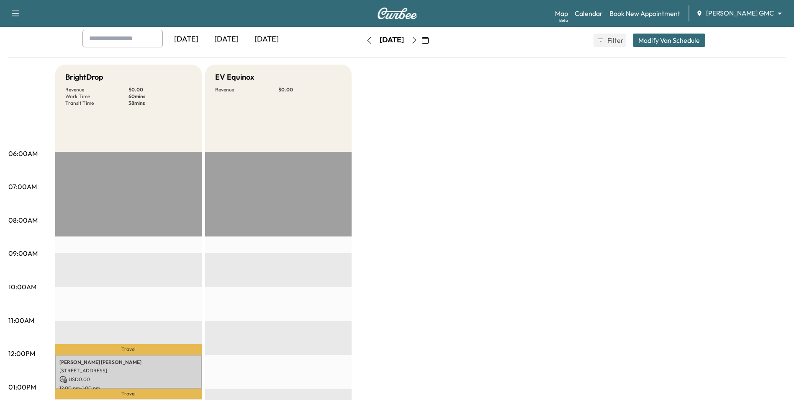
scroll to position [42, 0]
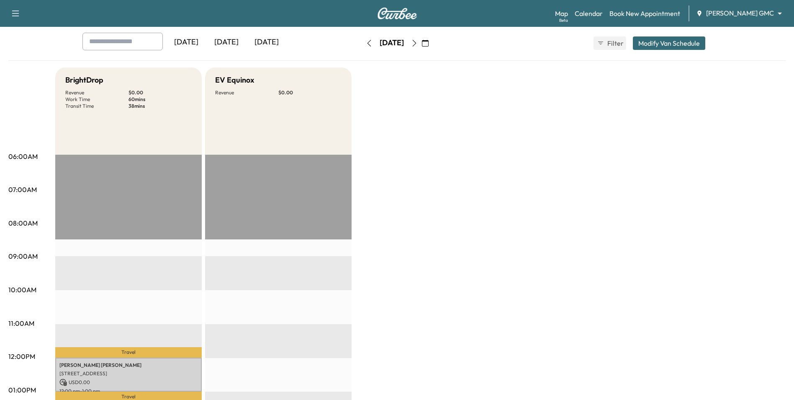
click at [366, 43] on icon "button" at bounding box center [369, 43] width 7 height 7
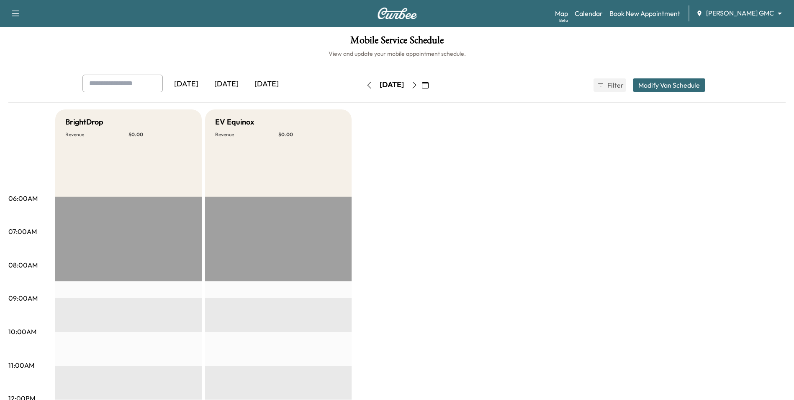
click at [366, 86] on icon "button" at bounding box center [369, 85] width 7 height 7
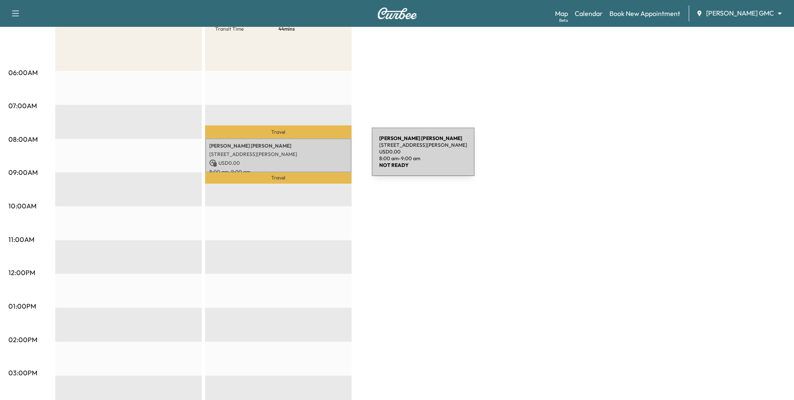
click at [309, 157] on p "7009 Sally Ln, Edina, MN 55439, USA" at bounding box center [278, 154] width 138 height 7
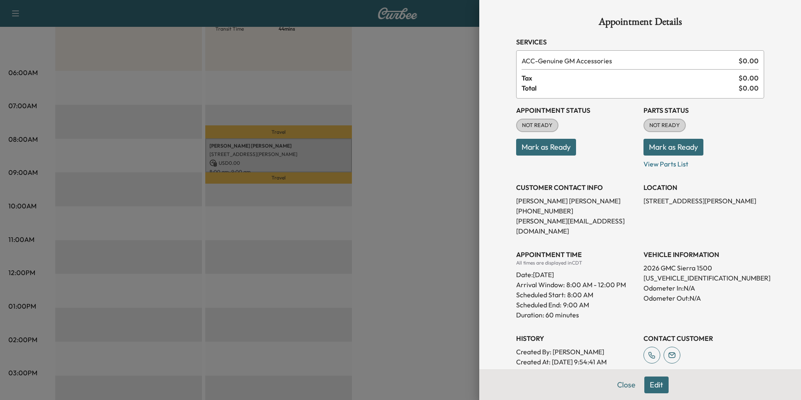
click at [387, 157] on div at bounding box center [400, 200] width 801 height 400
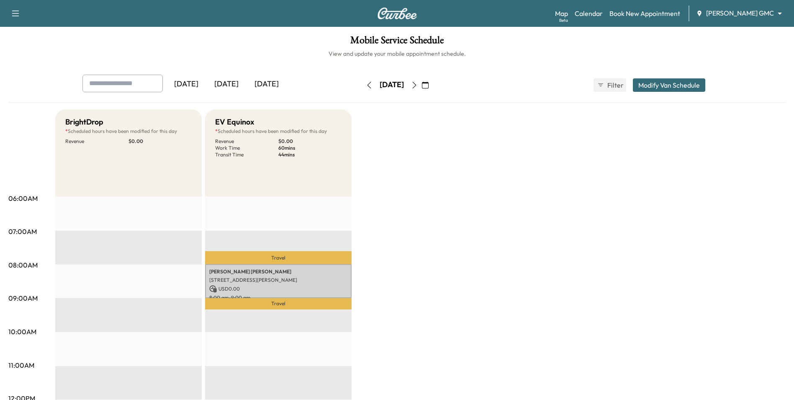
click at [366, 84] on icon "button" at bounding box center [369, 85] width 7 height 7
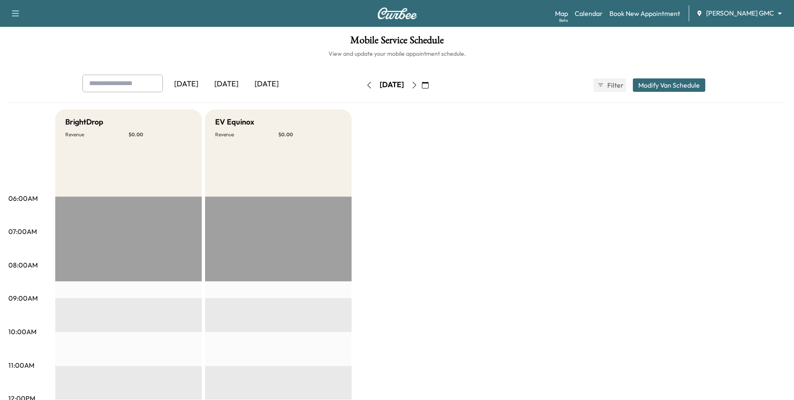
click at [366, 84] on icon "button" at bounding box center [369, 85] width 7 height 7
click at [366, 87] on icon "button" at bounding box center [369, 85] width 7 height 7
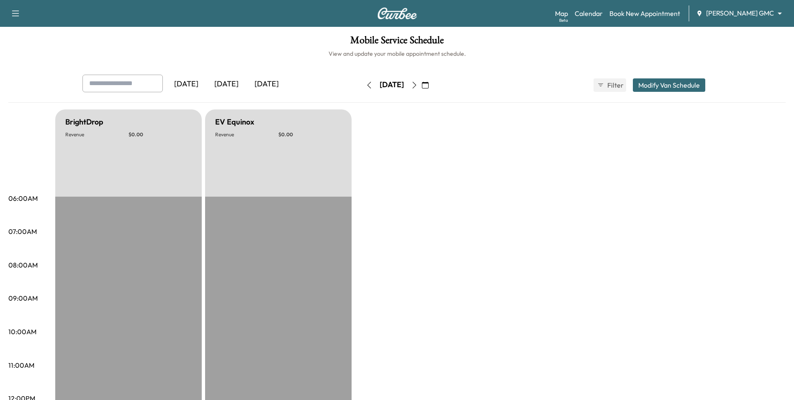
click at [362, 86] on button "button" at bounding box center [369, 84] width 14 height 13
click at [646, 16] on link "Book New Appointment" at bounding box center [645, 13] width 71 height 10
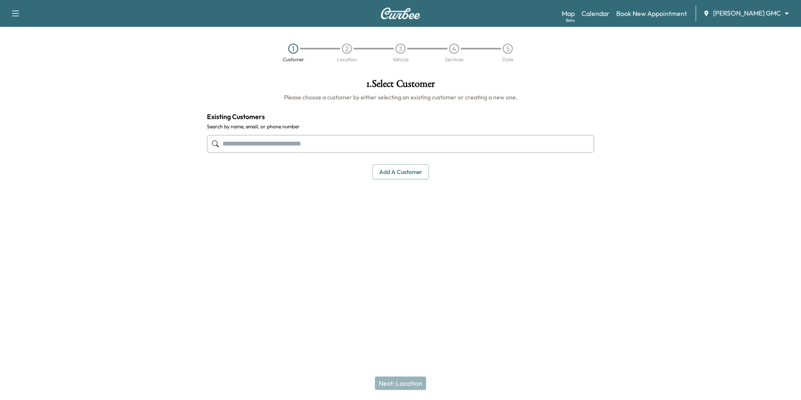
click at [375, 142] on input "text" at bounding box center [400, 144] width 387 height 18
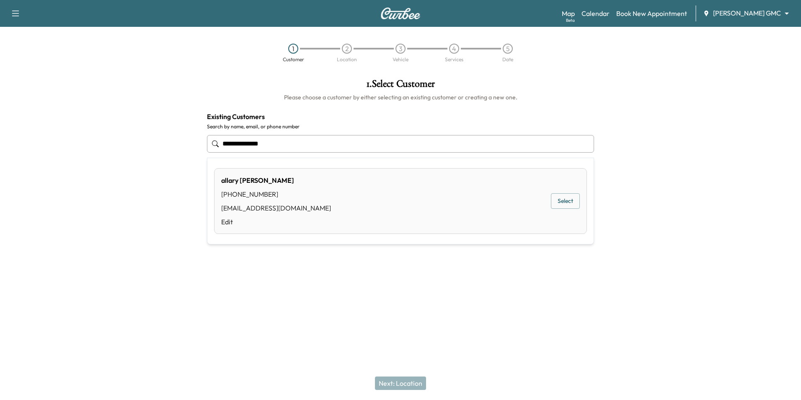
type input "**********"
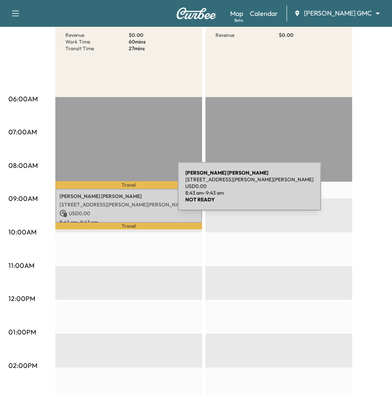
scroll to position [126, 0]
